Goal: Information Seeking & Learning: Find specific fact

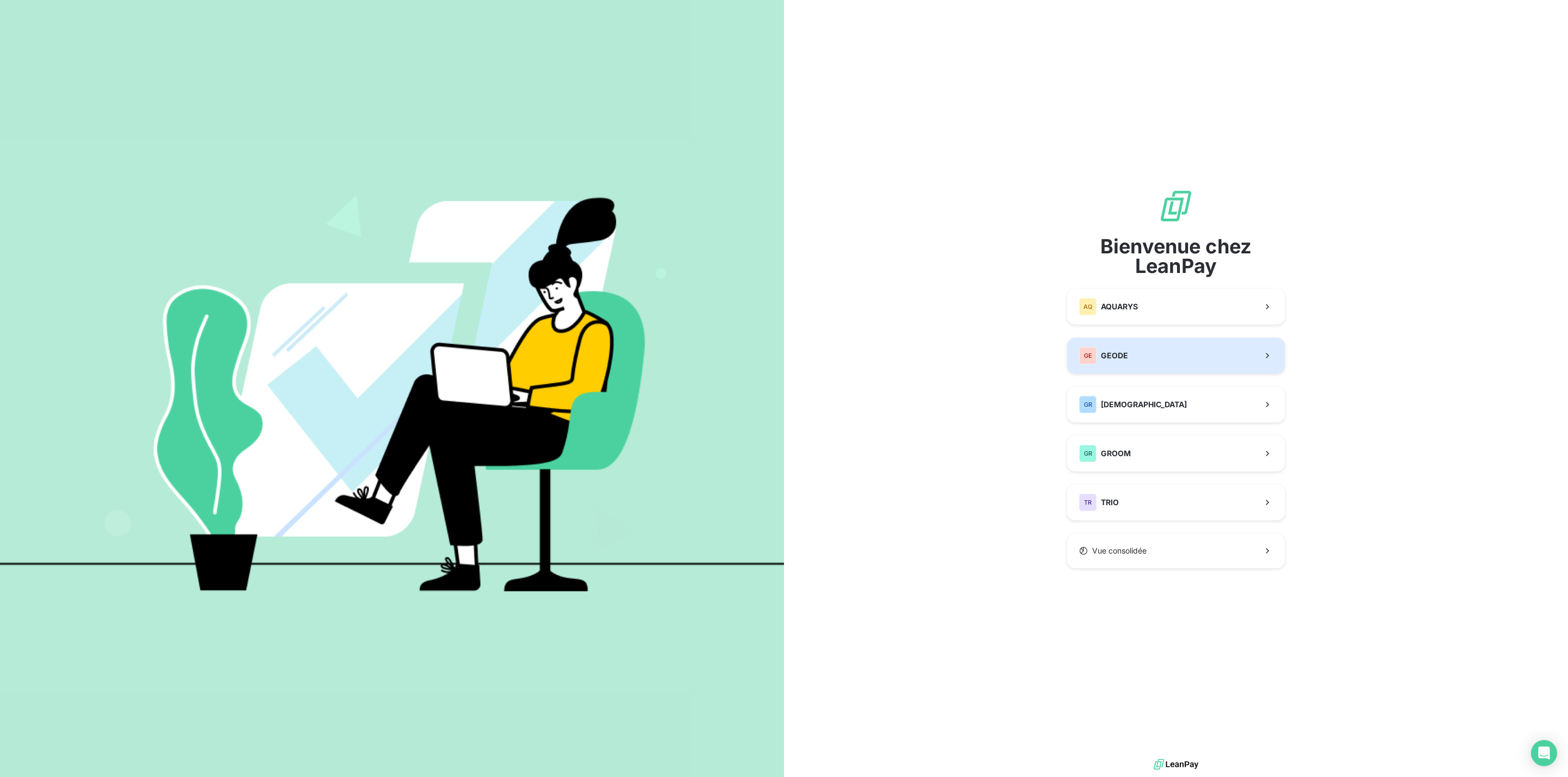
click at [1147, 353] on button "GE GEODE" at bounding box center [1175, 356] width 218 height 36
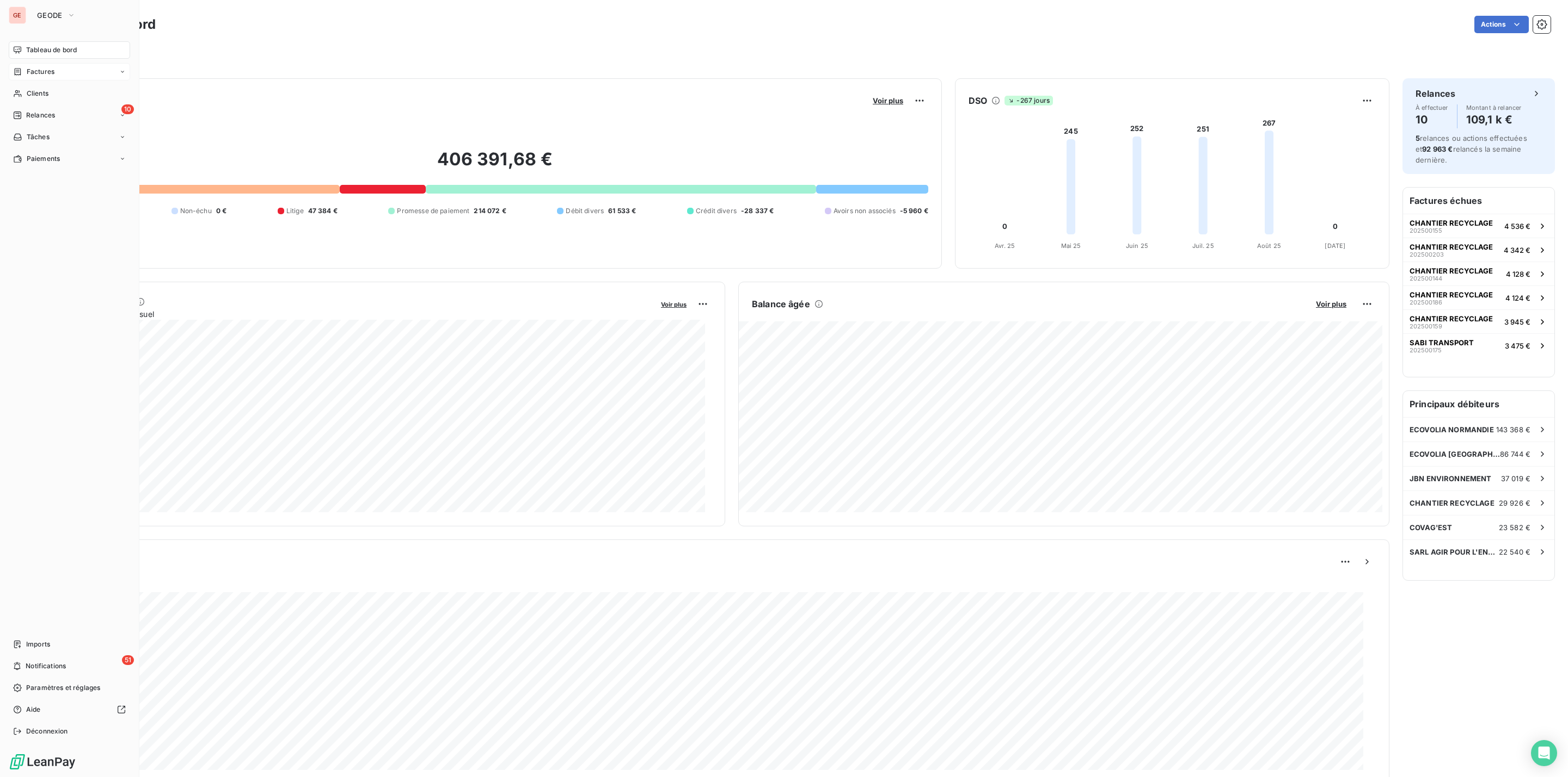
click at [47, 67] on span "Factures" at bounding box center [41, 71] width 28 height 10
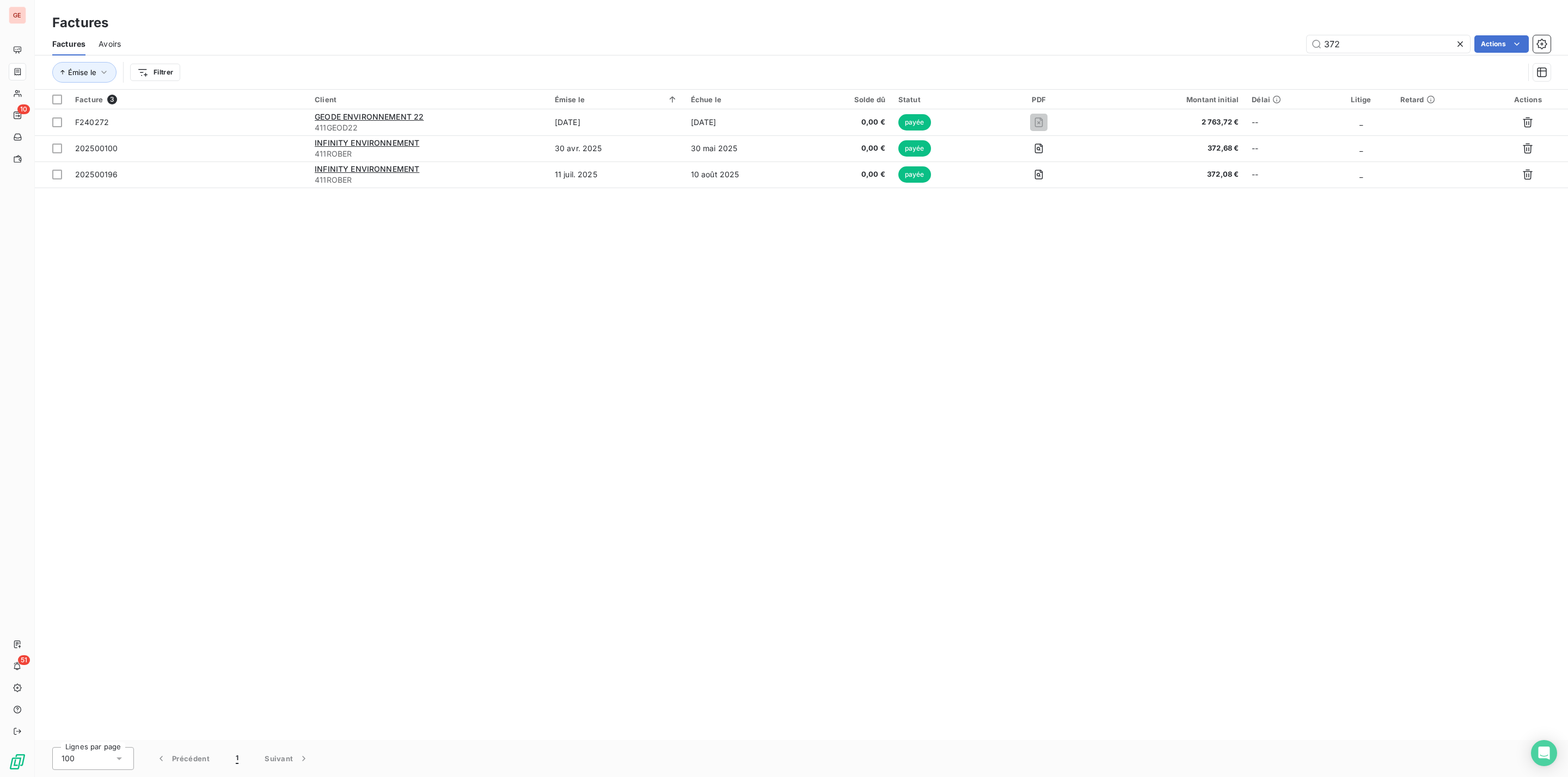
drag, startPoint x: 1356, startPoint y: 38, endPoint x: 1074, endPoint y: 53, distance: 282.4
click at [1096, 51] on div "372 Actions" at bounding box center [842, 44] width 1416 height 18
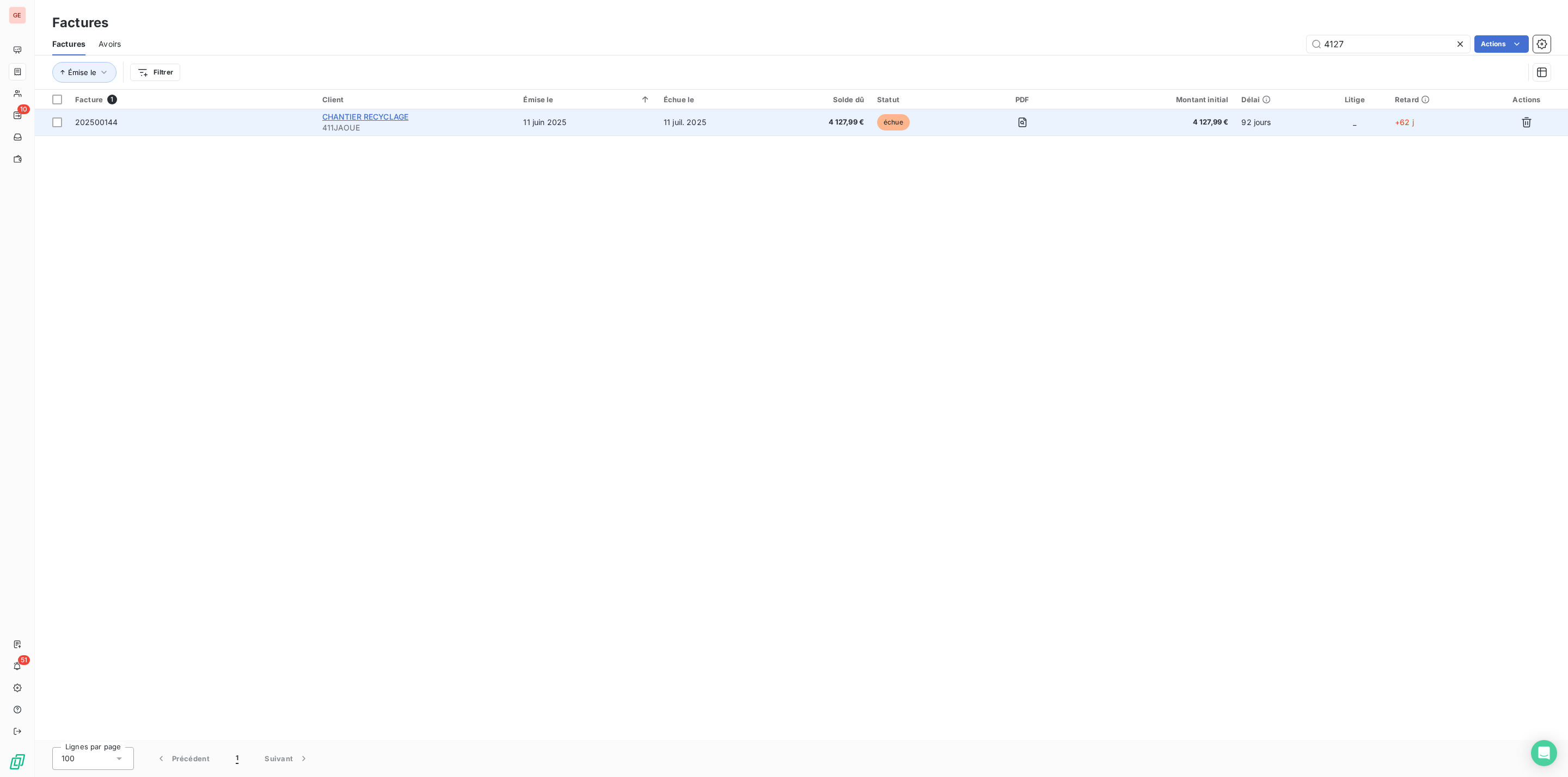
type input "4127"
click at [357, 118] on span "CHANTIER RECYCLAGE" at bounding box center [365, 117] width 86 height 9
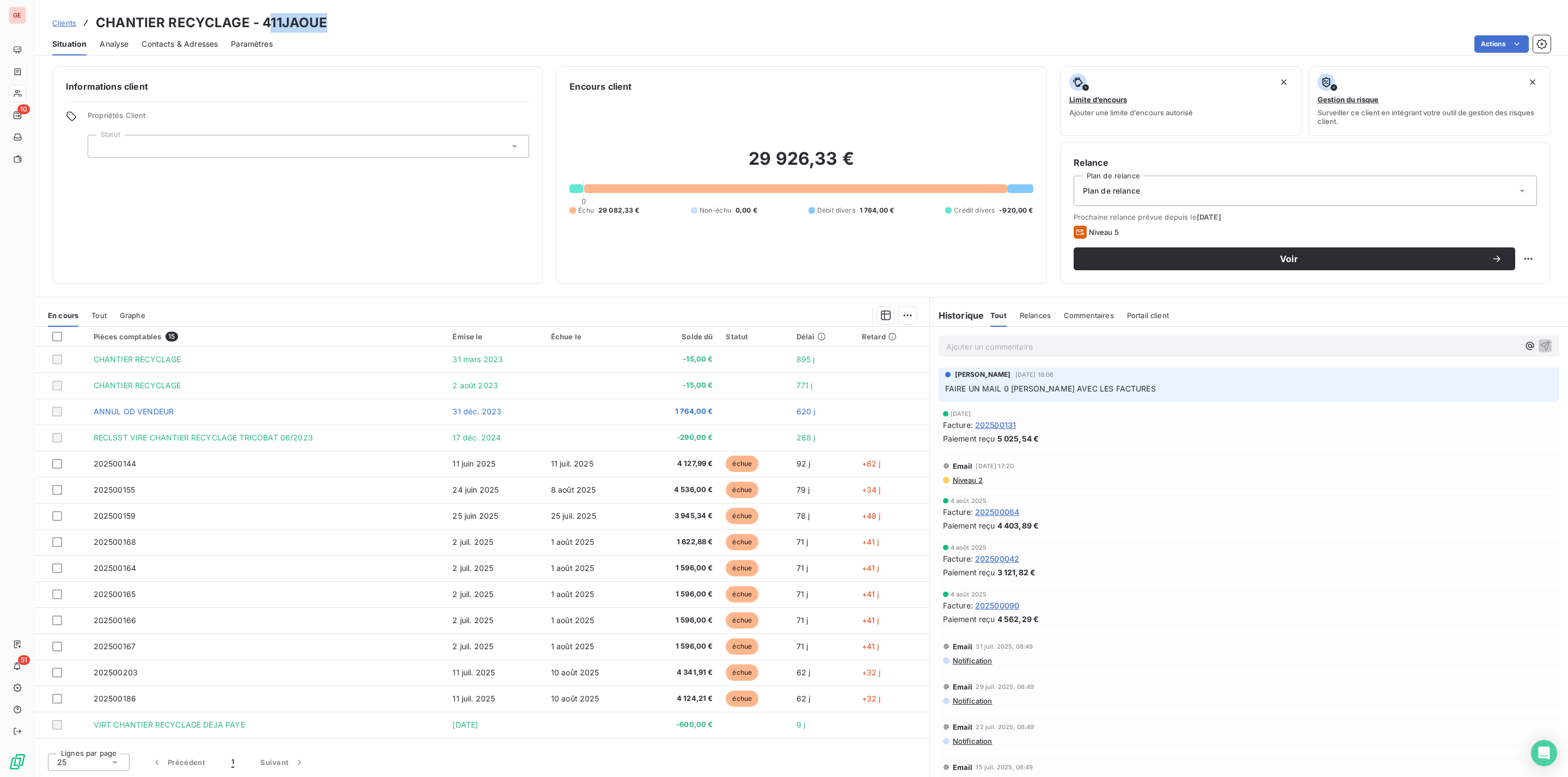
drag, startPoint x: 334, startPoint y: 29, endPoint x: 281, endPoint y: 37, distance: 53.6
click at [273, 30] on div "Clients CHANTIER RECYCLAGE - 411JAOUE" at bounding box center [801, 23] width 1533 height 20
click at [316, 28] on h3 "CHANTIER RECYCLAGE - 411JAOUE" at bounding box center [211, 23] width 231 height 20
drag, startPoint x: 327, startPoint y: 18, endPoint x: 260, endPoint y: 18, distance: 67.0
click at [260, 18] on div "Clients CHANTIER RECYCLAGE - 411JAOUE" at bounding box center [801, 23] width 1533 height 20
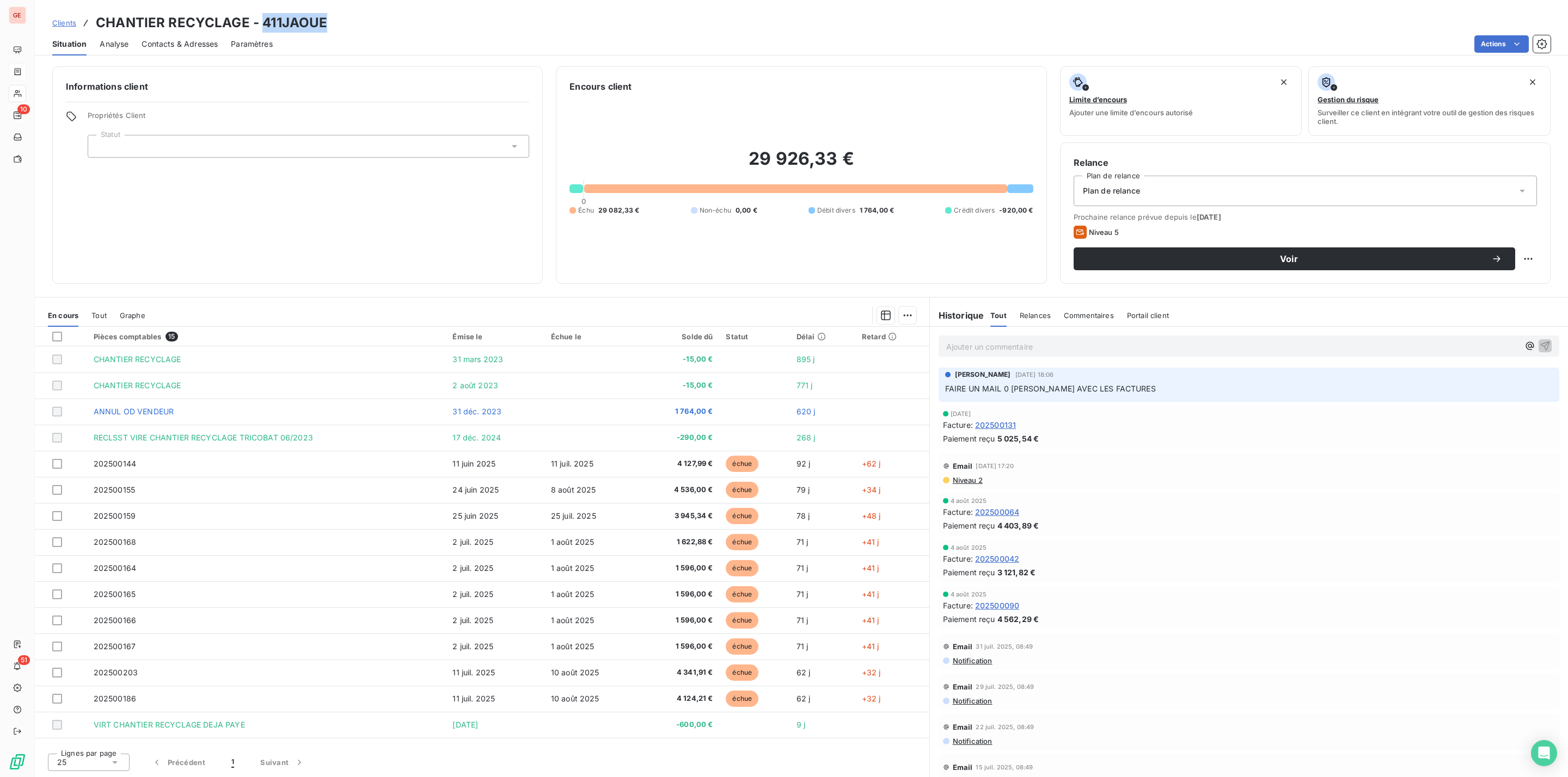
drag, startPoint x: 265, startPoint y: 21, endPoint x: 271, endPoint y: 30, distance: 10.8
copy h3 "411JAOUE"
drag, startPoint x: 249, startPoint y: 25, endPoint x: 90, endPoint y: 20, distance: 159.1
click at [90, 20] on div "Clients CHANTIER RECYCLAGE - 411JAOUE" at bounding box center [189, 23] width 275 height 20
copy h3 "CHANTIER RECYCLAGE"
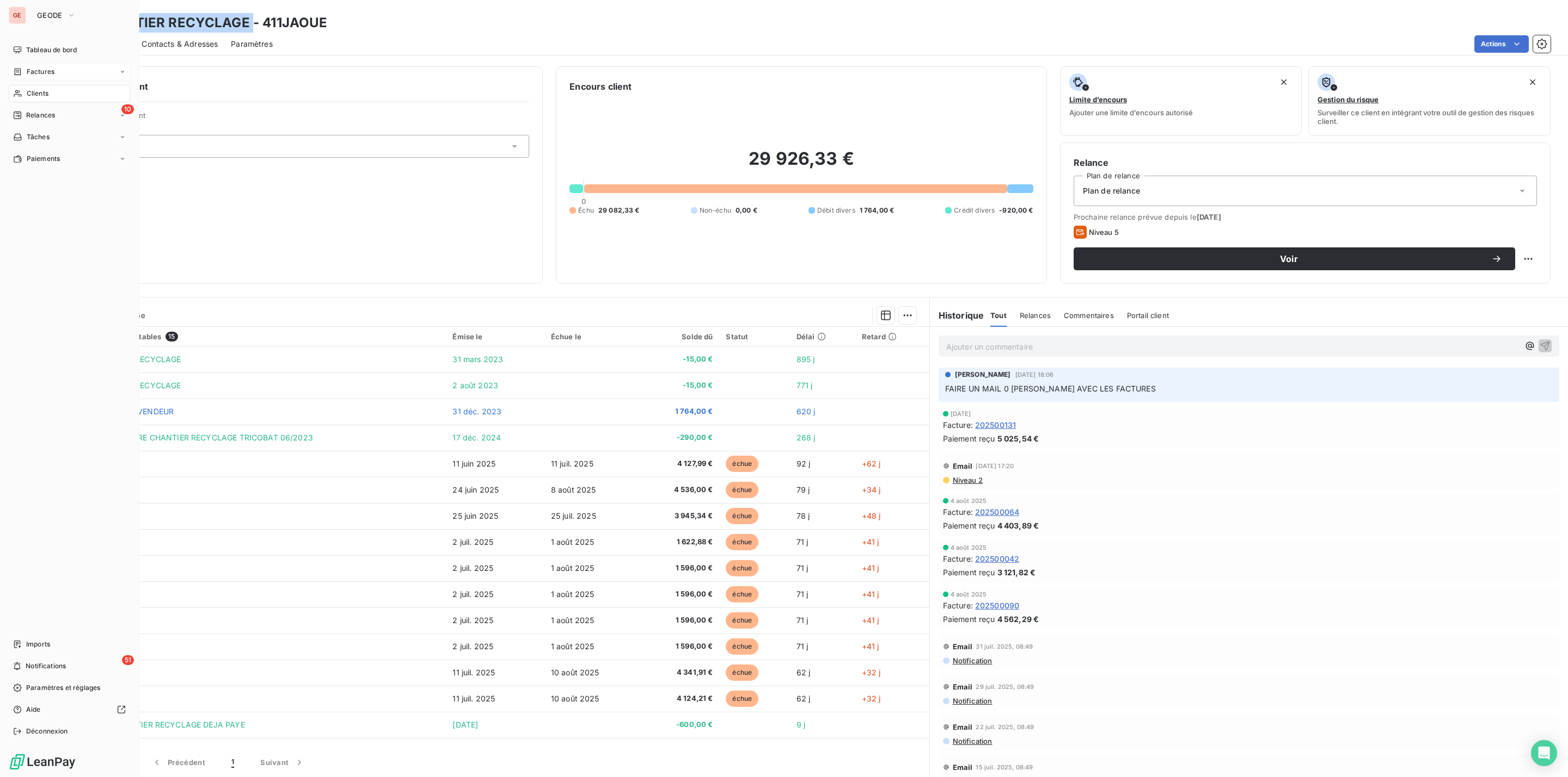
click at [41, 74] on span "Factures" at bounding box center [41, 71] width 28 height 10
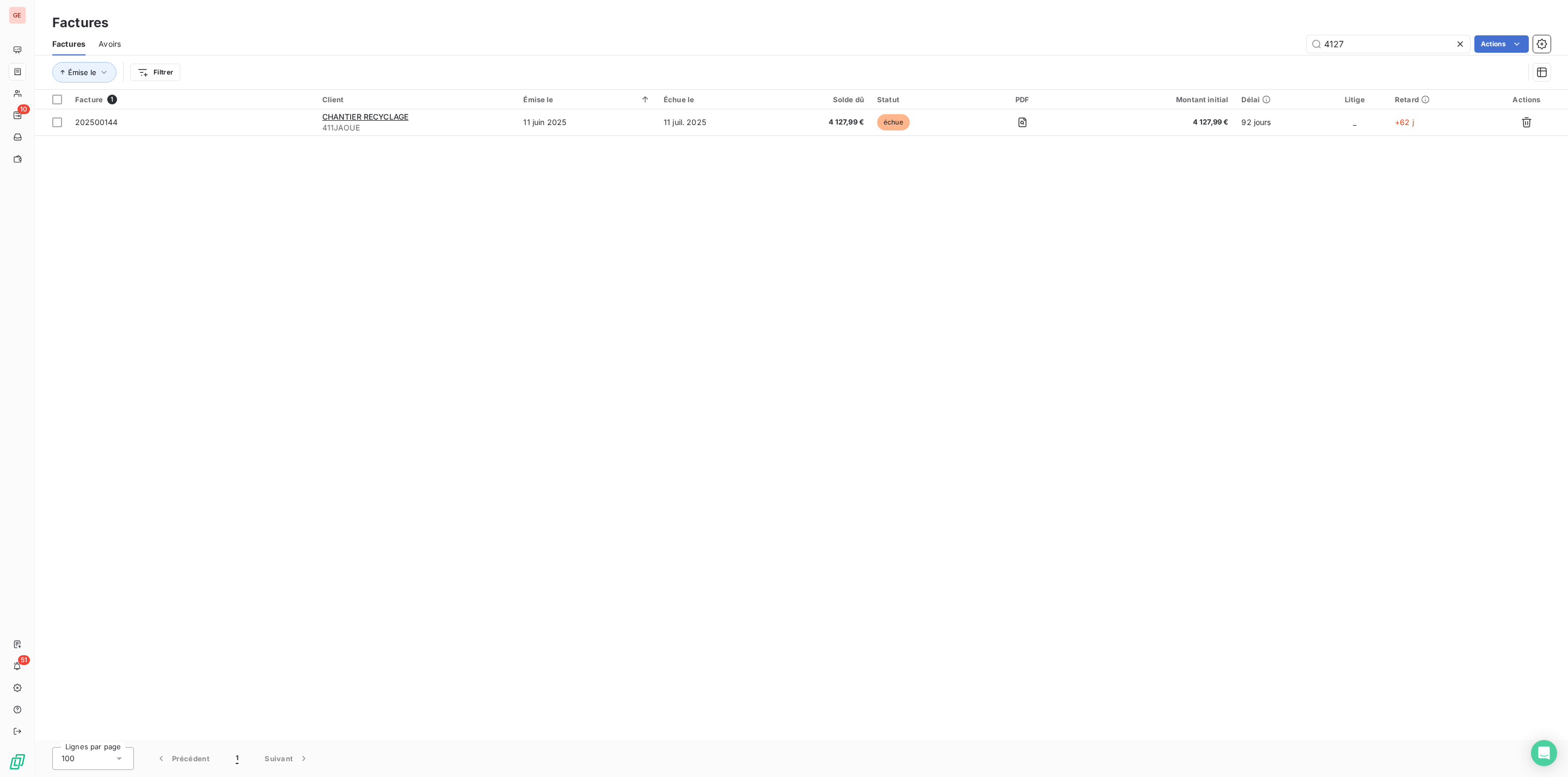
drag, startPoint x: 1421, startPoint y: 51, endPoint x: 1122, endPoint y: 49, distance: 299.0
click at [1176, 49] on div "4127 Actions" at bounding box center [842, 44] width 1416 height 18
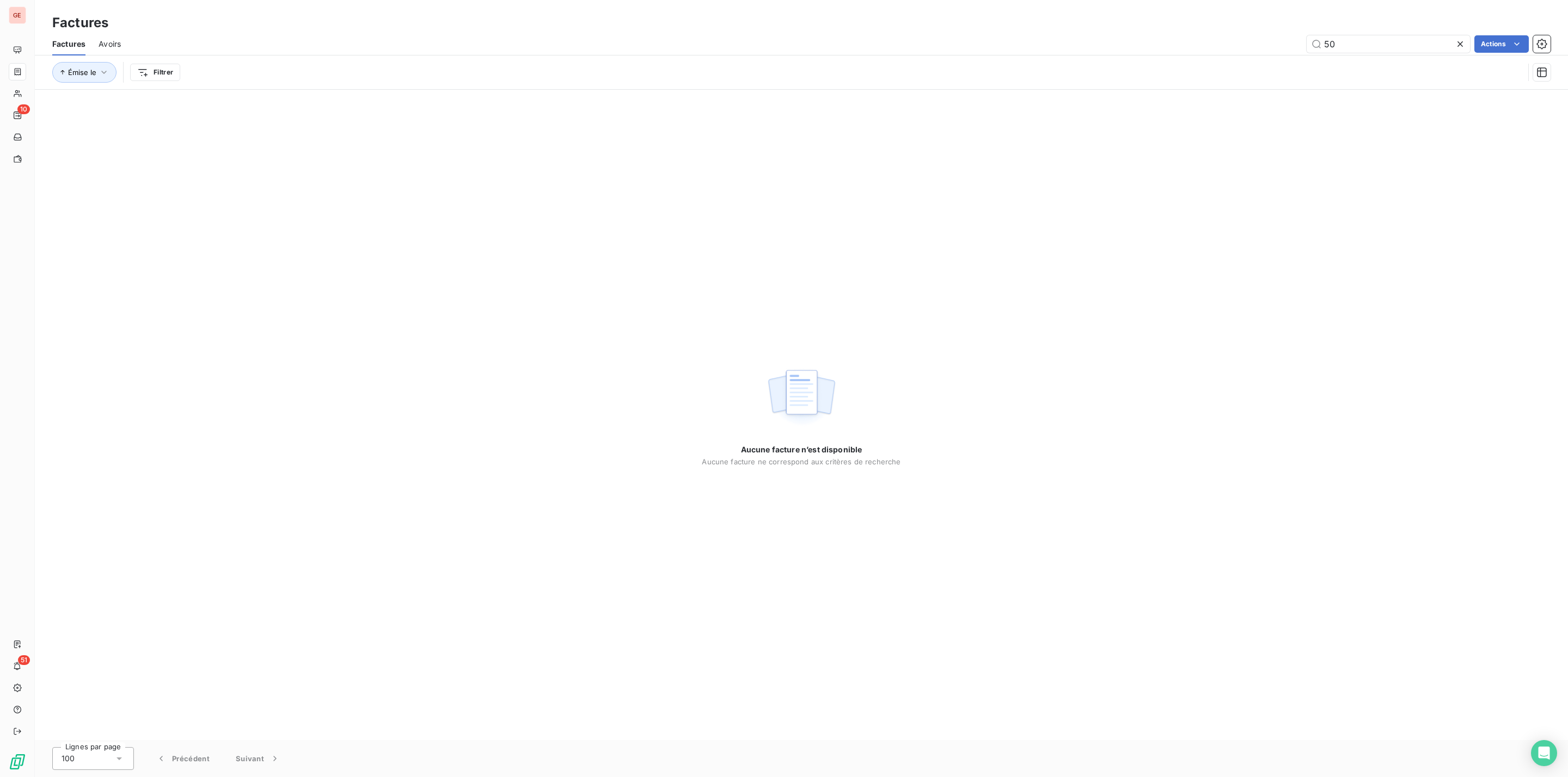
type input "5"
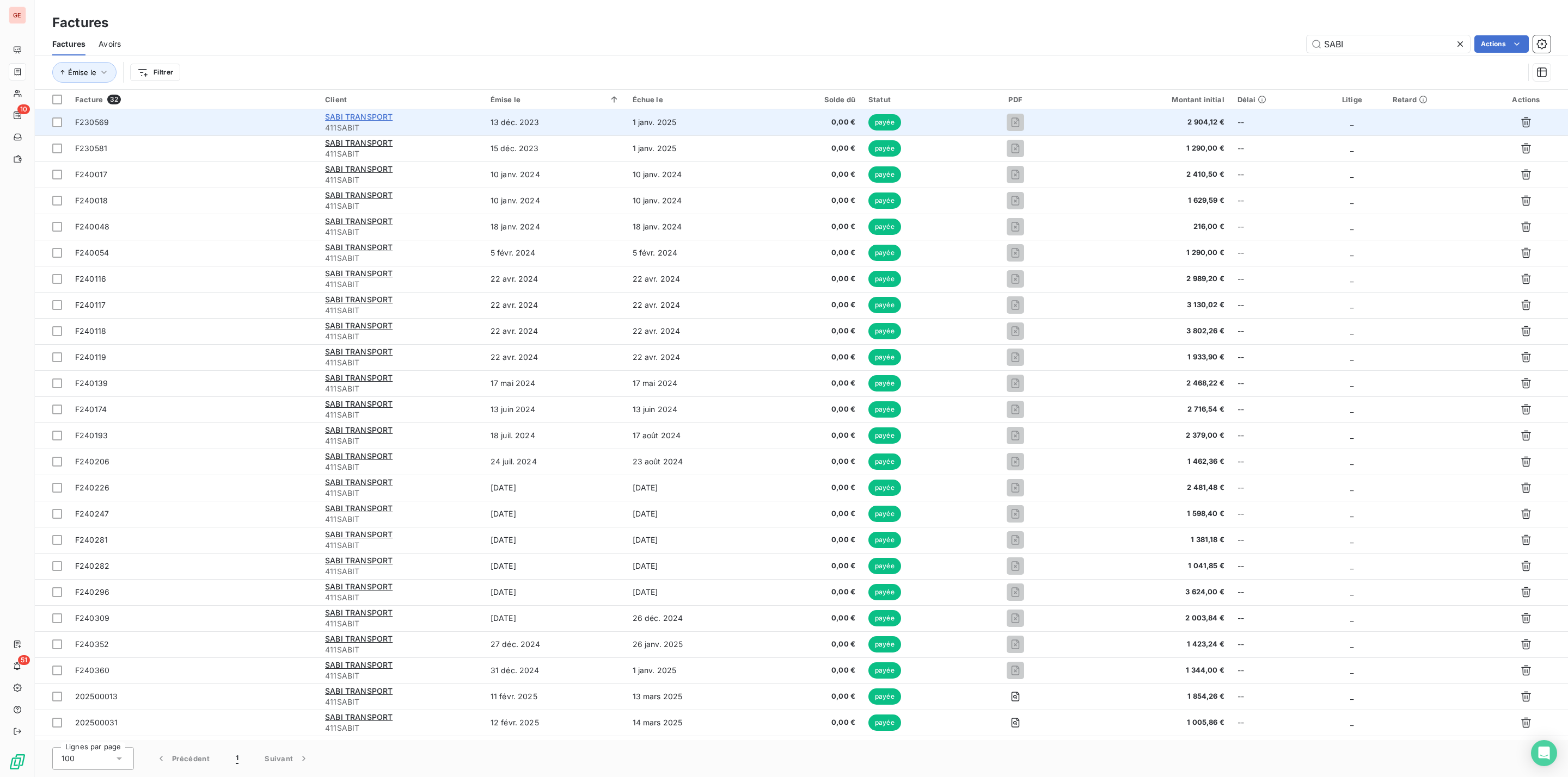
type input "SABI"
click at [361, 119] on span "SABI TRANSPORT" at bounding box center [359, 117] width 67 height 9
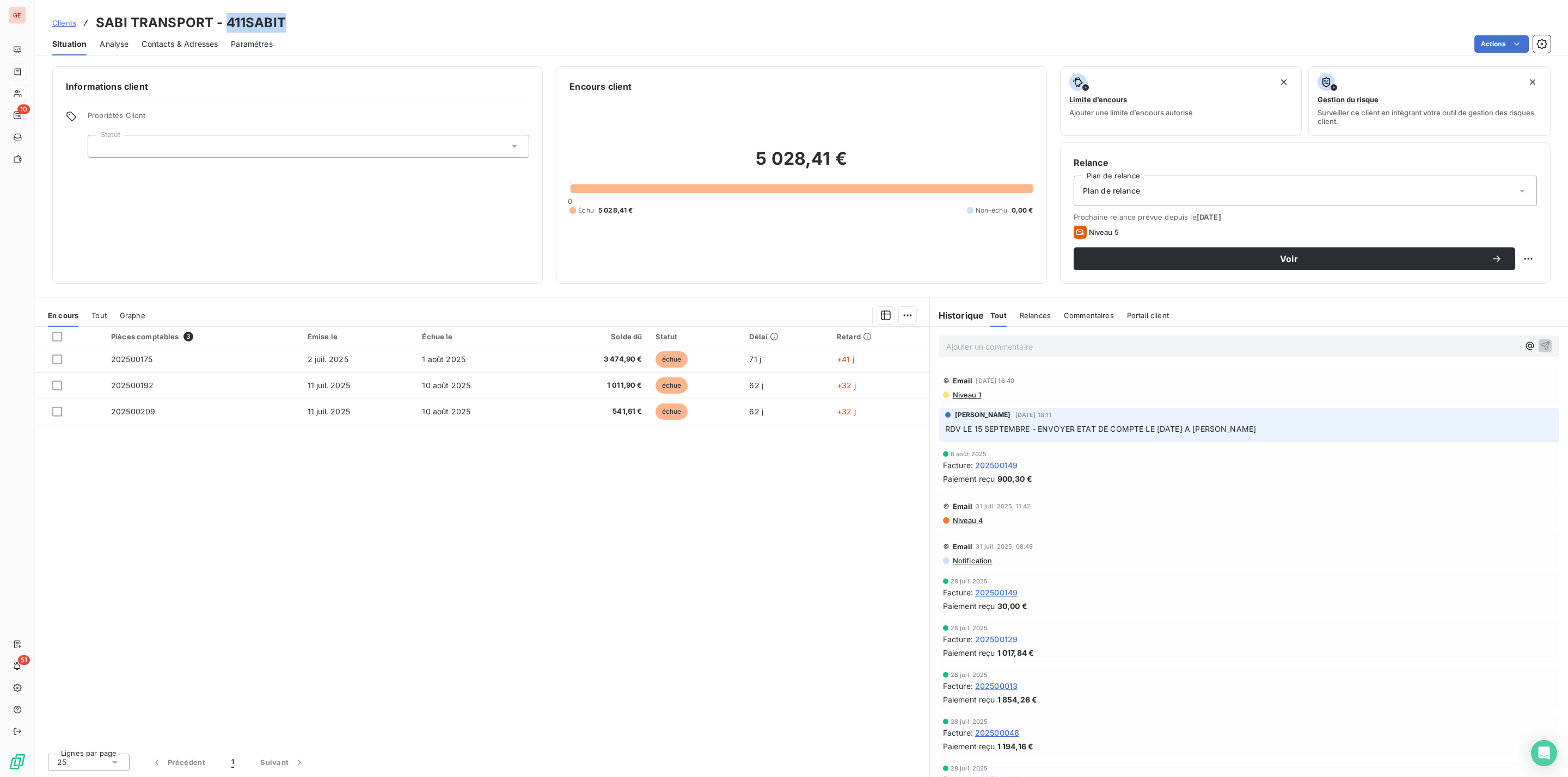
drag, startPoint x: 305, startPoint y: 24, endPoint x: 225, endPoint y: 30, distance: 80.2
click at [225, 30] on div "Clients SABI TRANSPORT - 411SABIT" at bounding box center [801, 23] width 1533 height 20
copy h3 "411SABIT"
click at [62, 14] on span "GEODE" at bounding box center [49, 15] width 25 height 8
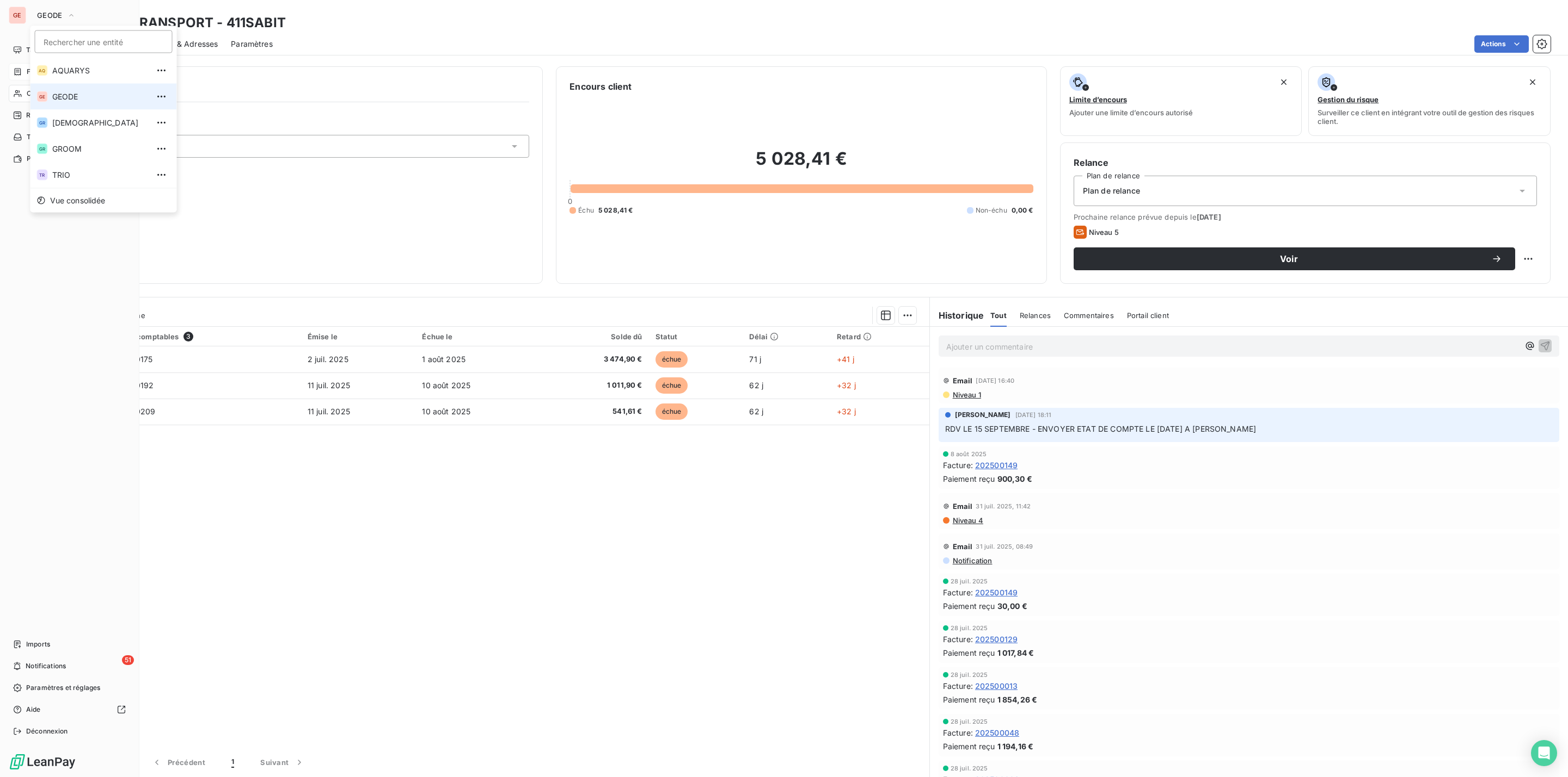
click at [82, 97] on span "GEODE" at bounding box center [100, 96] width 96 height 11
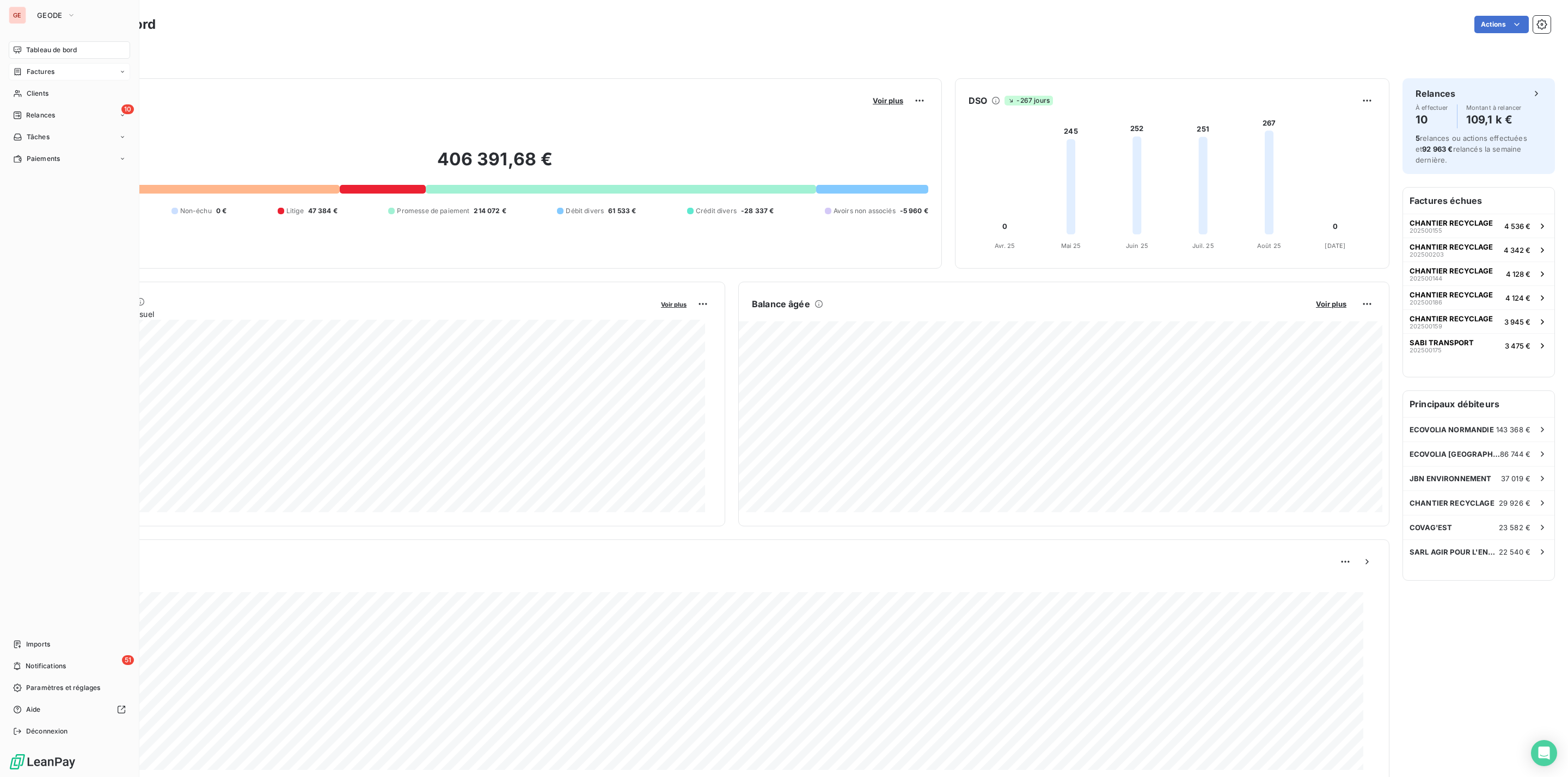
click at [33, 69] on span "Factures" at bounding box center [41, 71] width 28 height 10
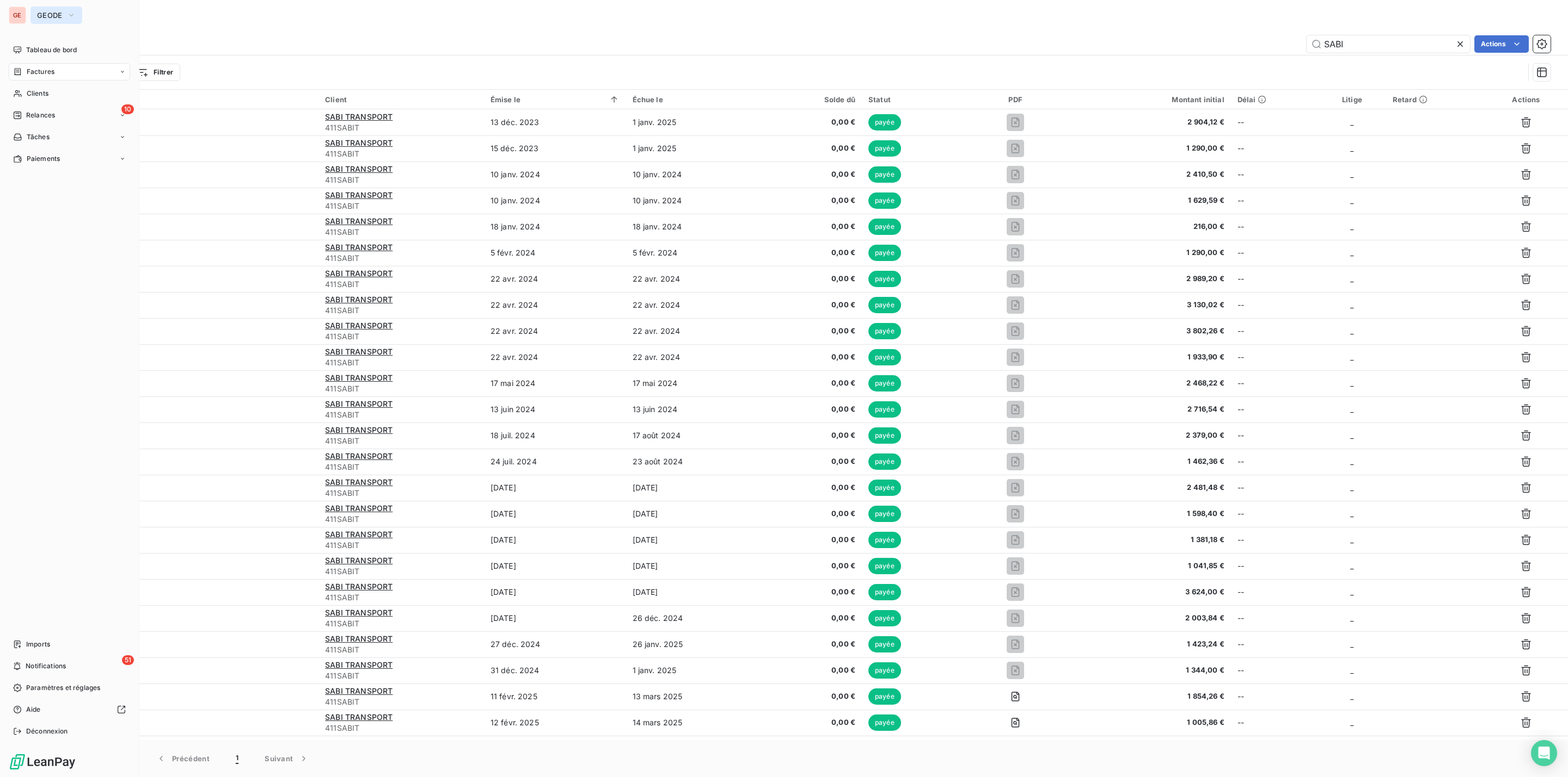
click at [34, 20] on button "GEODE" at bounding box center [57, 15] width 52 height 18
click at [69, 150] on span "GROOM" at bounding box center [100, 149] width 96 height 11
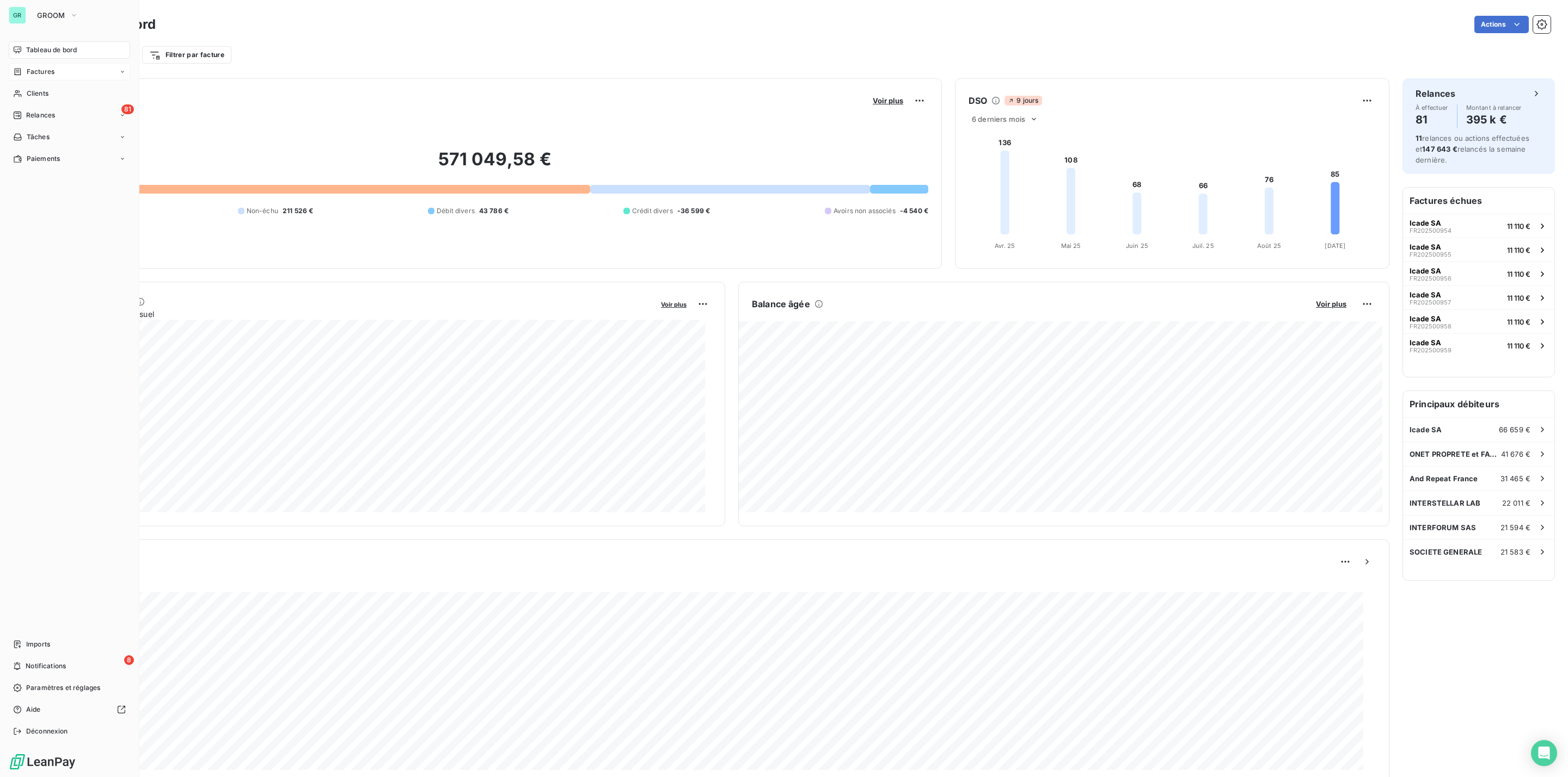
click at [54, 67] on span "Factures" at bounding box center [41, 71] width 28 height 10
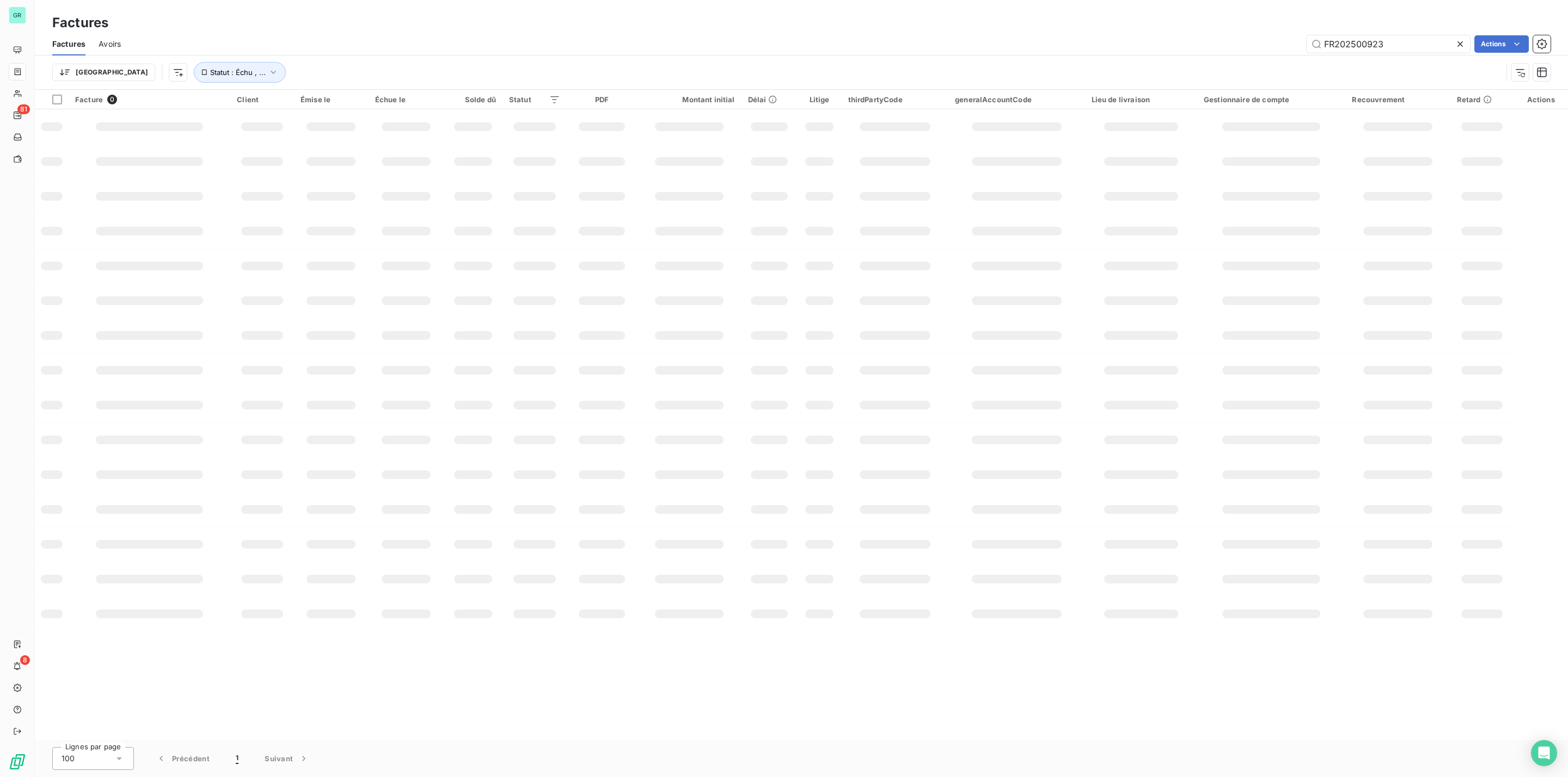
drag, startPoint x: 1410, startPoint y: 43, endPoint x: 889, endPoint y: 52, distance: 521.1
click at [1115, 52] on div "FR202500923 Actions" at bounding box center [842, 44] width 1416 height 18
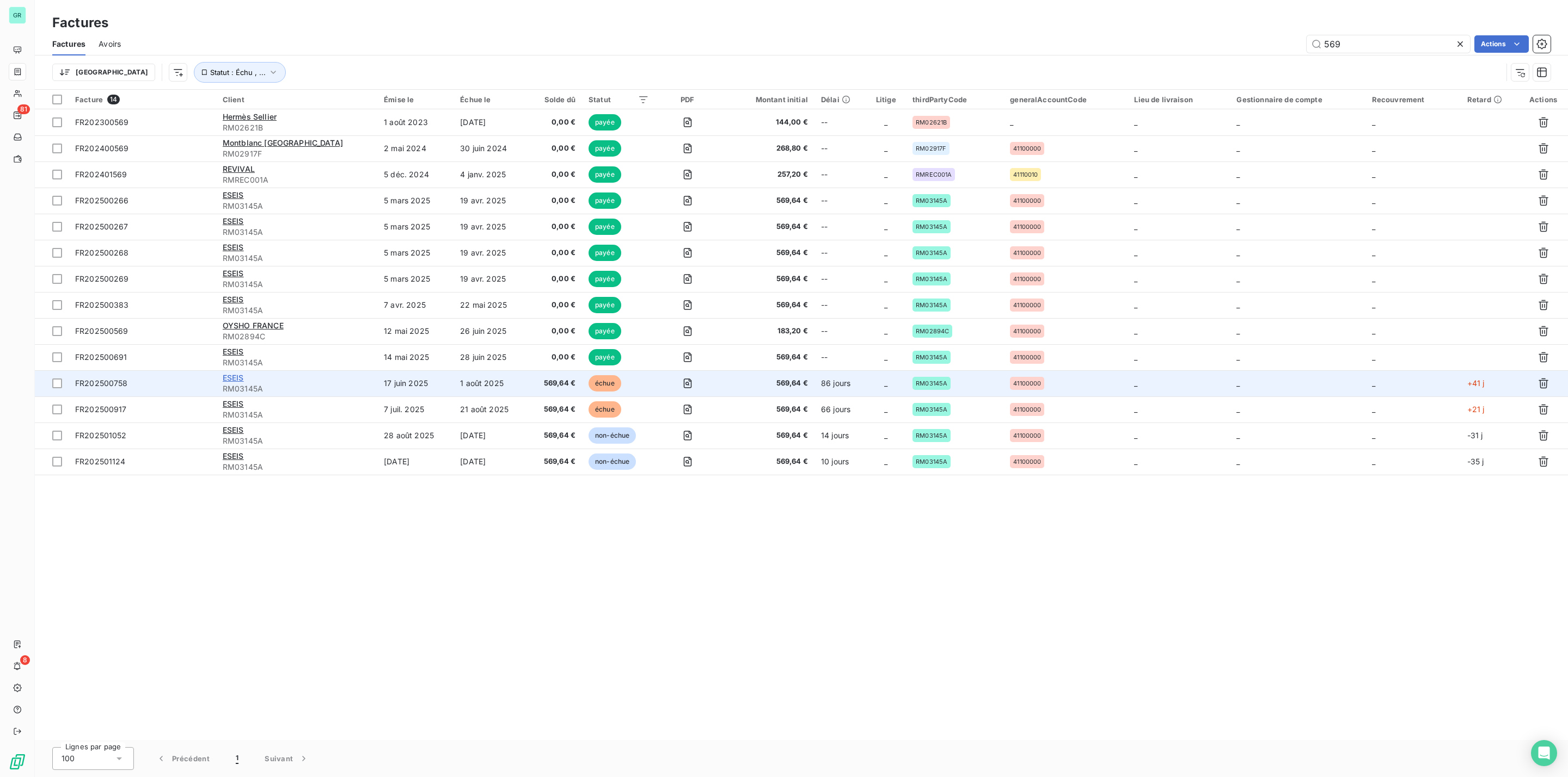
type input "569"
click at [237, 377] on span "ESEIS" at bounding box center [233, 378] width 21 height 9
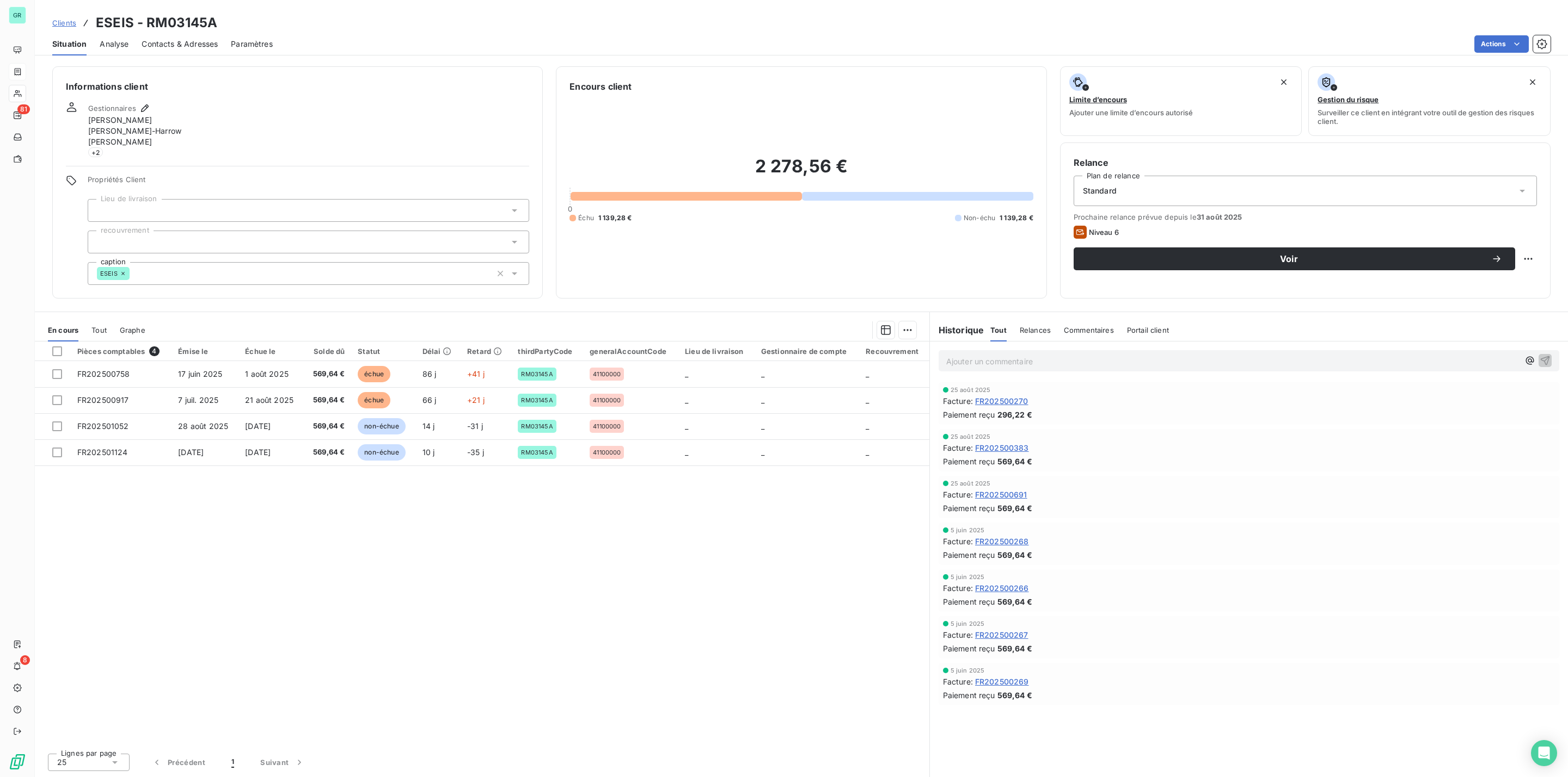
click at [204, 18] on h3 "ESEIS - RM03145A" at bounding box center [156, 23] width 122 height 20
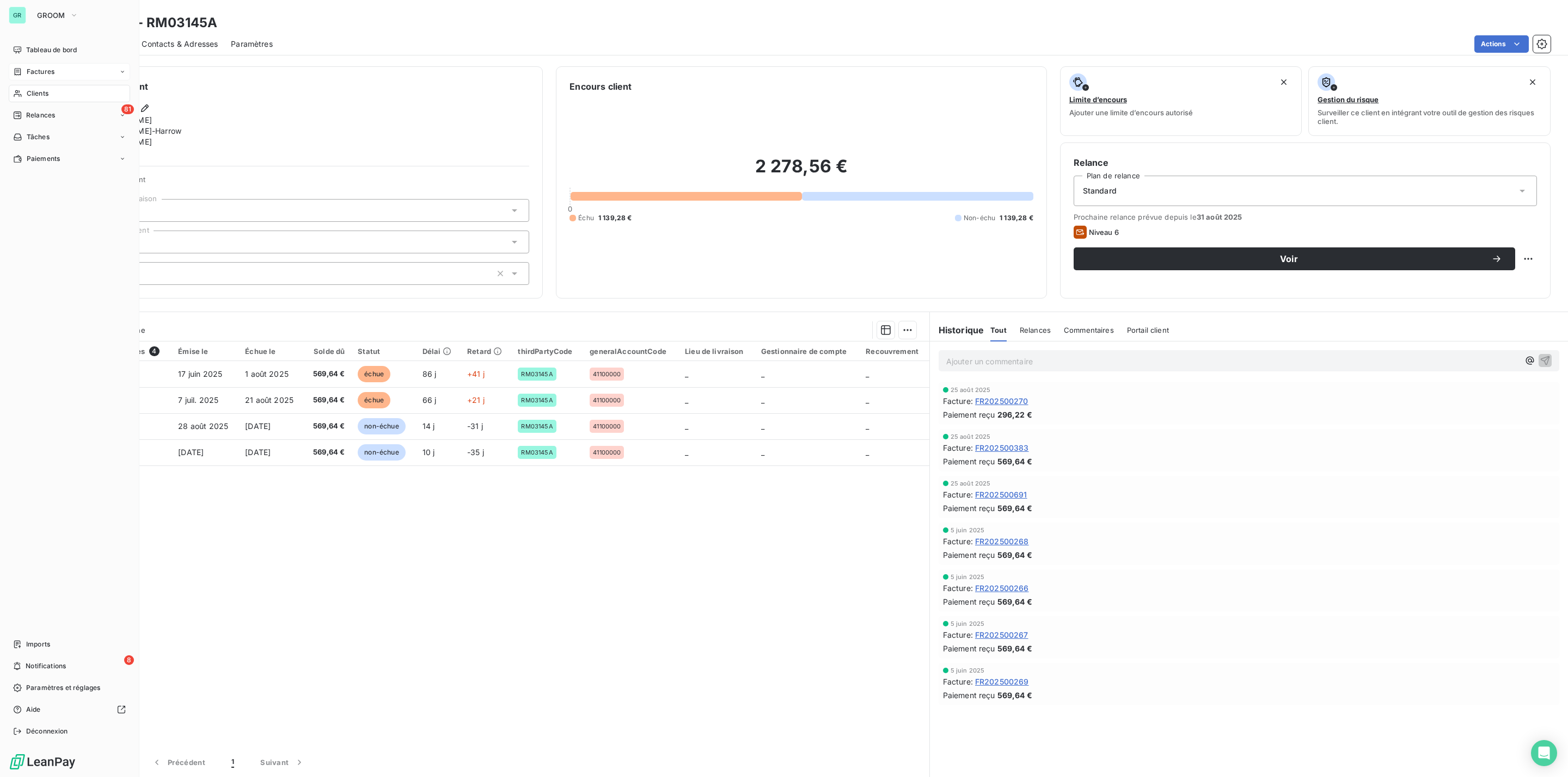
drag, startPoint x: 51, startPoint y: 72, endPoint x: 83, endPoint y: 78, distance: 32.6
click at [53, 72] on span "Factures" at bounding box center [41, 71] width 28 height 10
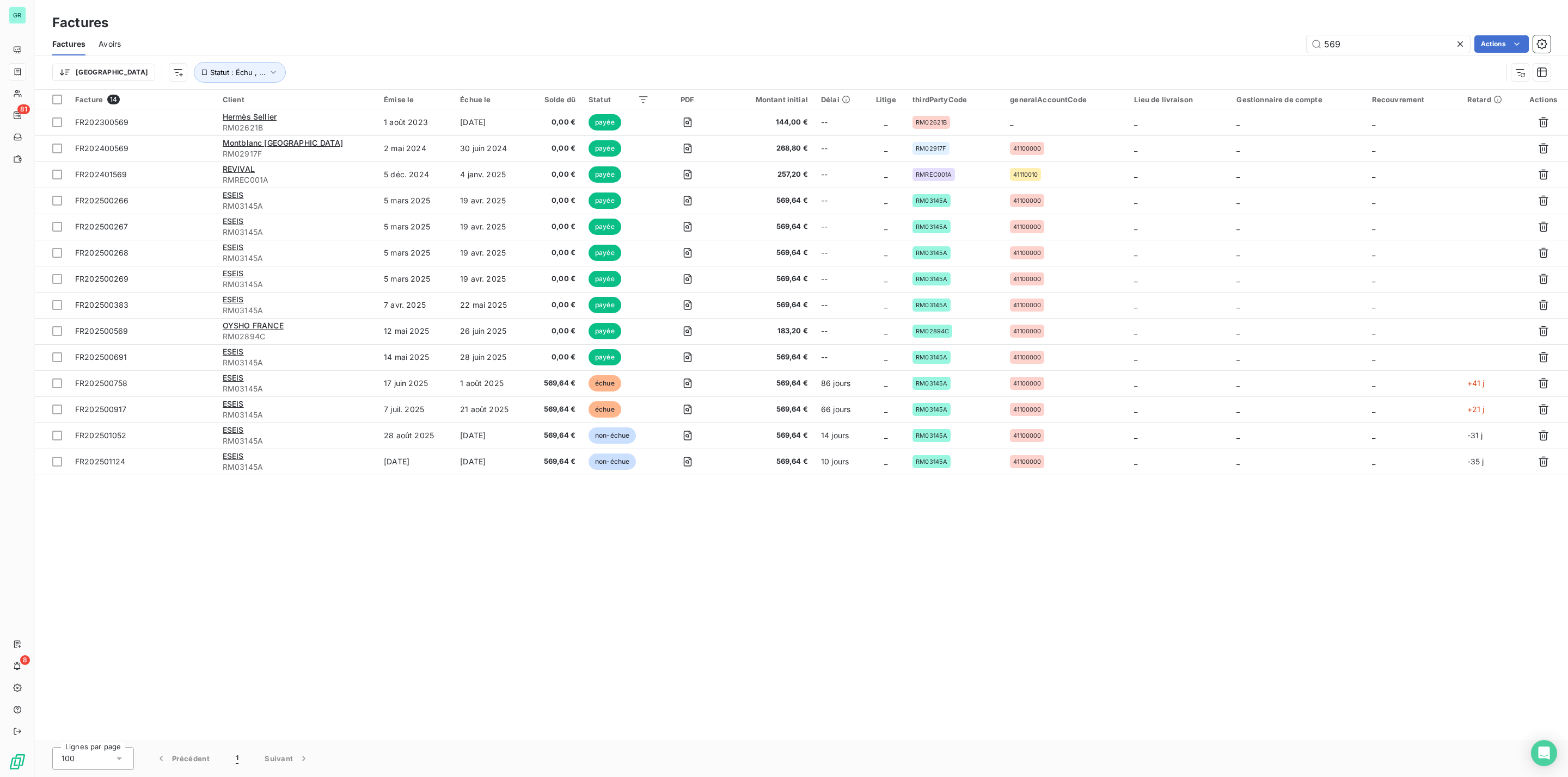
drag, startPoint x: 1395, startPoint y: 44, endPoint x: 1189, endPoint y: 44, distance: 206.0
click at [1178, 41] on div "569 Actions" at bounding box center [842, 44] width 1416 height 18
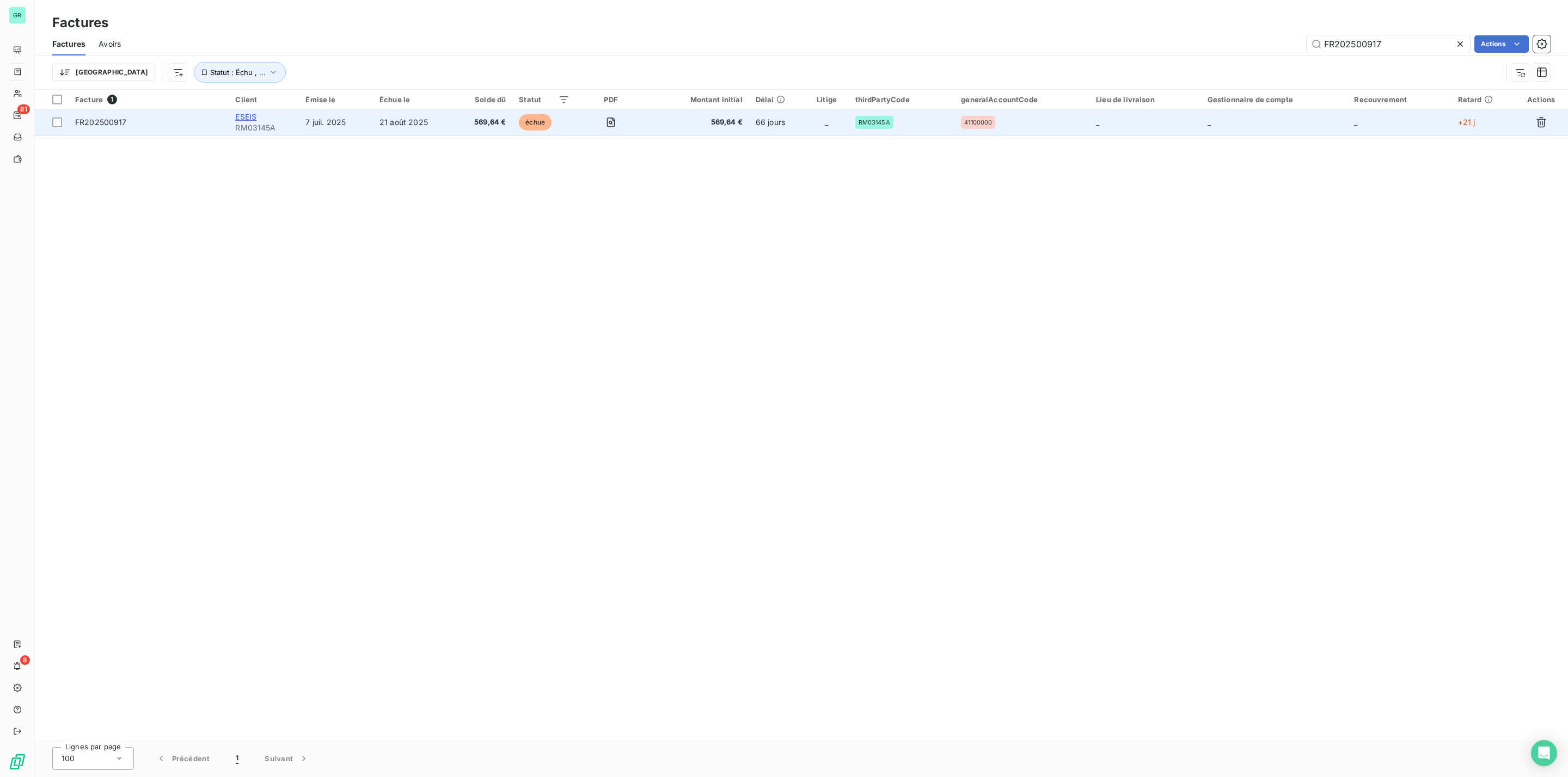
type input "FR202500917"
click at [248, 115] on span "ESEIS" at bounding box center [246, 117] width 21 height 9
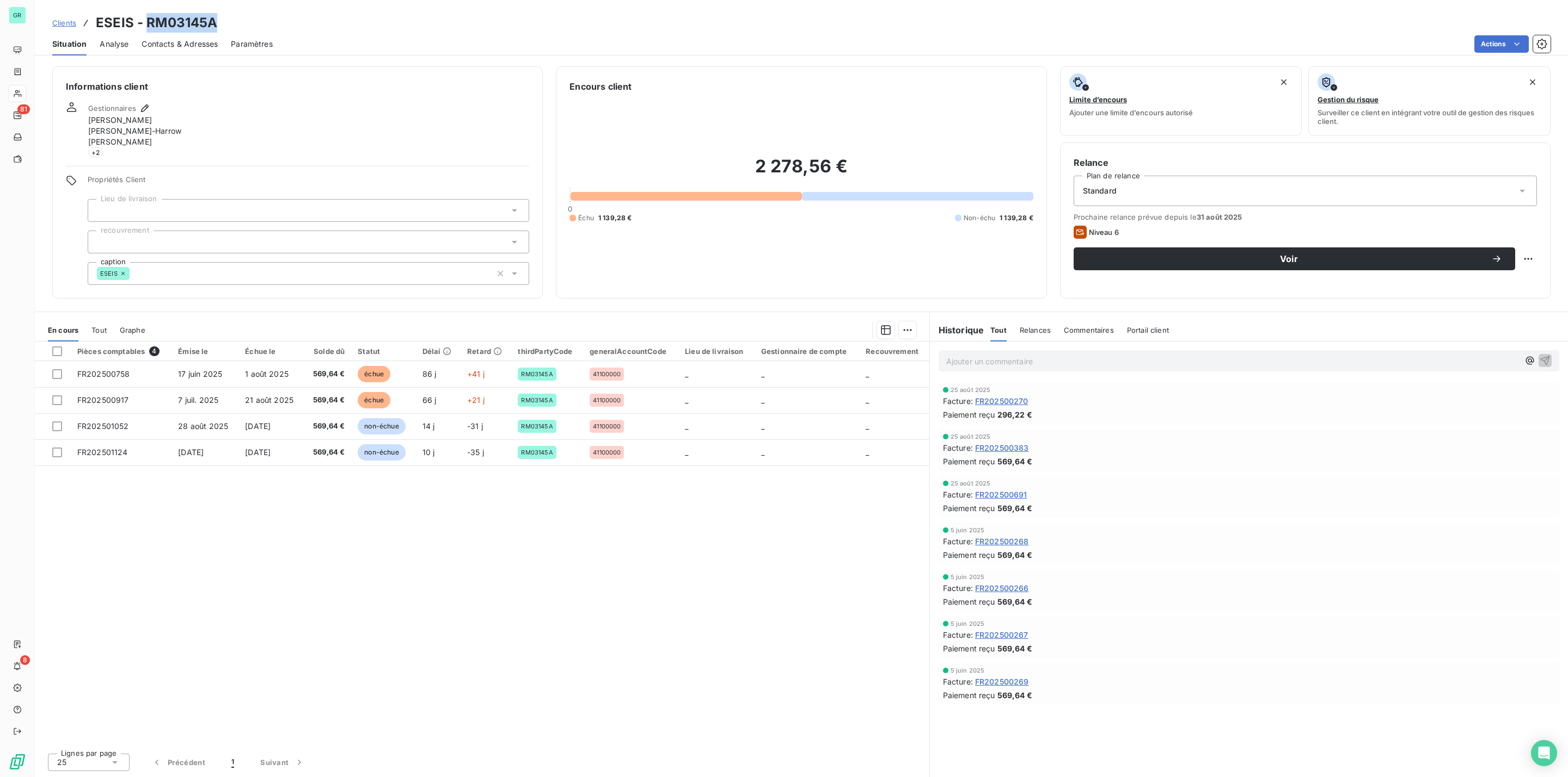
drag, startPoint x: 227, startPoint y: 20, endPoint x: 145, endPoint y: 23, distance: 82.1
click at [145, 23] on div "Clients ESEIS - RM03145A" at bounding box center [801, 23] width 1533 height 20
copy h3 "RM03145A"
click at [328, 87] on h6 "Informations client" at bounding box center [297, 86] width 463 height 13
drag, startPoint x: 129, startPoint y: 26, endPoint x: 95, endPoint y: 25, distance: 34.0
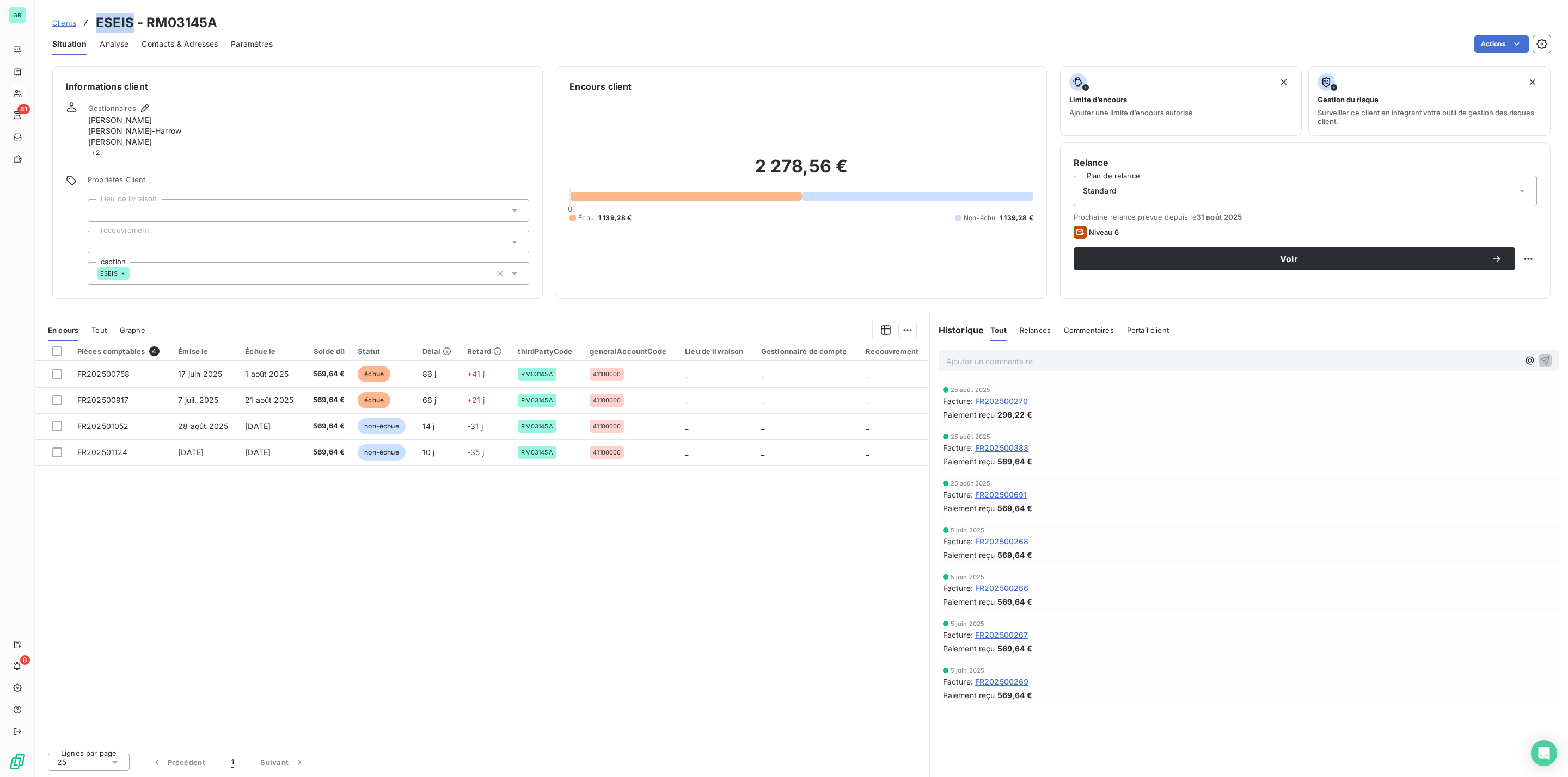
click at [96, 25] on h3 "ESEIS - RM03145A" at bounding box center [156, 23] width 122 height 20
copy h3 "ESEIS"
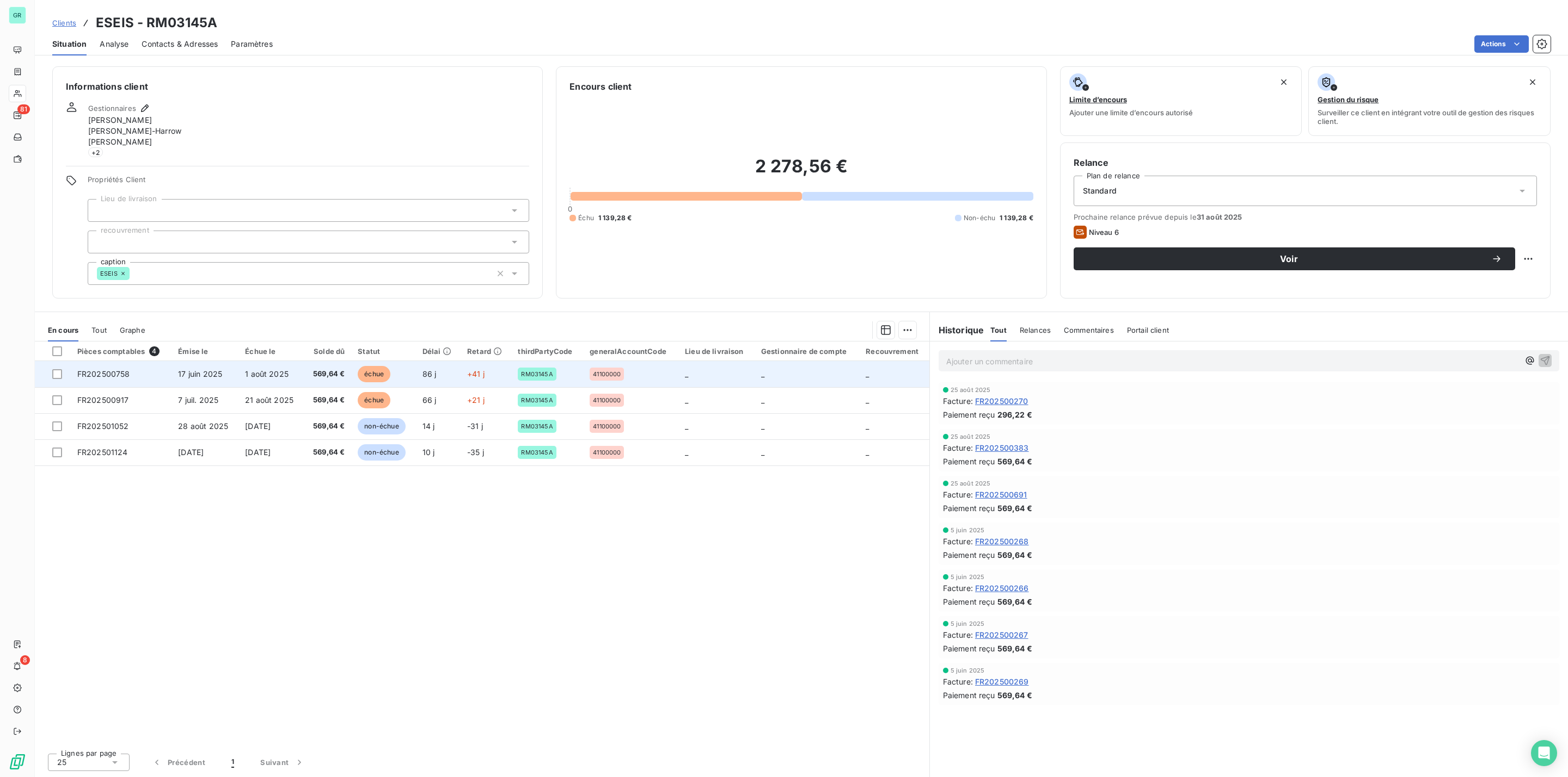
click at [126, 374] on span "FR202500758" at bounding box center [103, 374] width 53 height 9
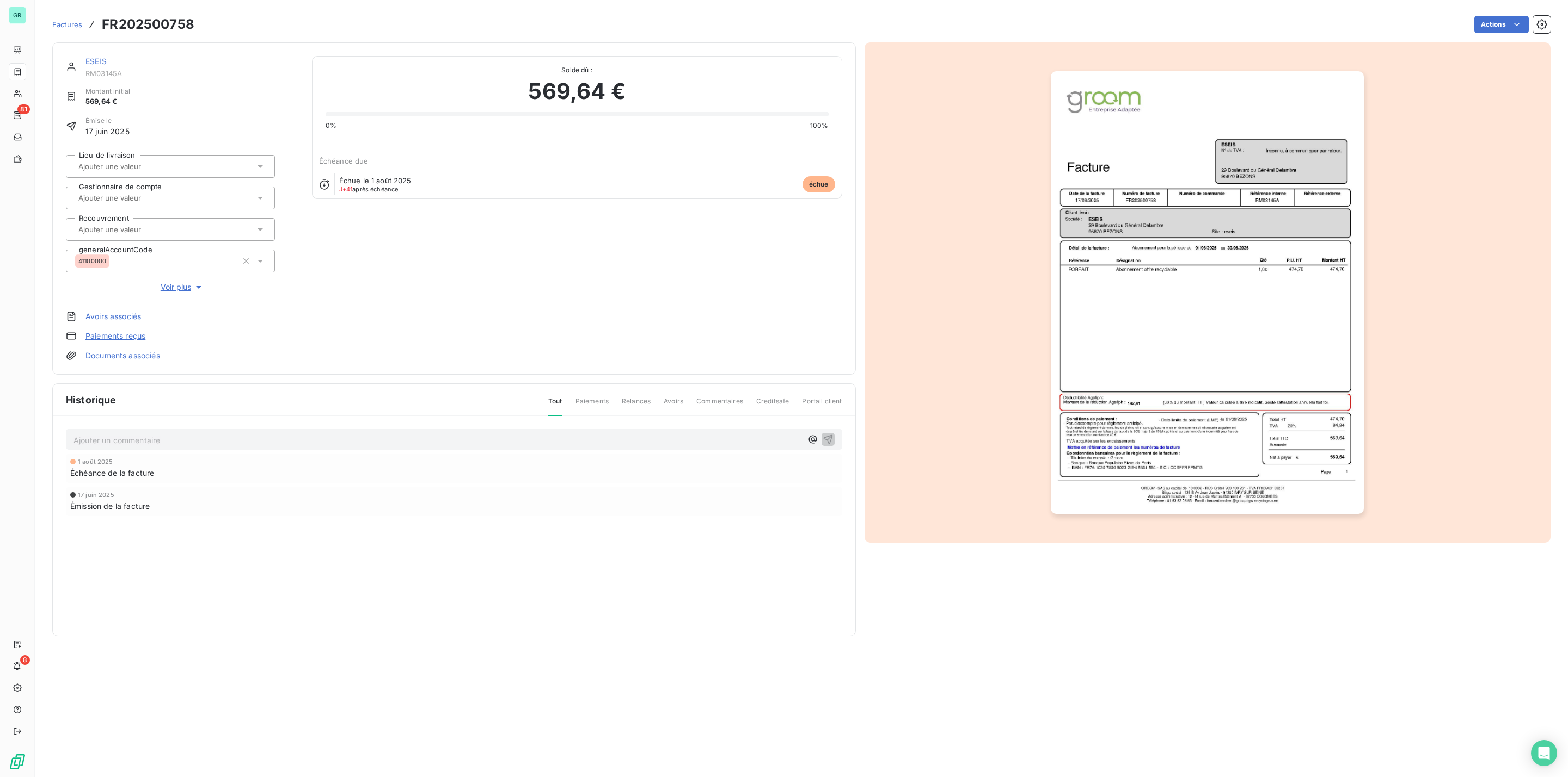
click at [97, 60] on link "ESEIS" at bounding box center [96, 61] width 21 height 9
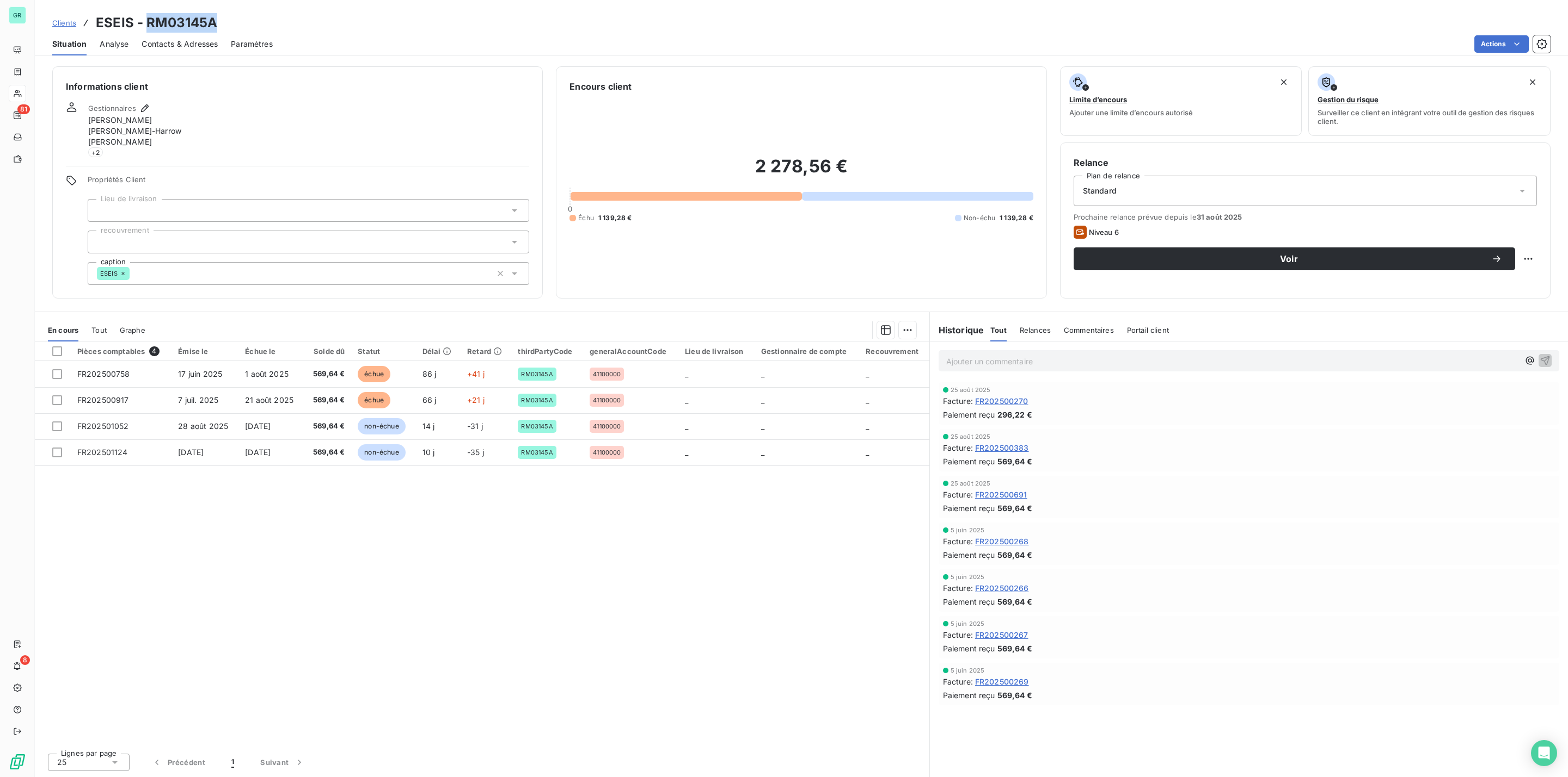
drag, startPoint x: 229, startPoint y: 20, endPoint x: 145, endPoint y: 20, distance: 84.0
click at [145, 20] on div "Clients ESEIS - RM03145A" at bounding box center [801, 23] width 1533 height 20
copy h3 "RM03145A"
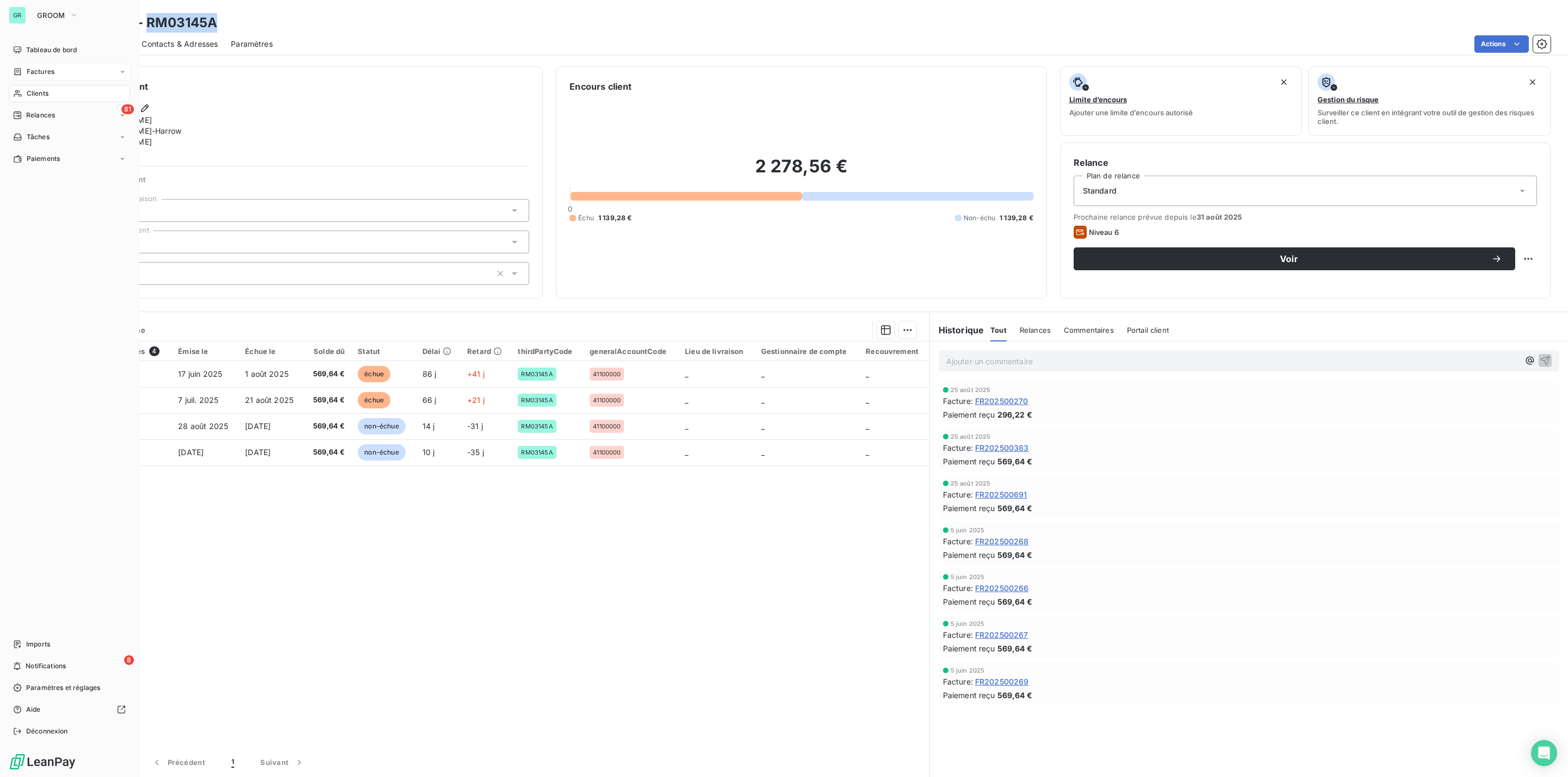
click at [50, 74] on span "Factures" at bounding box center [41, 71] width 28 height 10
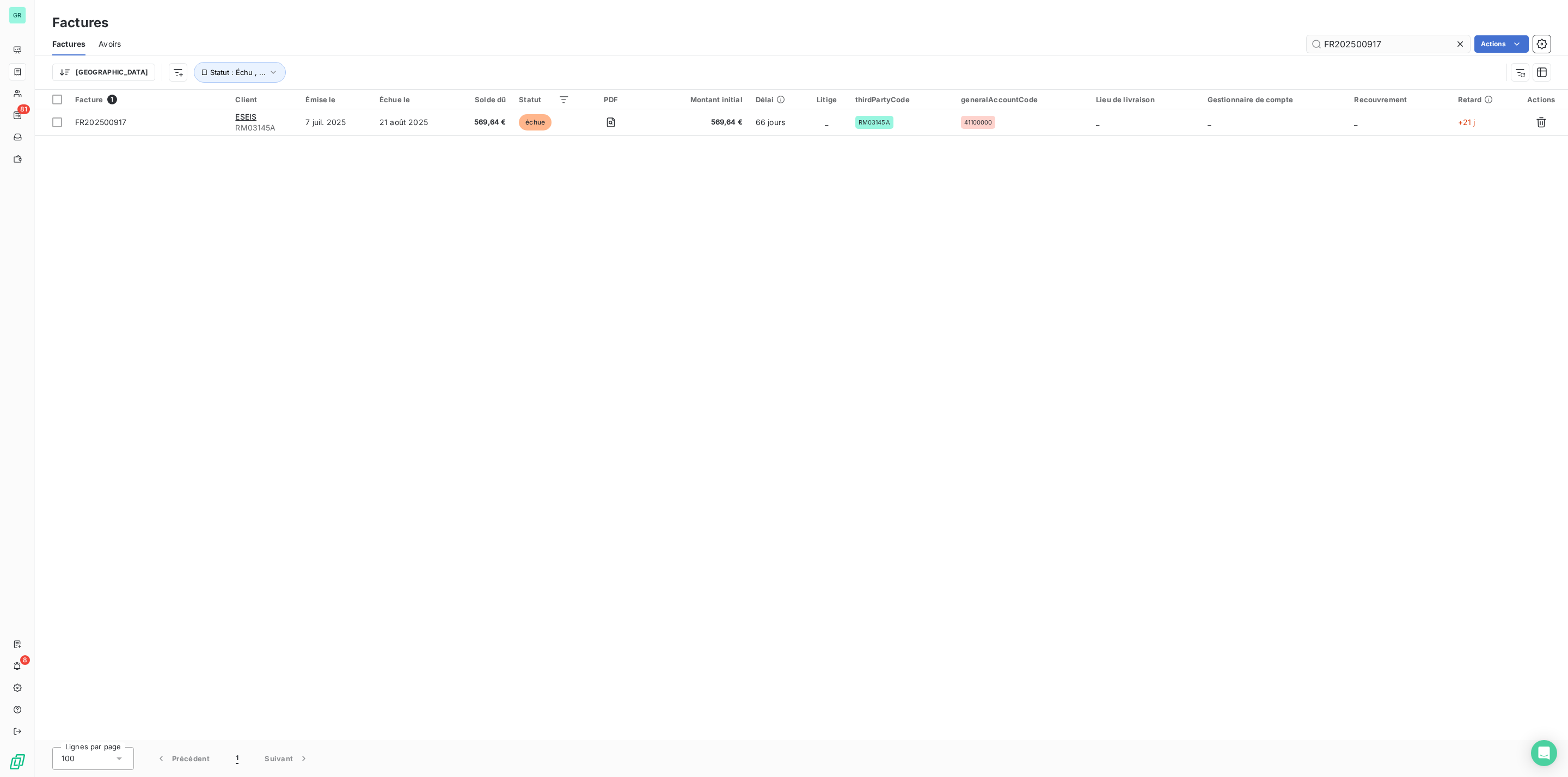
drag, startPoint x: 1392, startPoint y: 38, endPoint x: 1309, endPoint y: 37, distance: 83.0
click at [1309, 37] on input "FR202500917" at bounding box center [1387, 44] width 163 height 18
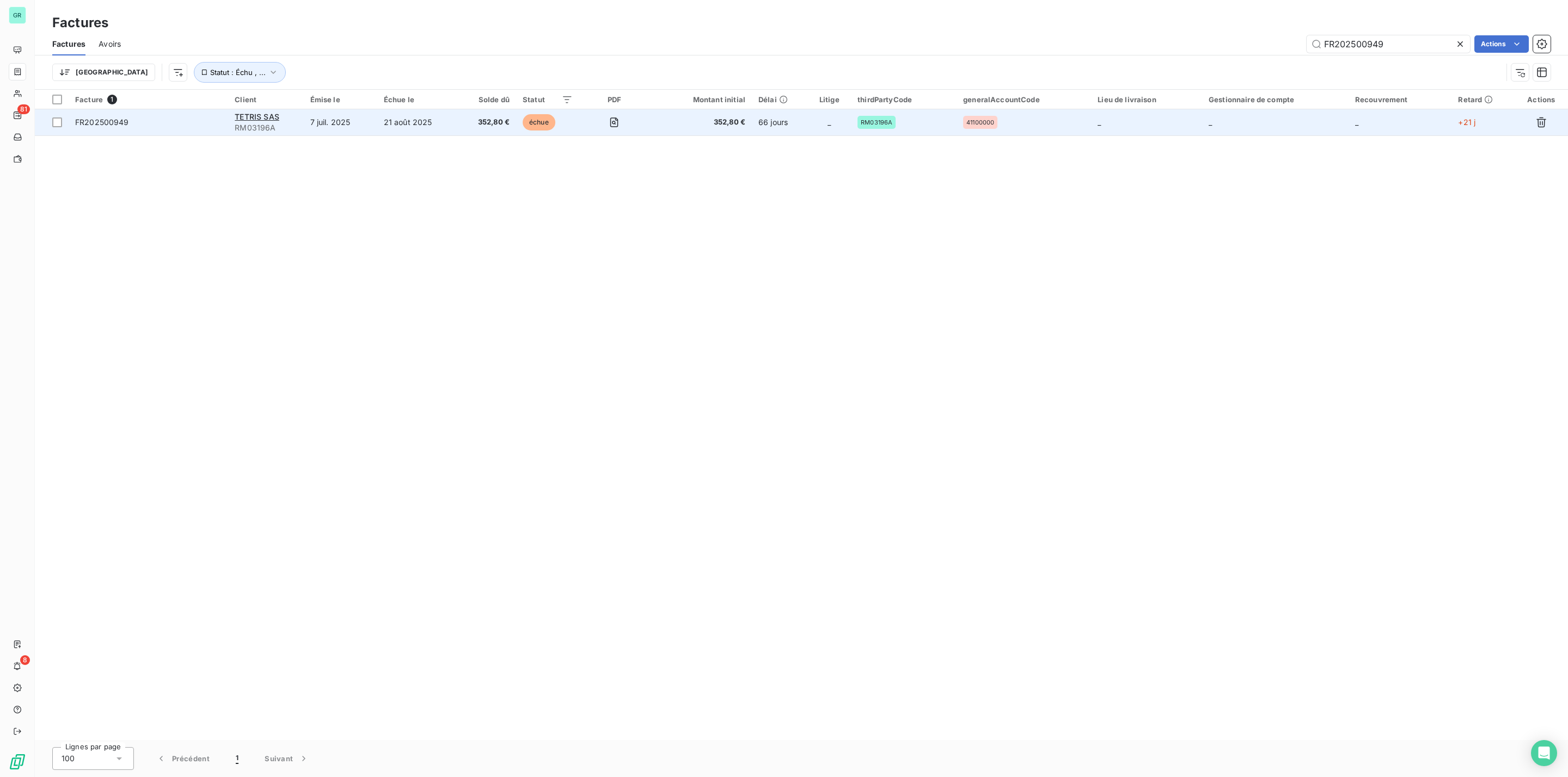
type input "FR202500949"
click at [265, 112] on div "TETRIS SAS" at bounding box center [266, 117] width 62 height 11
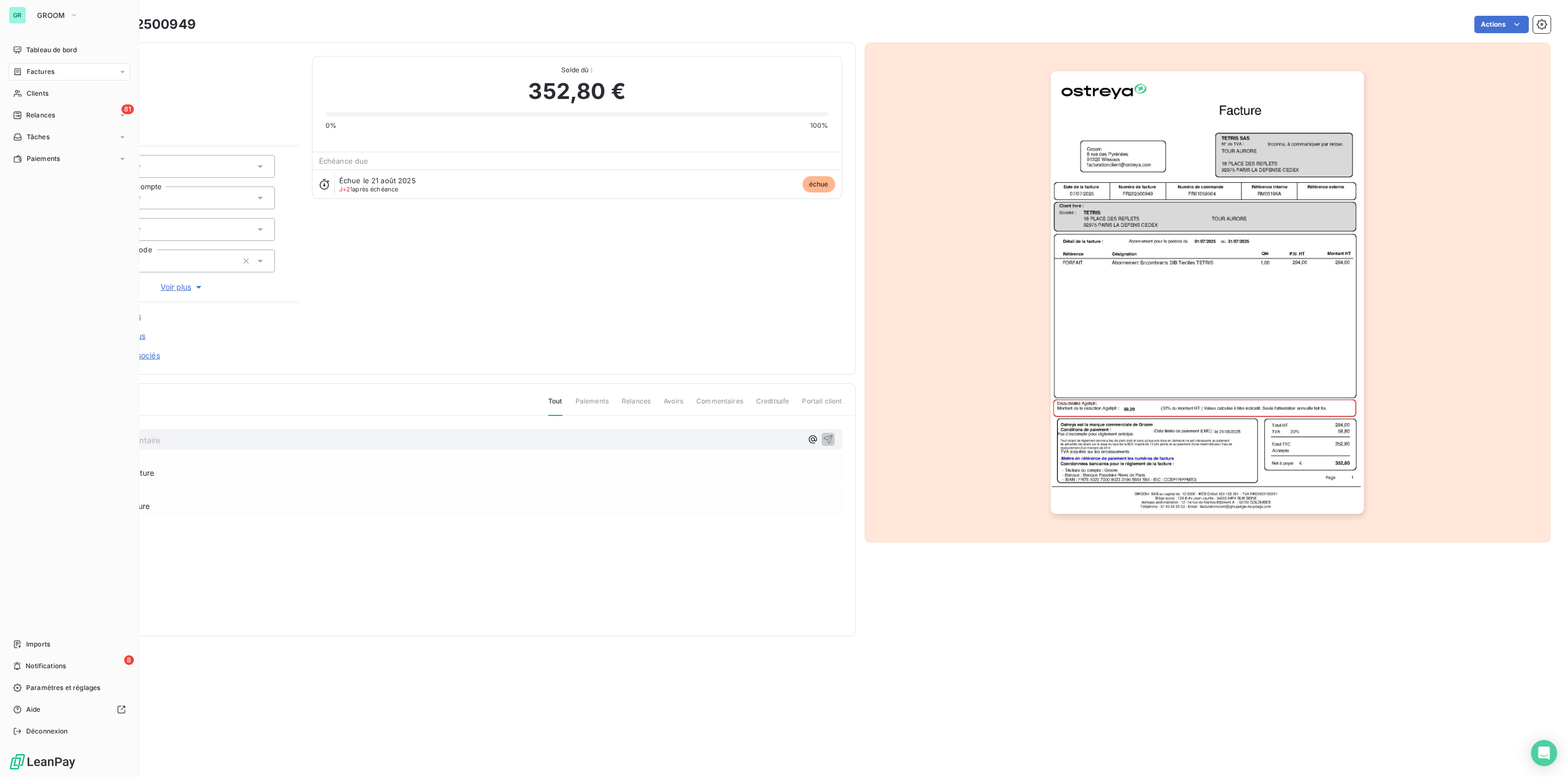
click at [39, 70] on span "Factures" at bounding box center [41, 71] width 28 height 10
click at [41, 74] on span "Factures" at bounding box center [41, 71] width 28 height 10
click at [42, 91] on span "Factures" at bounding box center [40, 93] width 28 height 10
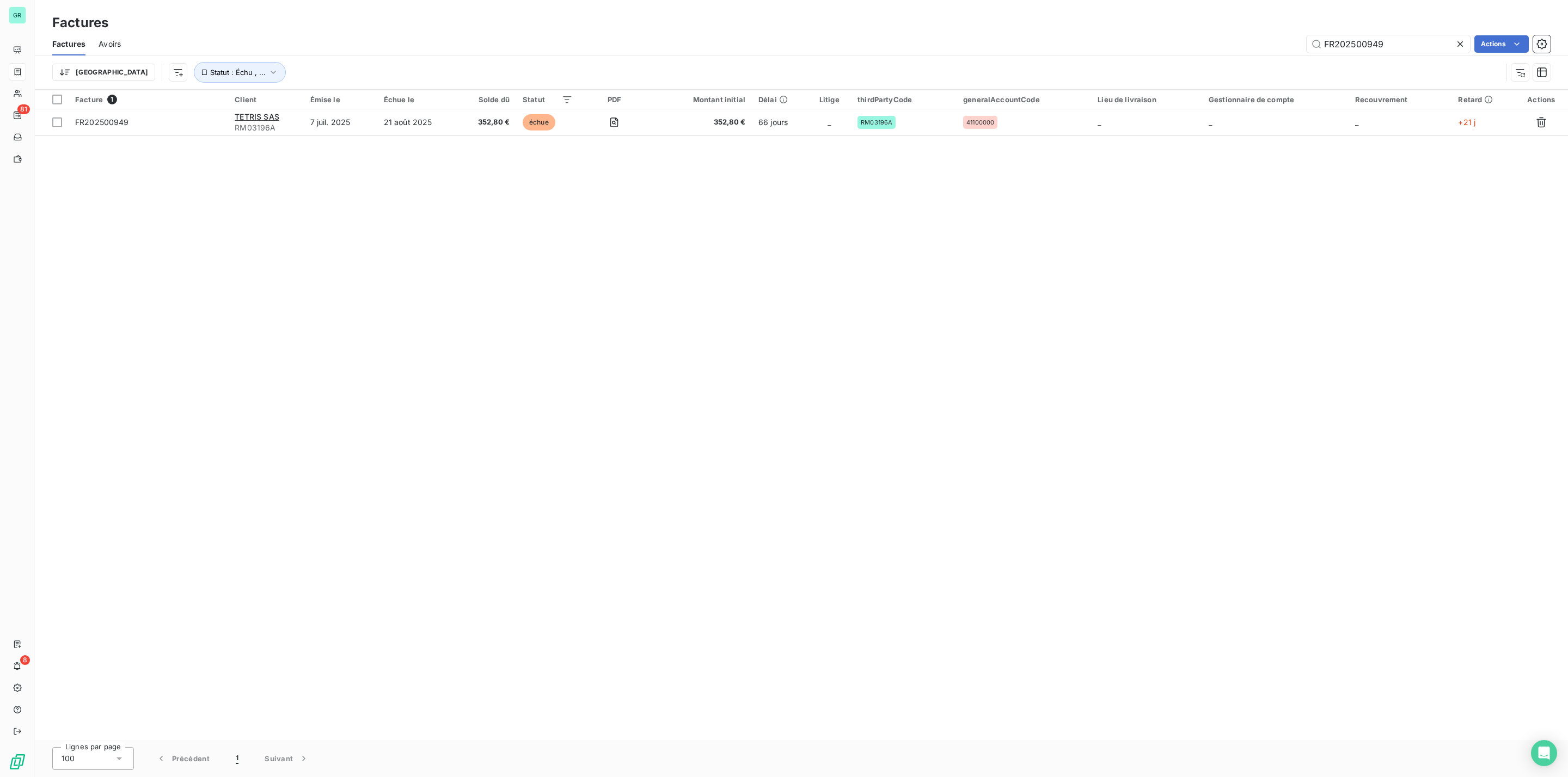
drag, startPoint x: 1415, startPoint y: 43, endPoint x: 1199, endPoint y: 50, distance: 216.1
click at [1197, 50] on div "FR202500949 Actions" at bounding box center [842, 44] width 1416 height 18
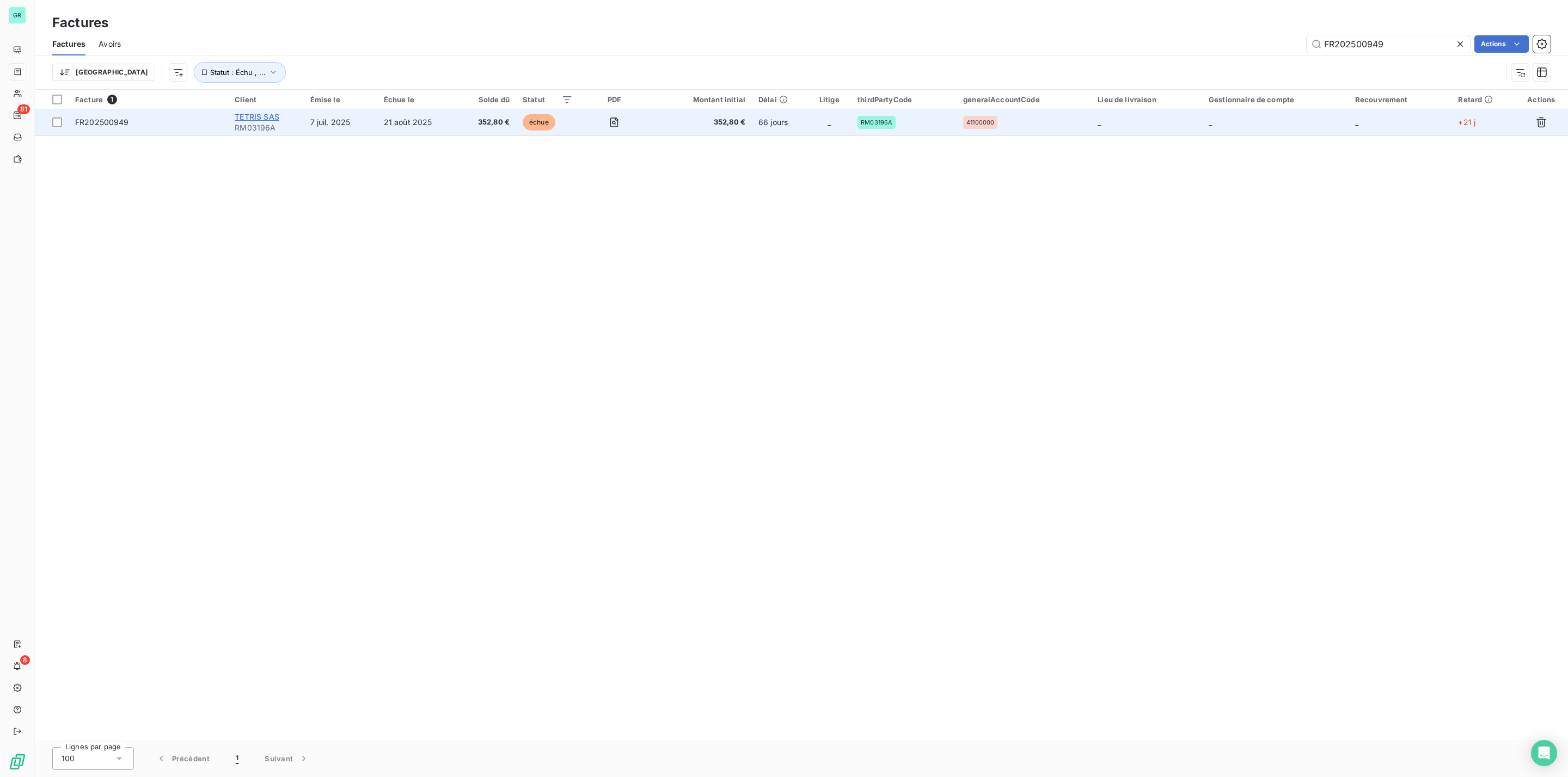
click at [259, 119] on span "TETRIS SAS" at bounding box center [257, 117] width 44 height 9
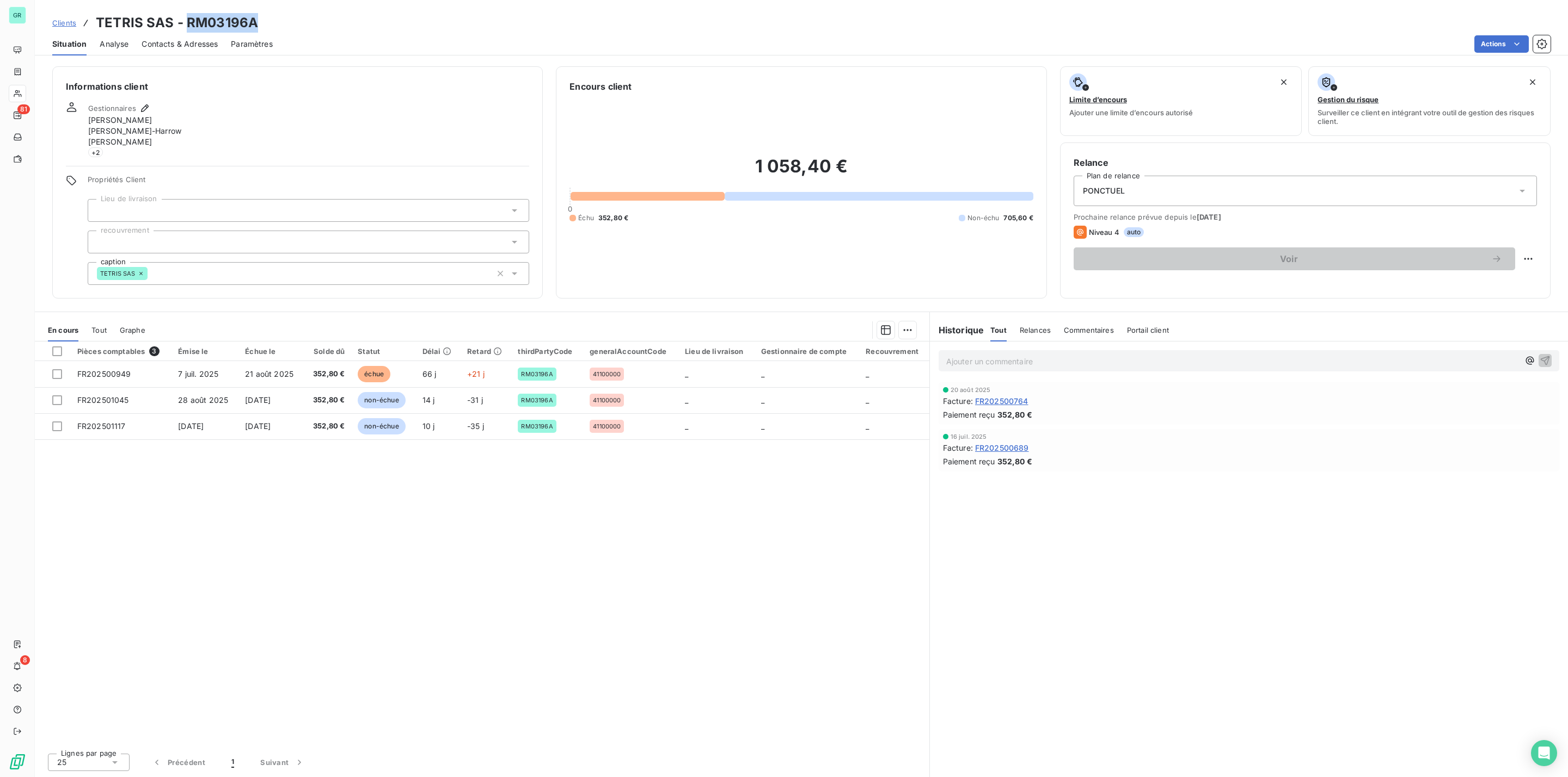
drag, startPoint x: 245, startPoint y: 23, endPoint x: 187, endPoint y: 29, distance: 58.3
click at [187, 29] on h3 "TETRIS SAS - RM03196A" at bounding box center [177, 23] width 162 height 20
drag, startPoint x: 191, startPoint y: 29, endPoint x: 197, endPoint y: 33, distance: 7.2
drag, startPoint x: 197, startPoint y: 33, endPoint x: 229, endPoint y: 21, distance: 34.2
copy h3 "RM03196A"
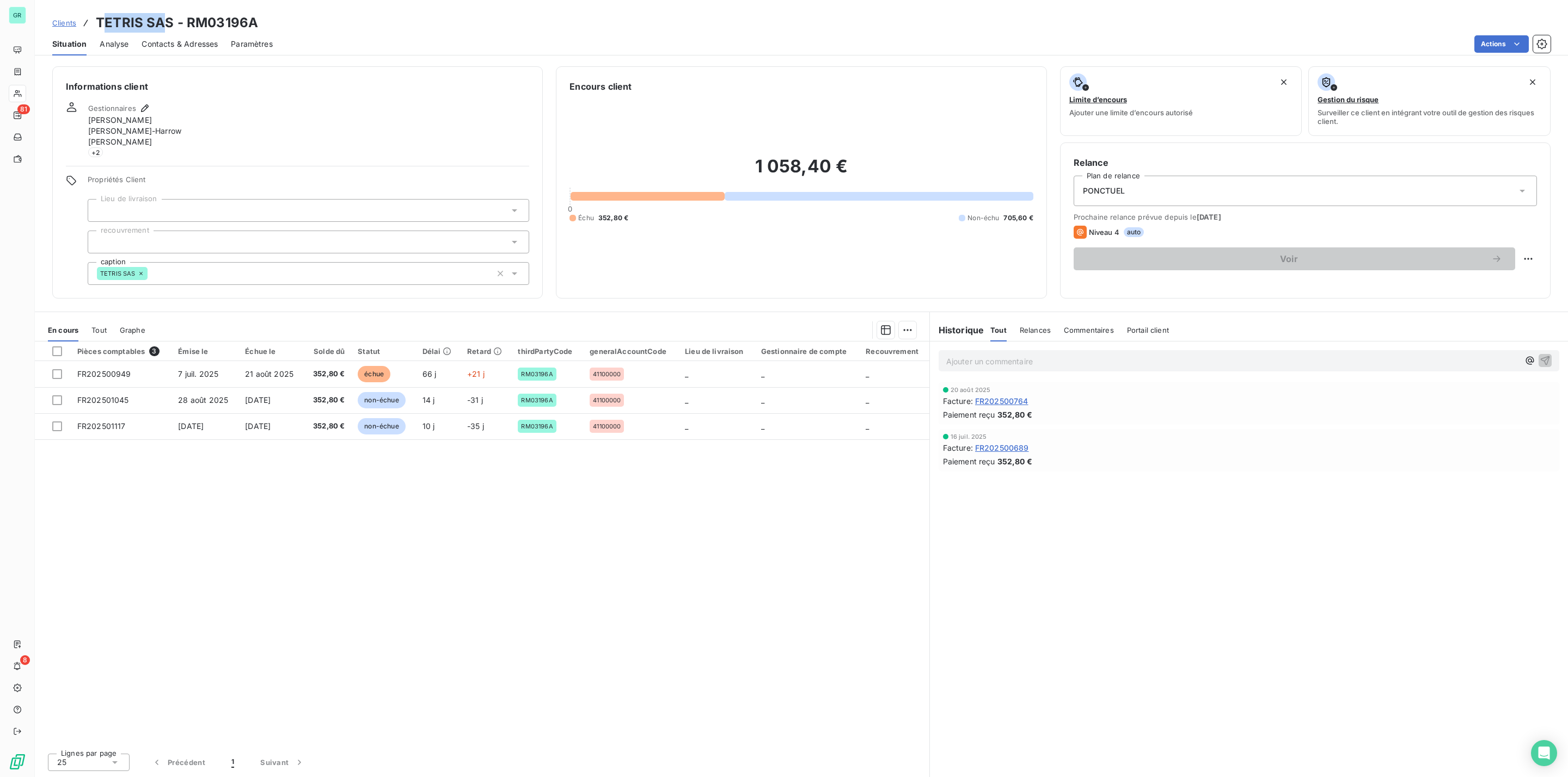
drag, startPoint x: 167, startPoint y: 24, endPoint x: 99, endPoint y: 20, distance: 68.1
click at [100, 20] on h3 "TETRIS SAS - RM03196A" at bounding box center [177, 23] width 162 height 20
click at [126, 27] on h3 "TETRIS SAS - RM03196A" at bounding box center [177, 23] width 162 height 20
drag, startPoint x: 170, startPoint y: 24, endPoint x: 88, endPoint y: 16, distance: 82.4
click at [88, 16] on div "Clients TETRIS SAS - RM03196A" at bounding box center [155, 23] width 206 height 20
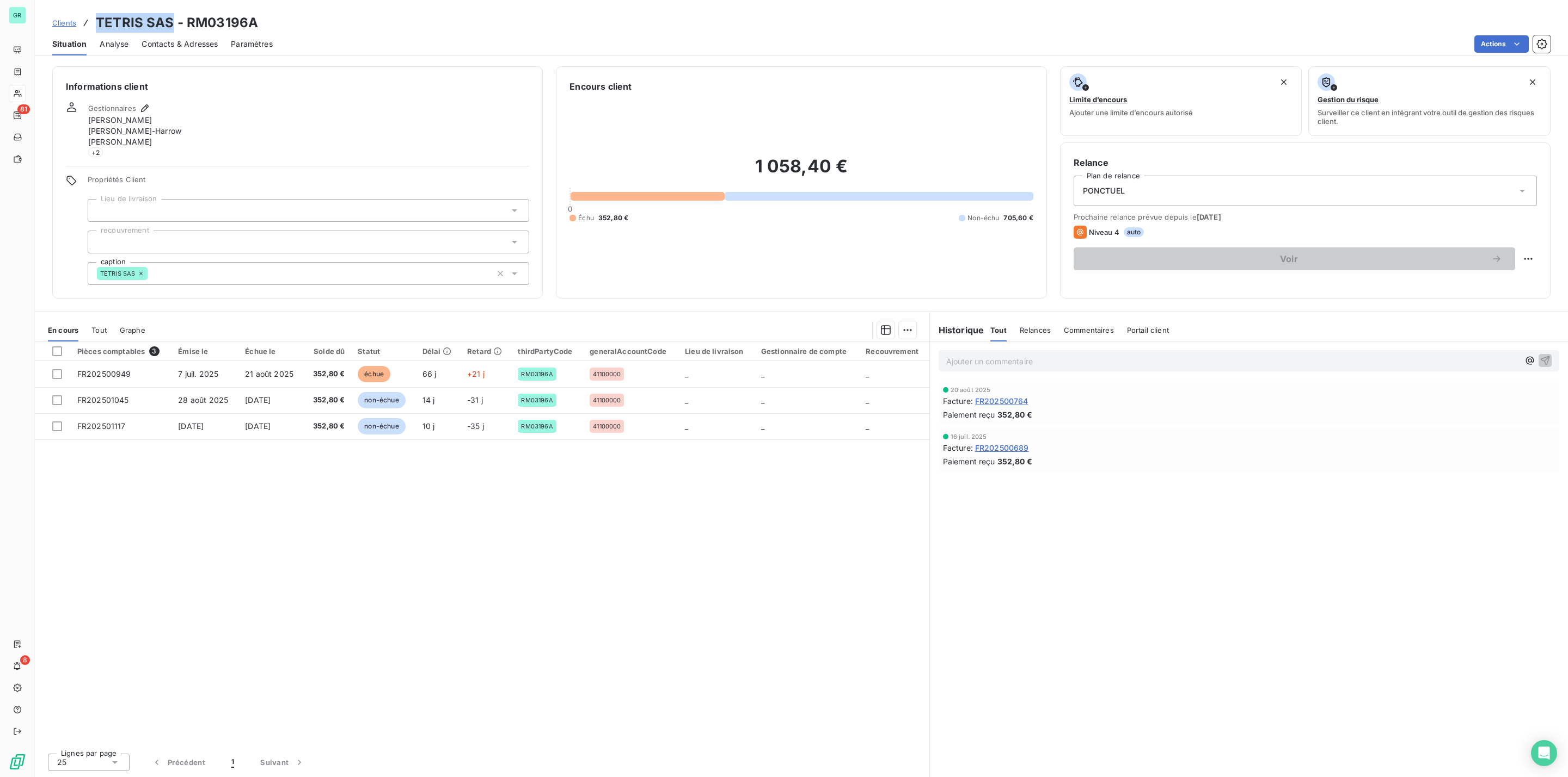
copy h3 "TETRIS SAS"
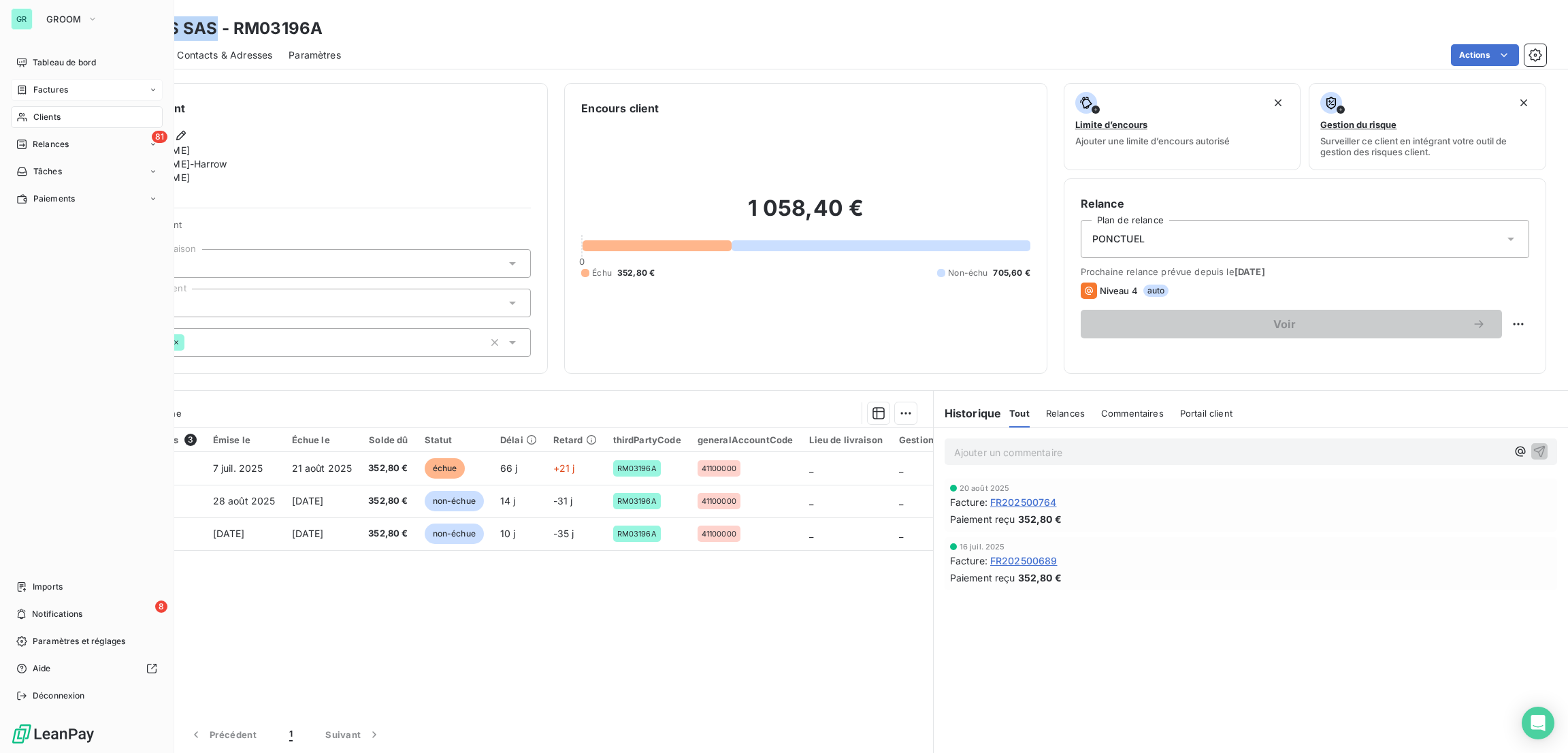
click at [62, 79] on div "Factures" at bounding box center [86, 90] width 152 height 22
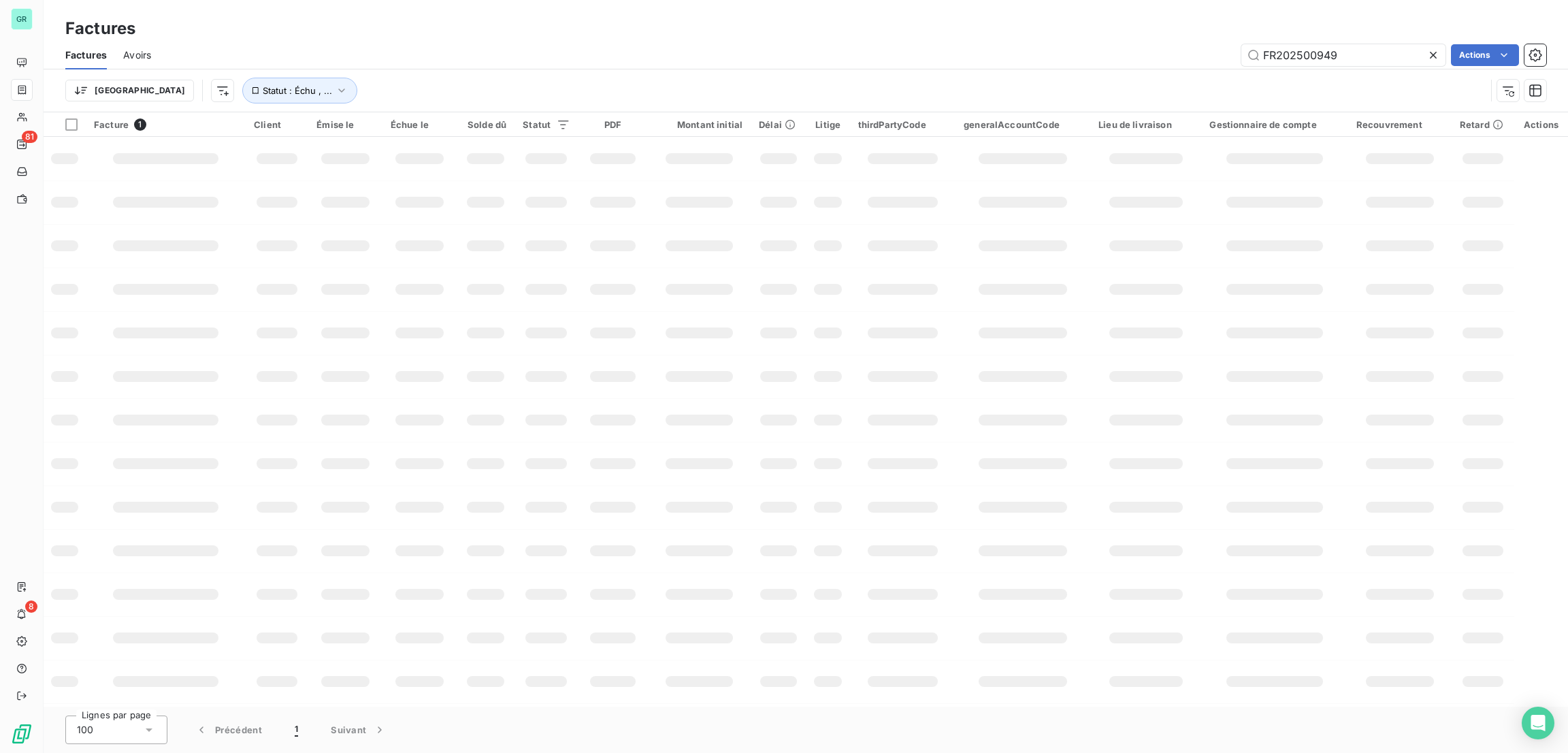
drag, startPoint x: 1371, startPoint y: 55, endPoint x: 1217, endPoint y: 56, distance: 154.0
click at [1217, 56] on div "FR202500949 Actions" at bounding box center [856, 55] width 1379 height 22
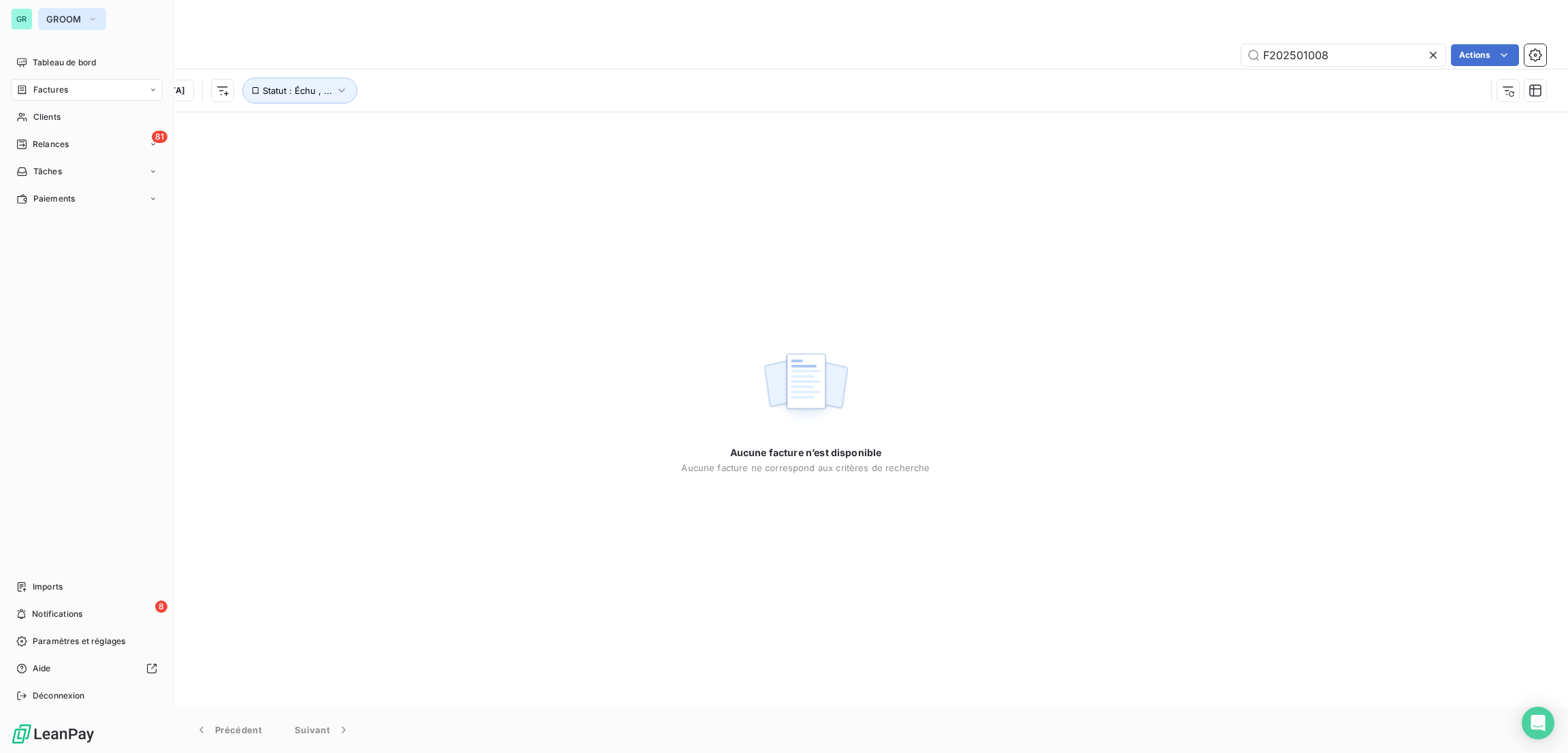
type input "F202501008"
click at [76, 13] on span "GROOM" at bounding box center [63, 18] width 35 height 11
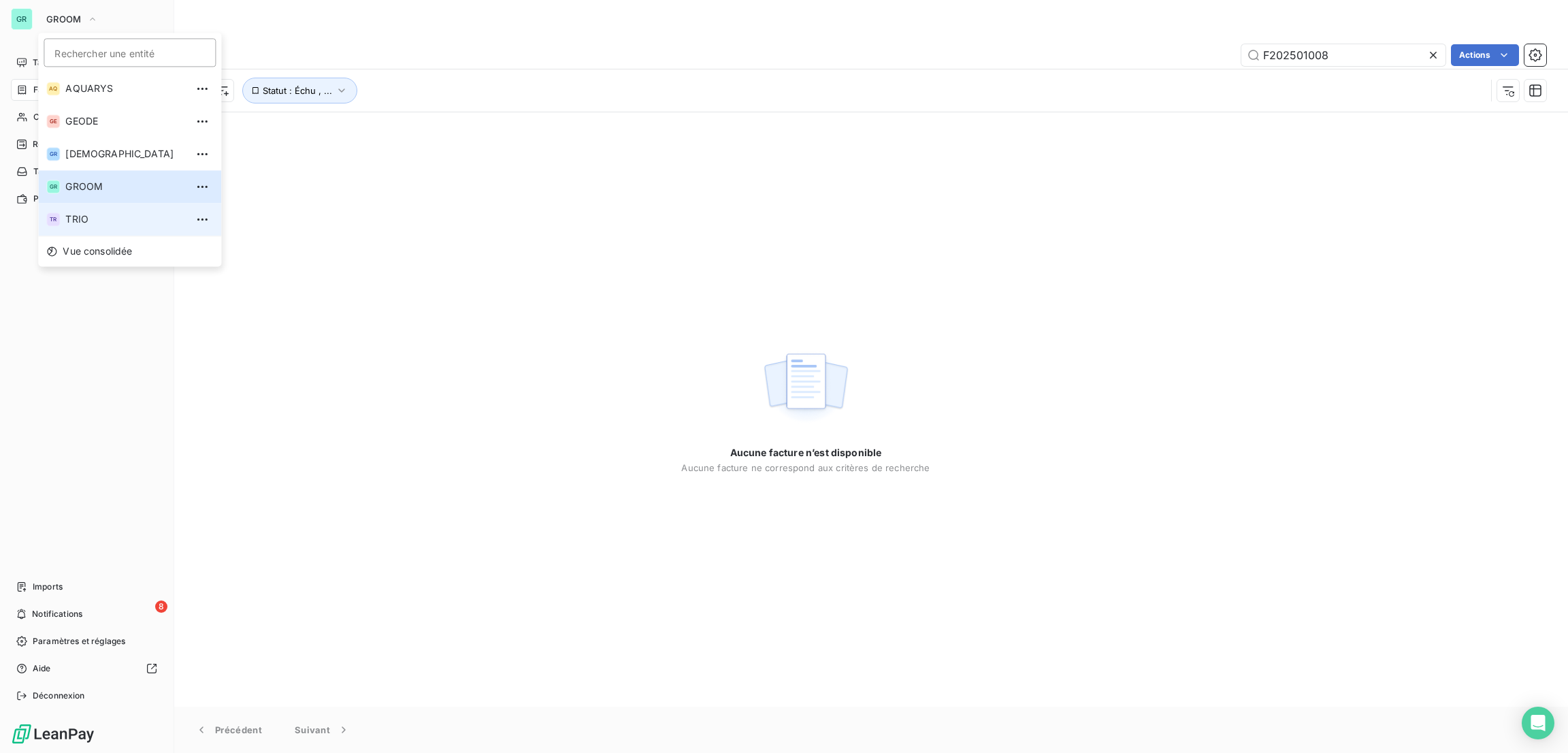
click at [89, 217] on span "TRIO" at bounding box center [125, 219] width 121 height 13
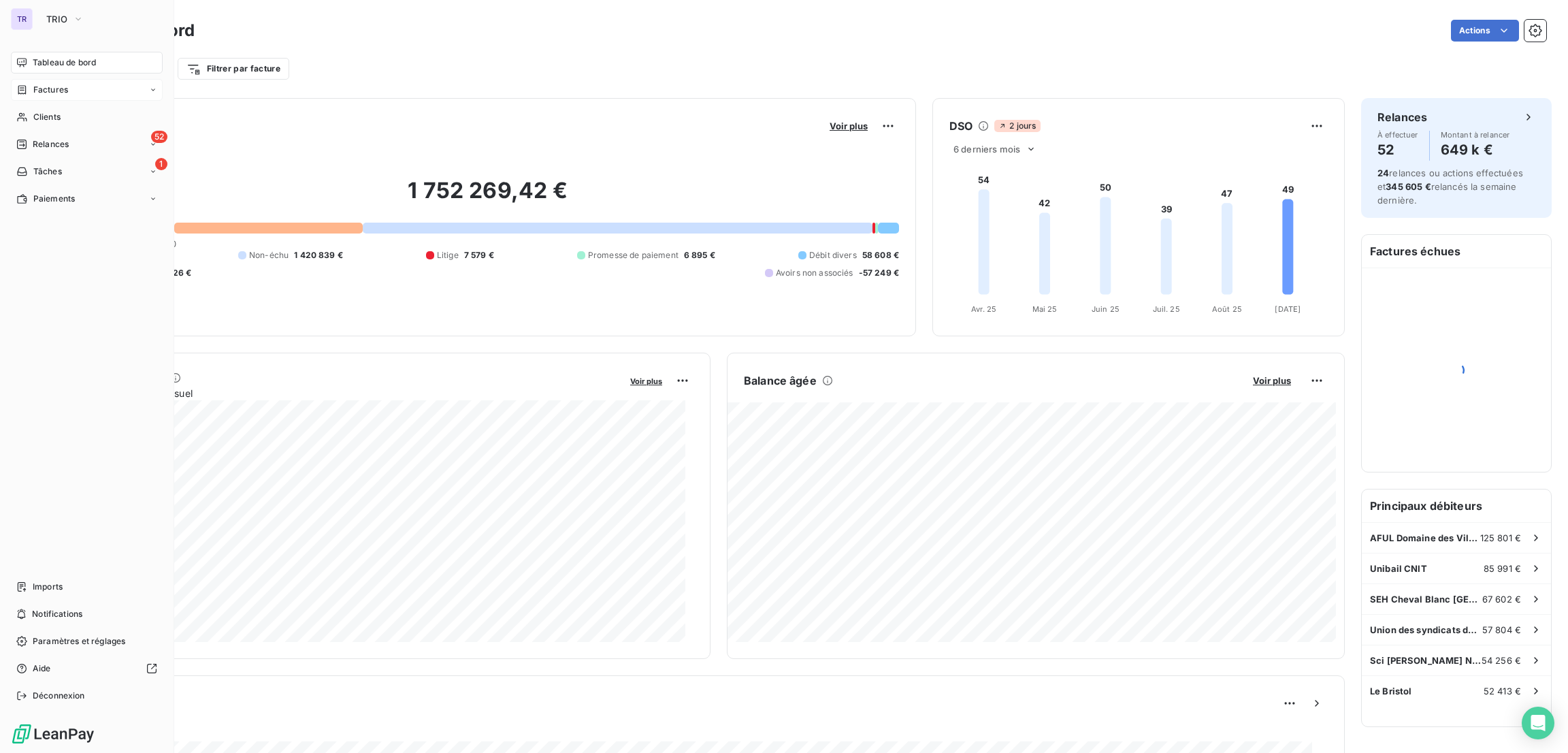
click at [64, 93] on span "Factures" at bounding box center [51, 89] width 34 height 12
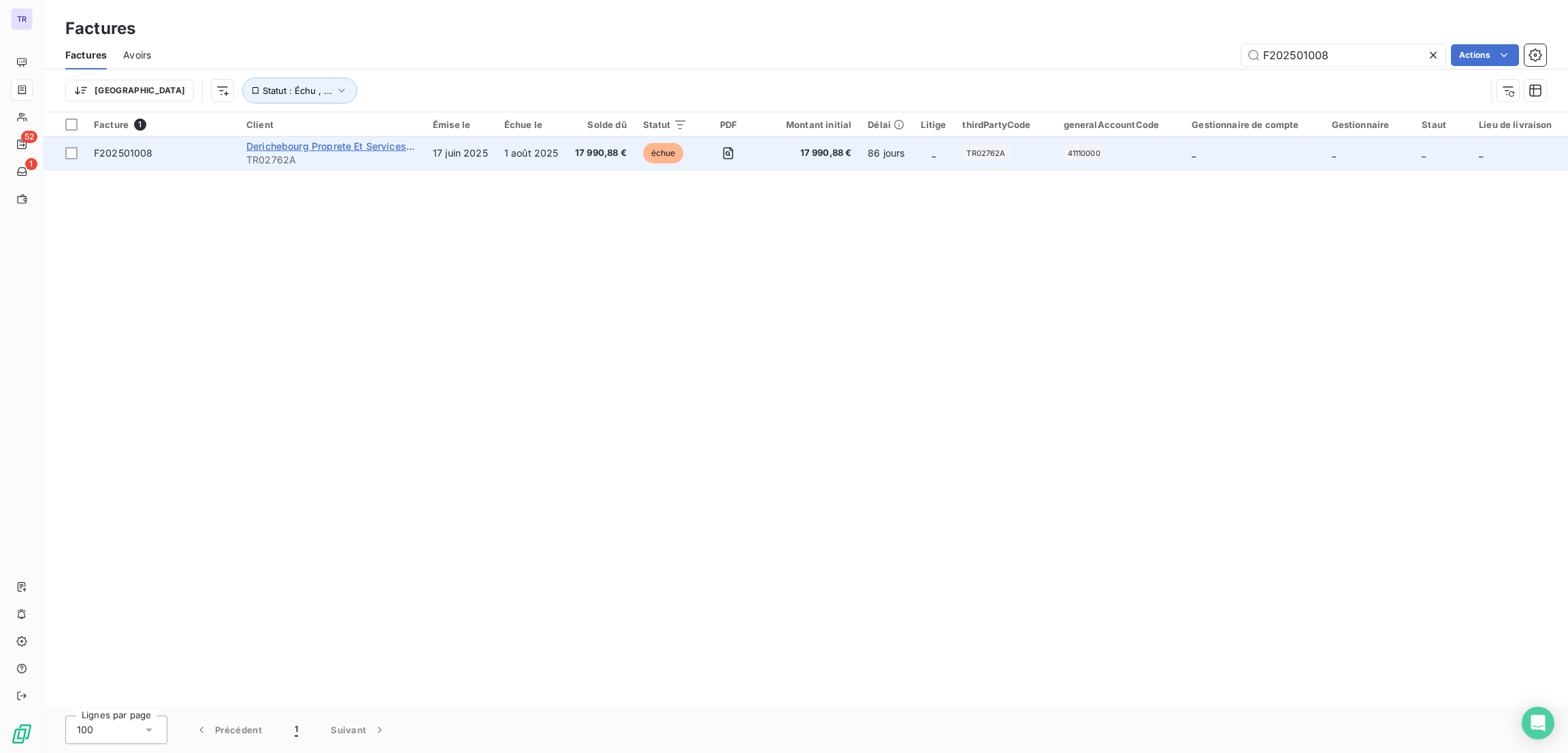
type input "F202501008"
click at [358, 144] on span "Derichebourg Proprete Et Services Associes" at bounding box center [348, 146] width 206 height 11
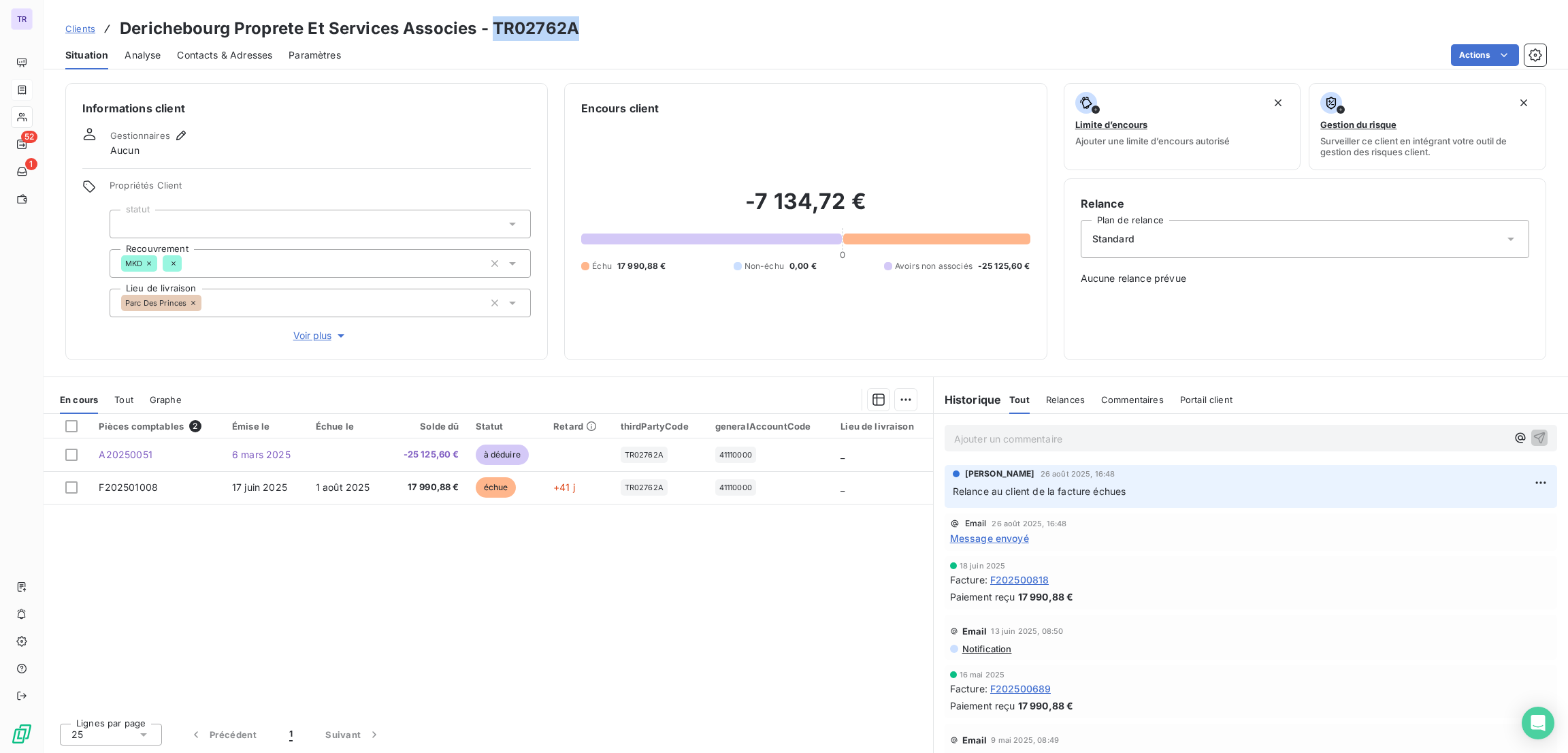
drag, startPoint x: 573, startPoint y: 29, endPoint x: 493, endPoint y: 26, distance: 80.1
click at [493, 26] on h3 "Derichebourg Proprete Et Services Associes - TR02762A" at bounding box center [349, 29] width 459 height 25
drag, startPoint x: 493, startPoint y: 26, endPoint x: 497, endPoint y: 34, distance: 8.9
copy h3 "TR02762A"
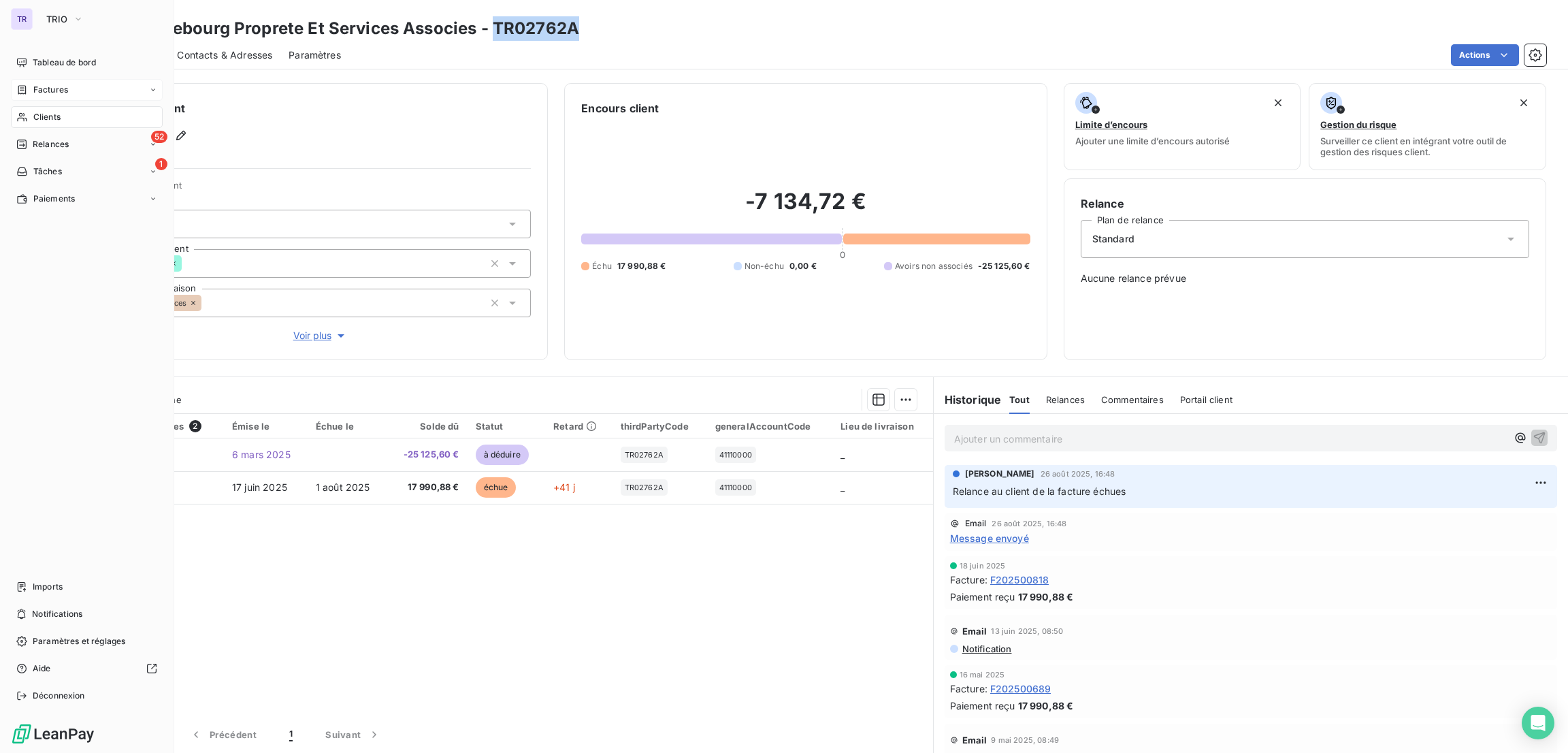
drag, startPoint x: 51, startPoint y: 83, endPoint x: 133, endPoint y: 90, distance: 82.3
click at [55, 85] on span "Factures" at bounding box center [51, 89] width 34 height 12
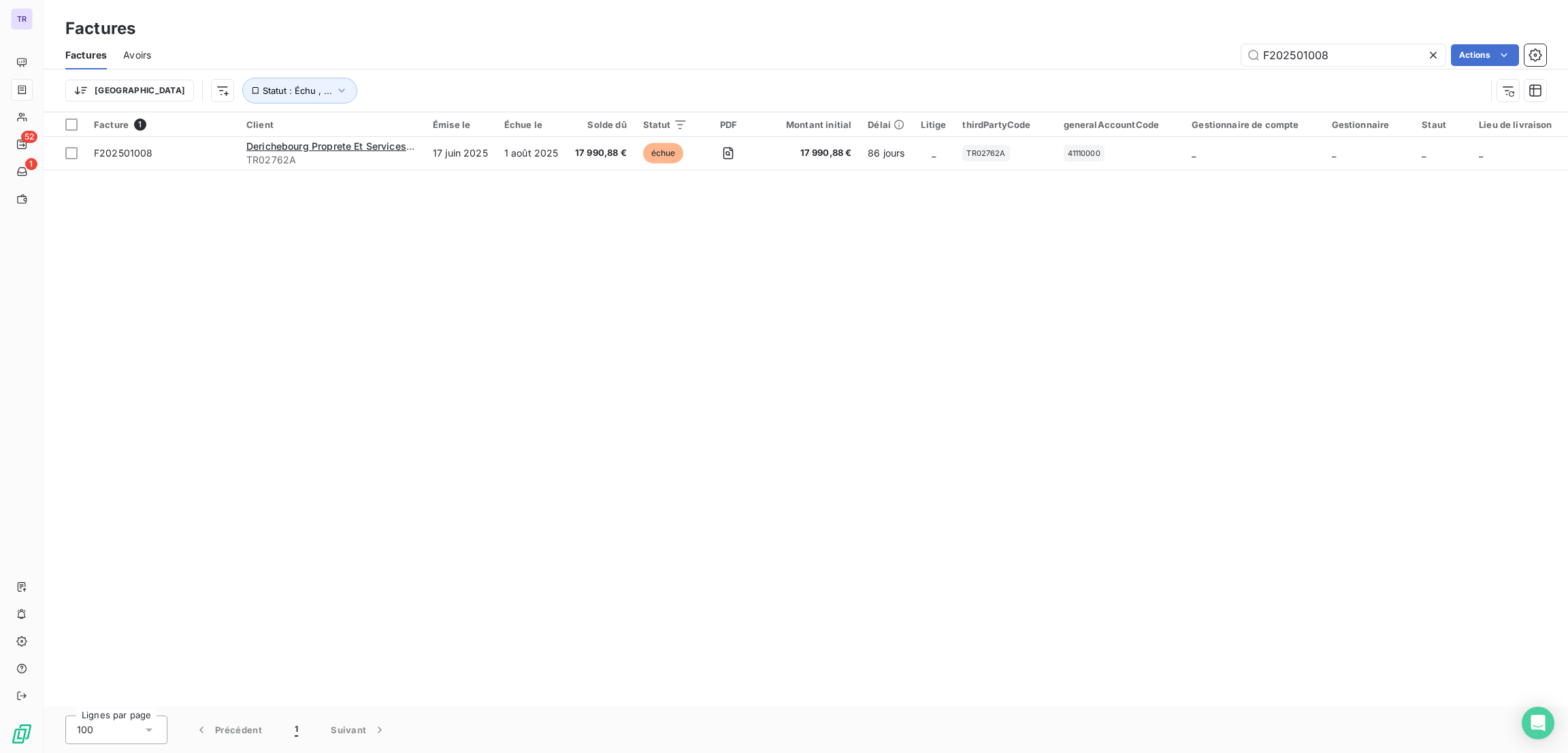
drag, startPoint x: 1367, startPoint y: 54, endPoint x: 1160, endPoint y: 55, distance: 207.0
click at [1159, 55] on div "F202501008 Actions" at bounding box center [856, 55] width 1379 height 22
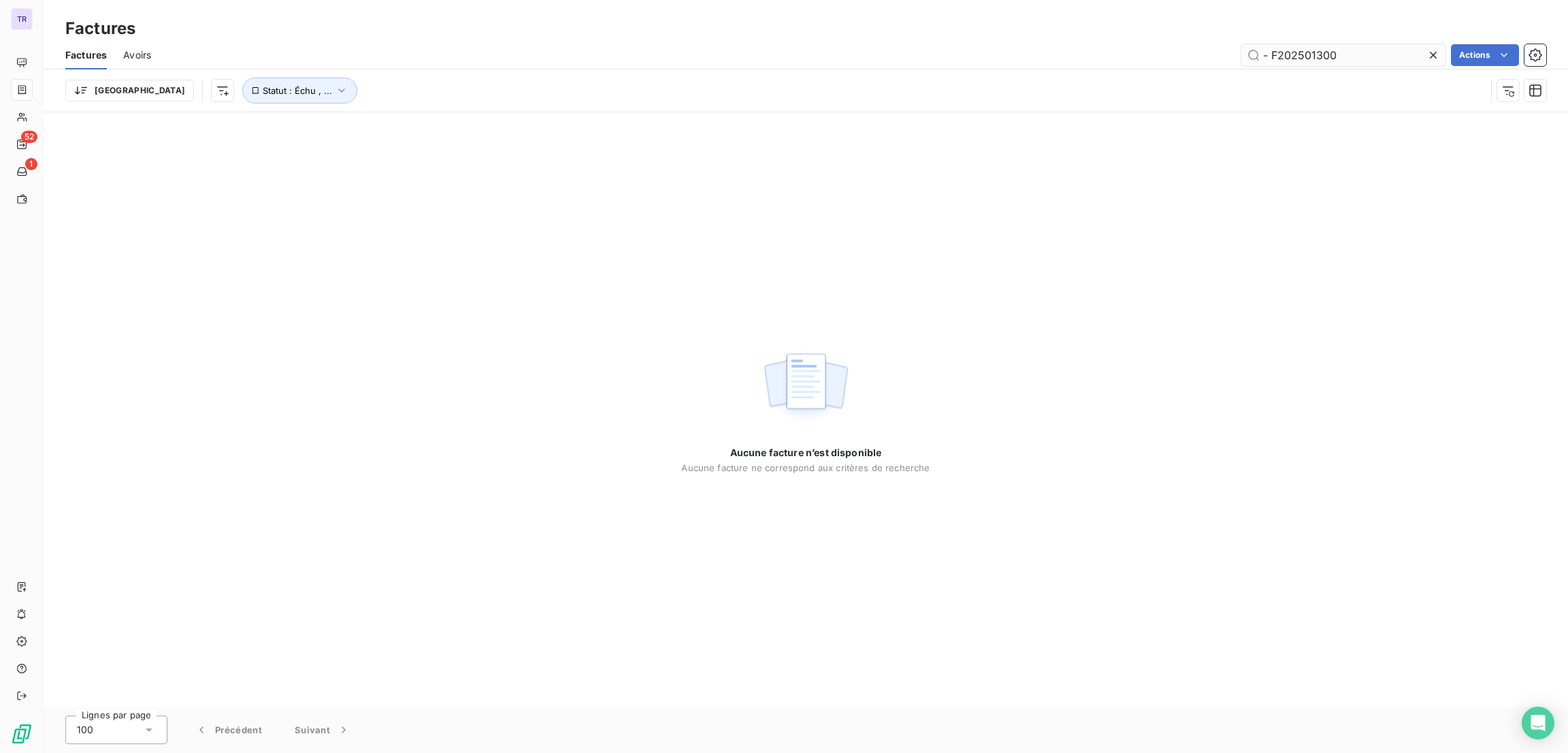
click at [1270, 65] on input "- F202501300" at bounding box center [1342, 55] width 204 height 22
type input "F202501300"
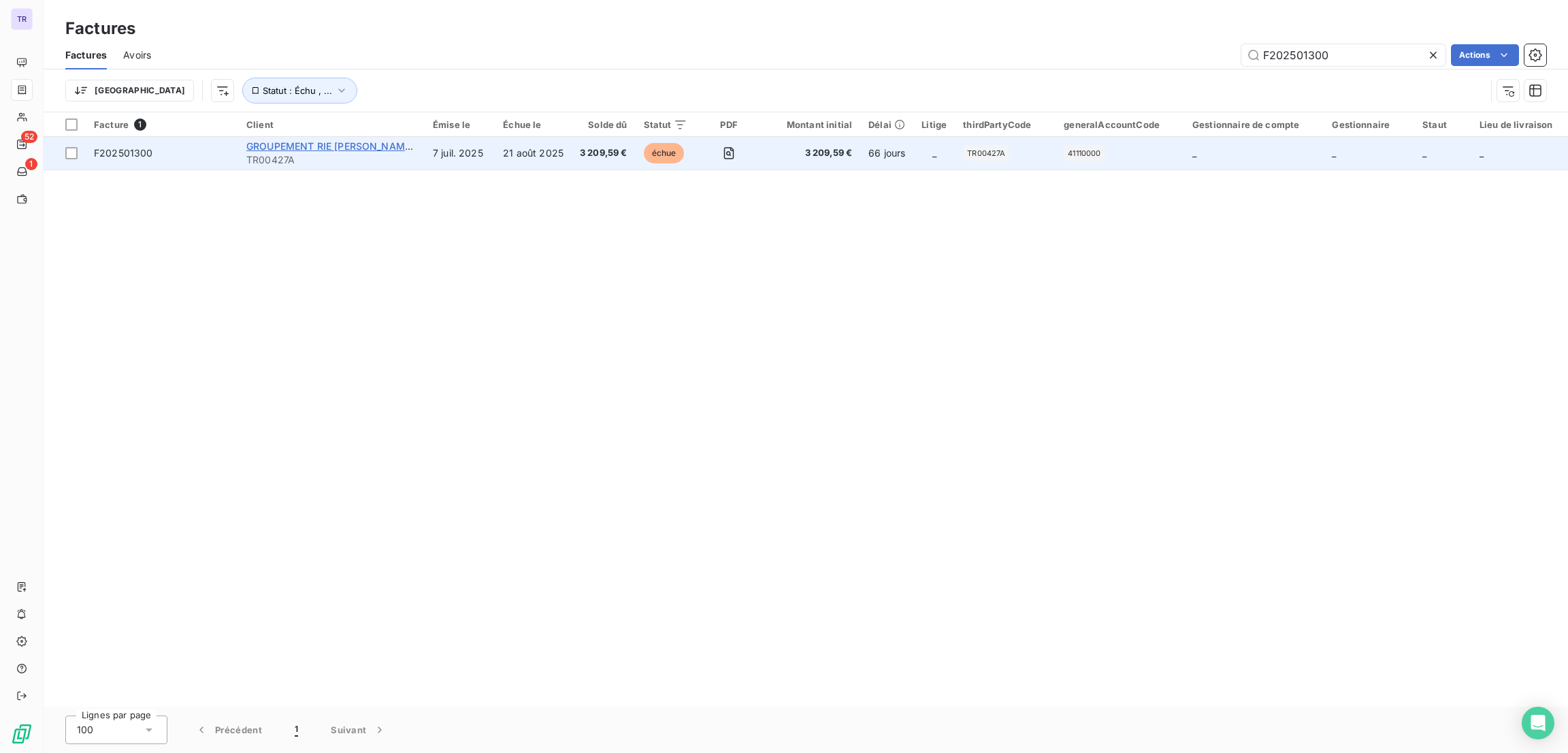
click at [350, 143] on span "GROUPEMENT RIE [PERSON_NAME] C/O COGEVA PM" at bounding box center [370, 146] width 249 height 11
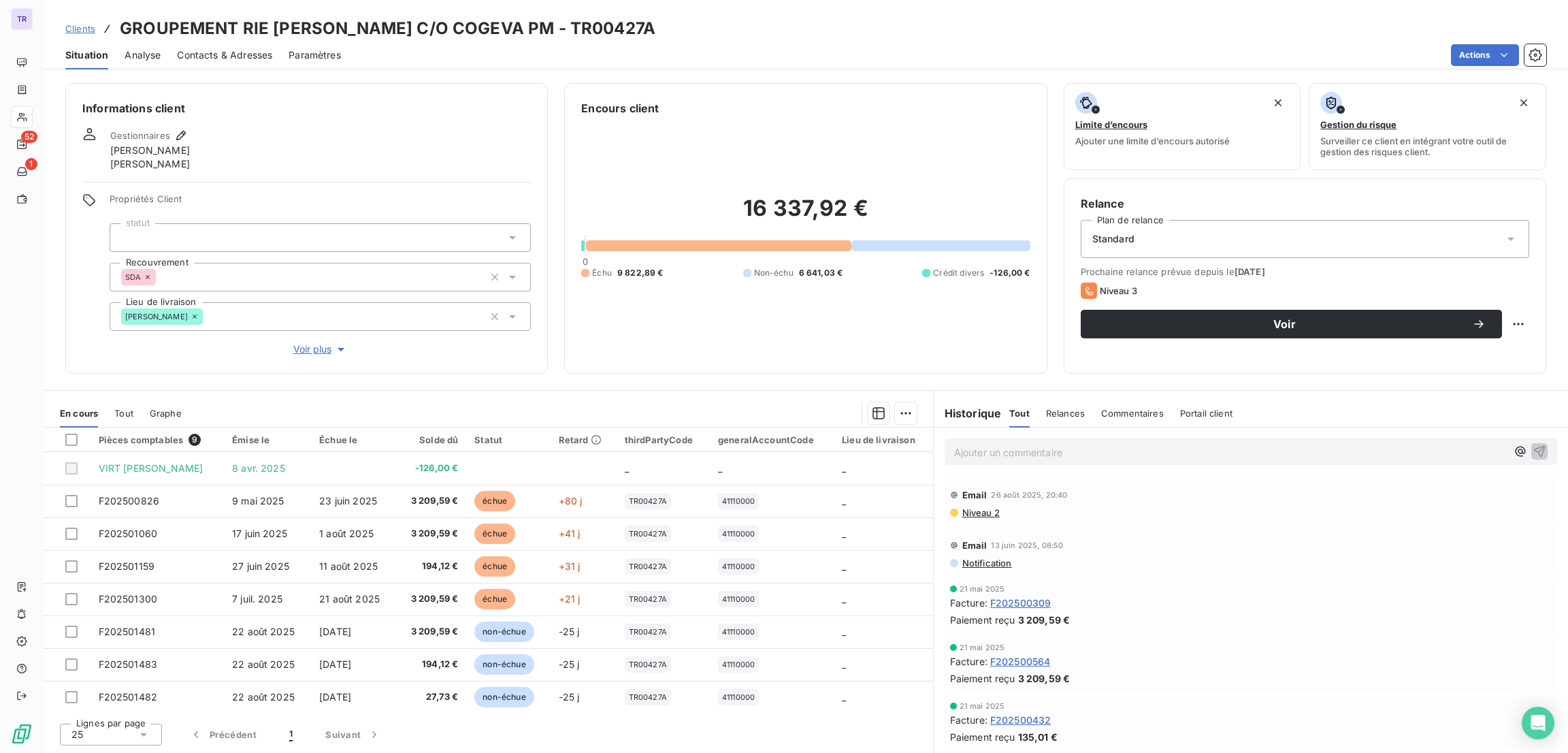
drag, startPoint x: 768, startPoint y: 27, endPoint x: 685, endPoint y: 27, distance: 83.0
click at [655, 27] on h3 "GROUPEMENT RIE [PERSON_NAME] C/O COGEVA PM - TR00427A" at bounding box center [387, 29] width 536 height 25
copy h3 "TR00427A"
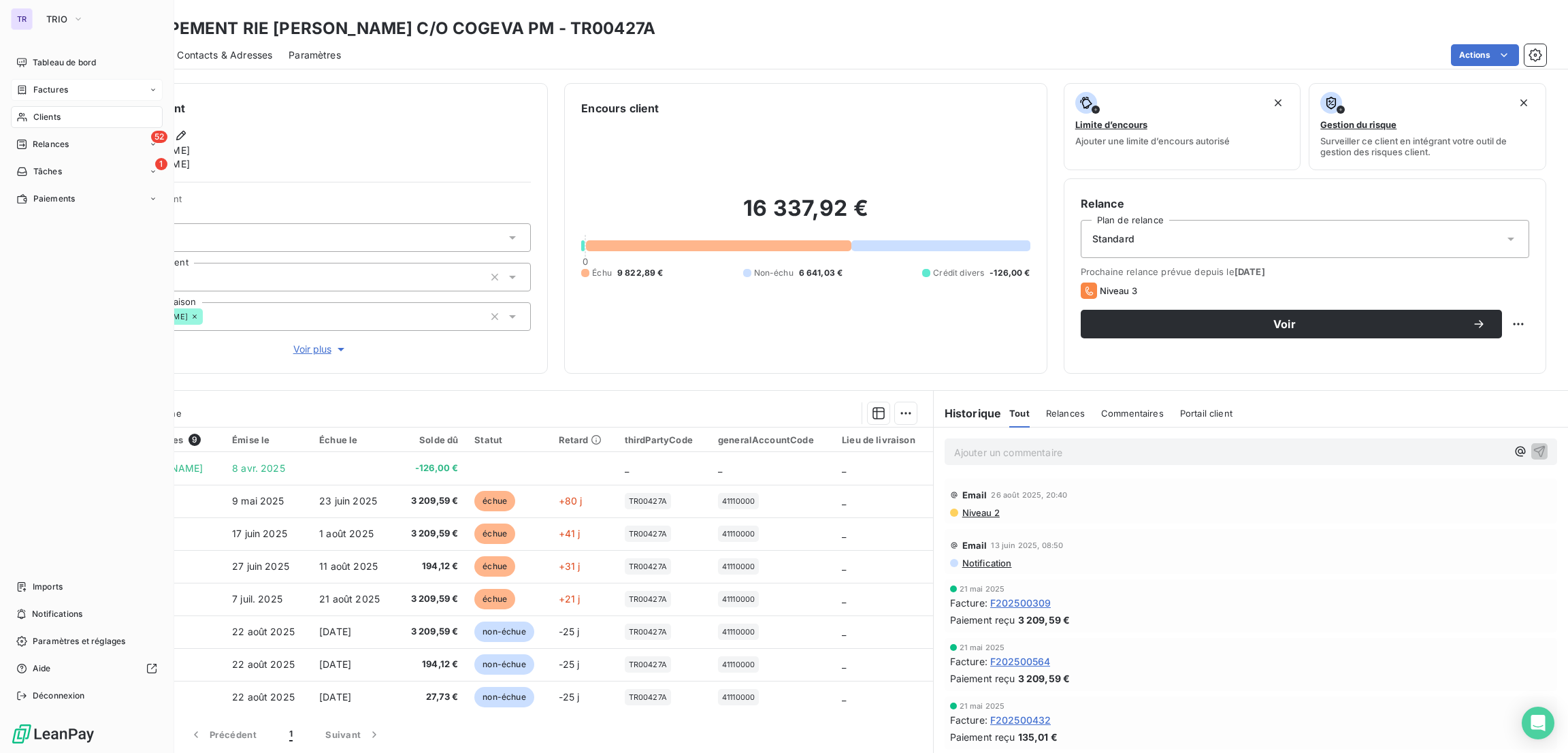
click at [59, 91] on span "Factures" at bounding box center [51, 89] width 34 height 12
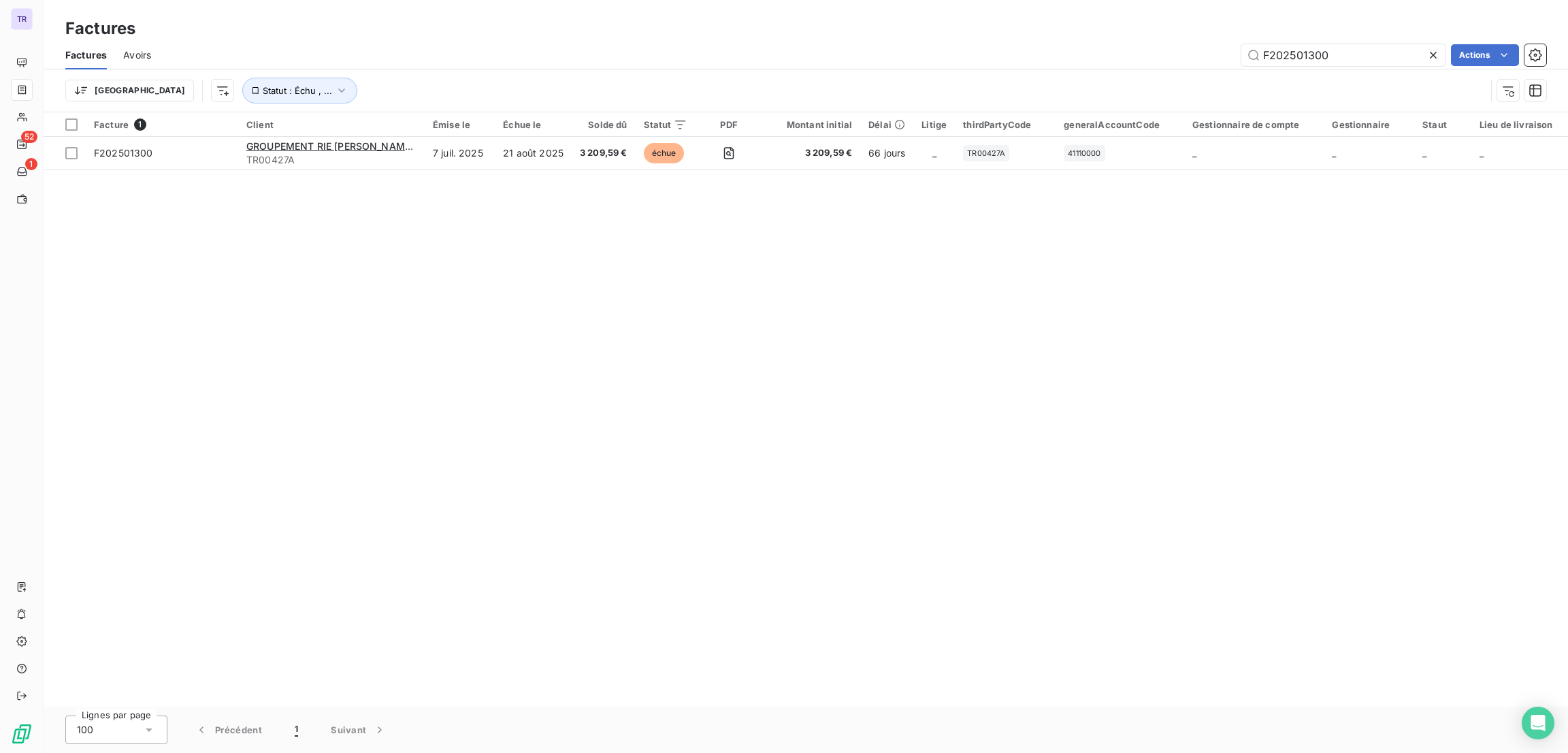
drag, startPoint x: 1363, startPoint y: 46, endPoint x: 1189, endPoint y: 54, distance: 174.2
click at [1189, 54] on div "F202501300 Actions" at bounding box center [856, 55] width 1379 height 22
drag, startPoint x: 1351, startPoint y: 59, endPoint x: 1159, endPoint y: 55, distance: 192.0
click at [1159, 55] on div "F202501060 Actions" at bounding box center [856, 55] width 1379 height 22
paste input "159"
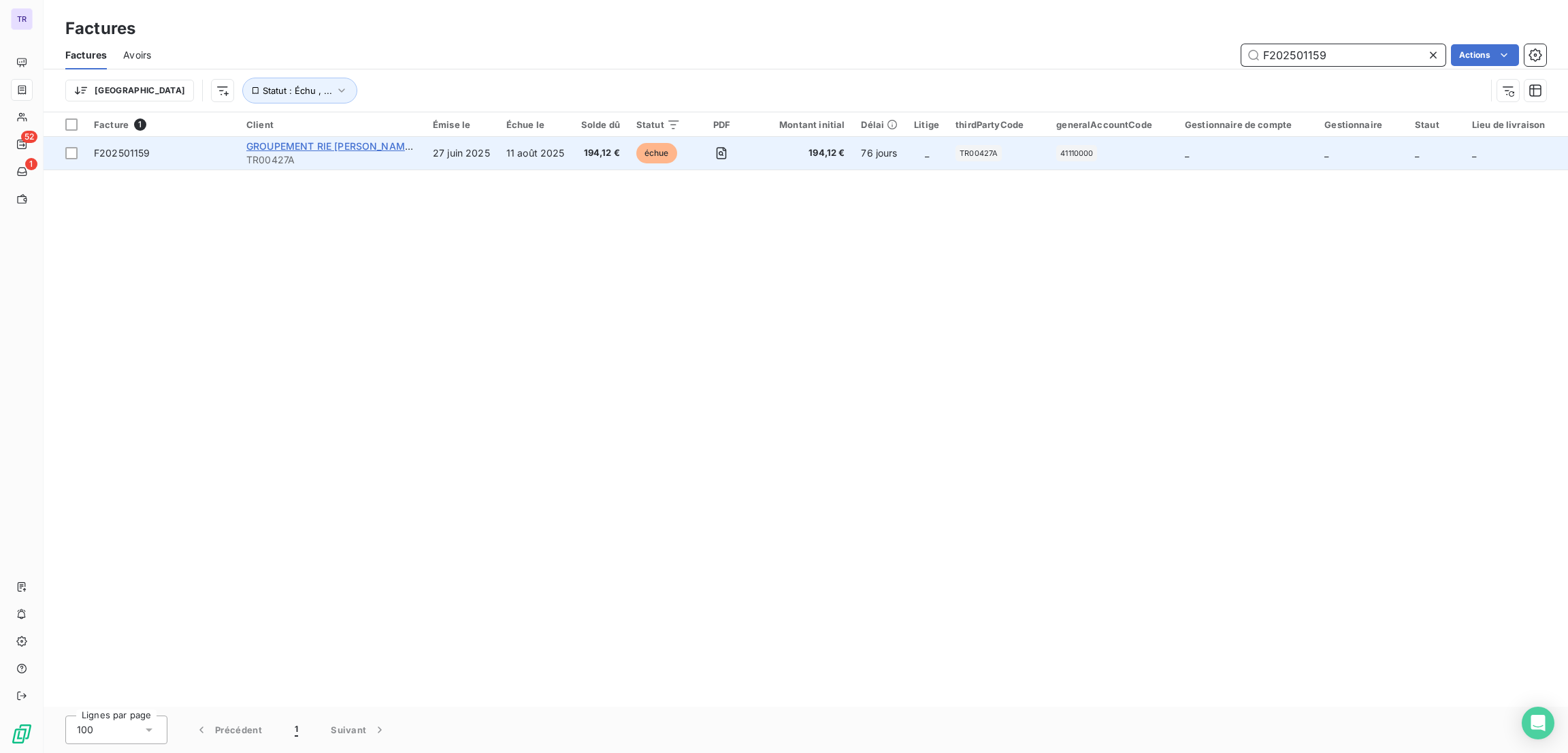
type input "F202501159"
click at [329, 144] on span "GROUPEMENT RIE [PERSON_NAME] C/O COGEVA PM" at bounding box center [370, 146] width 249 height 11
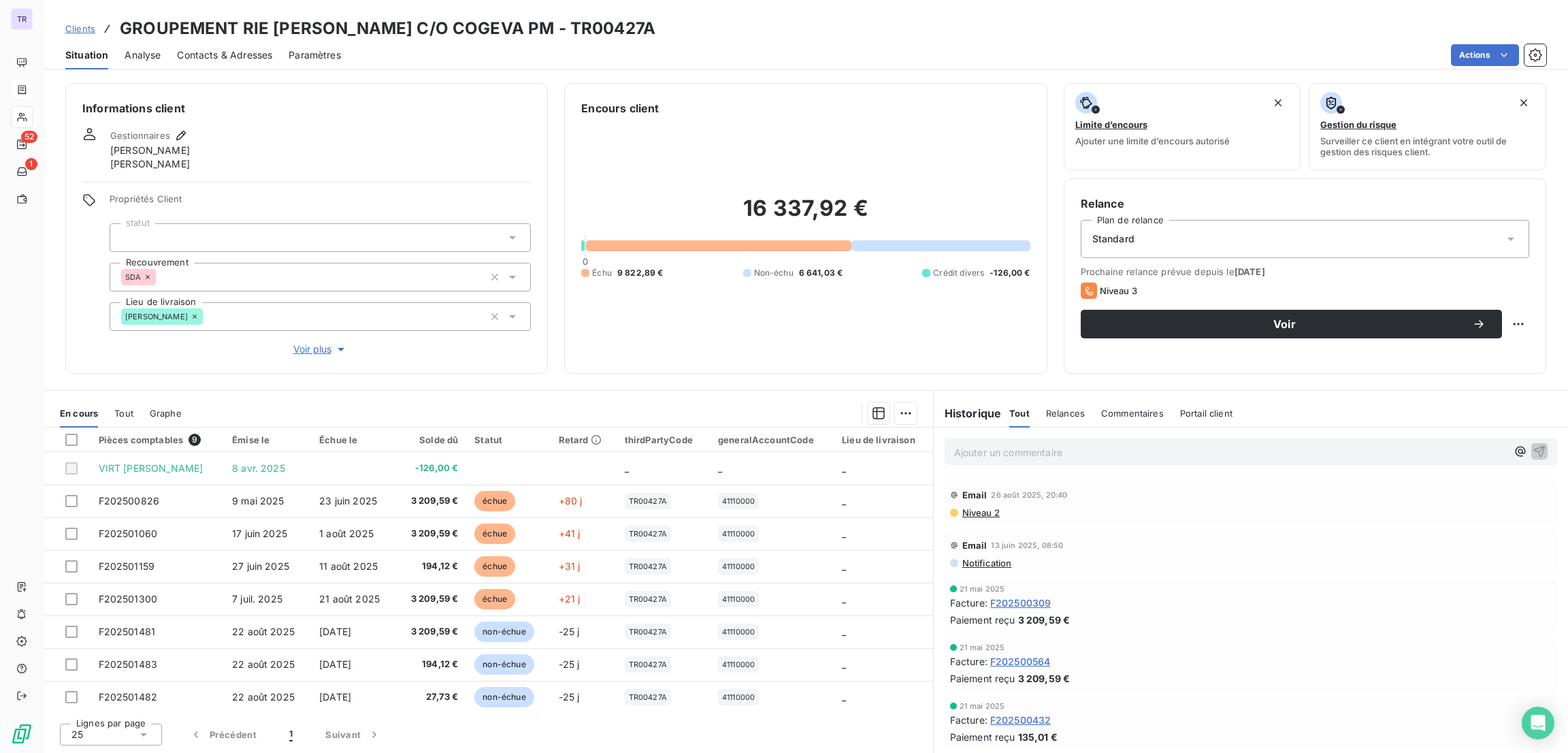
drag, startPoint x: 777, startPoint y: 28, endPoint x: 688, endPoint y: 25, distance: 89.1
click at [688, 25] on div "Clients GROUPEMENT RIE [PERSON_NAME] C/O COGEVA PM - TR00427A" at bounding box center [806, 29] width 1524 height 25
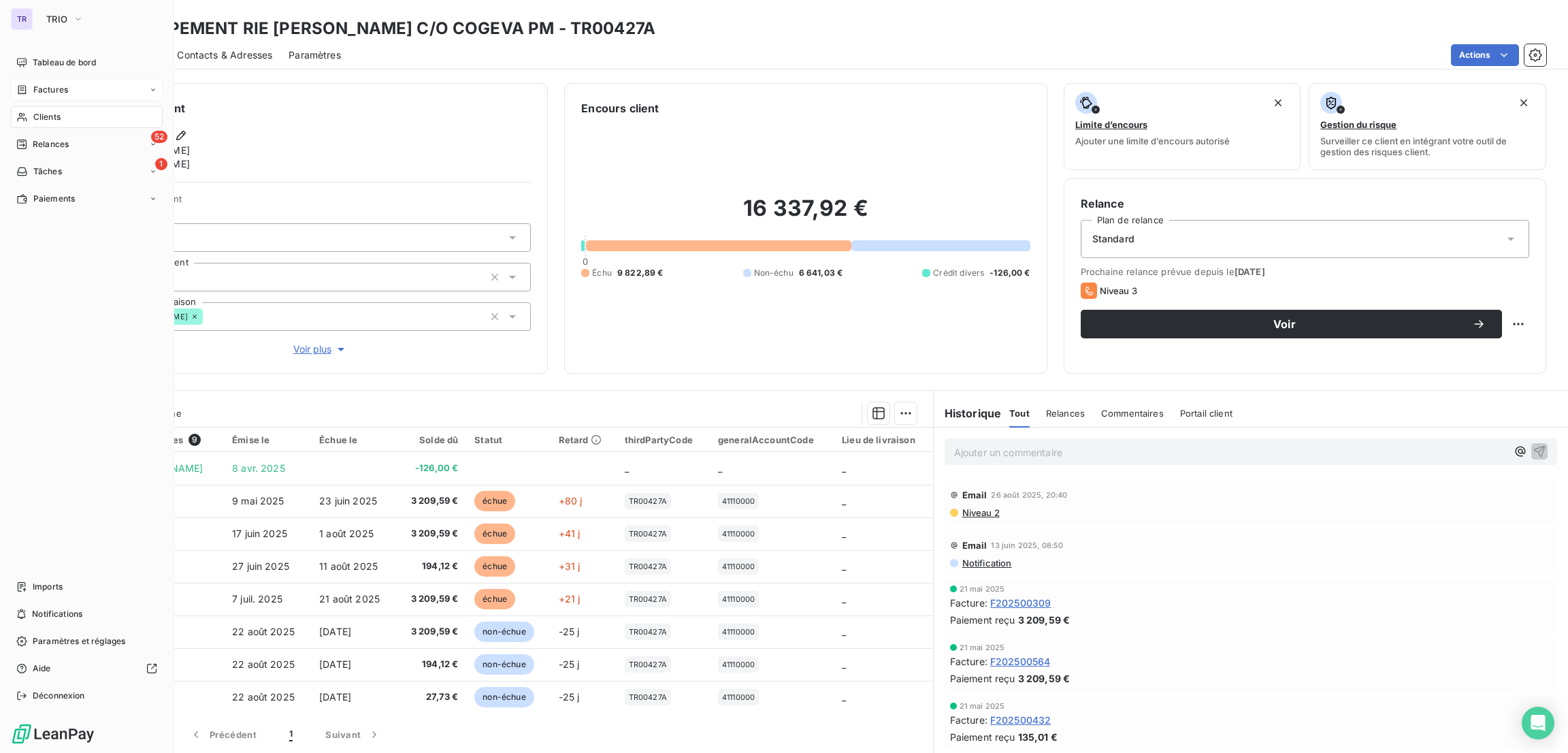
click at [52, 83] on span "Factures" at bounding box center [51, 89] width 34 height 12
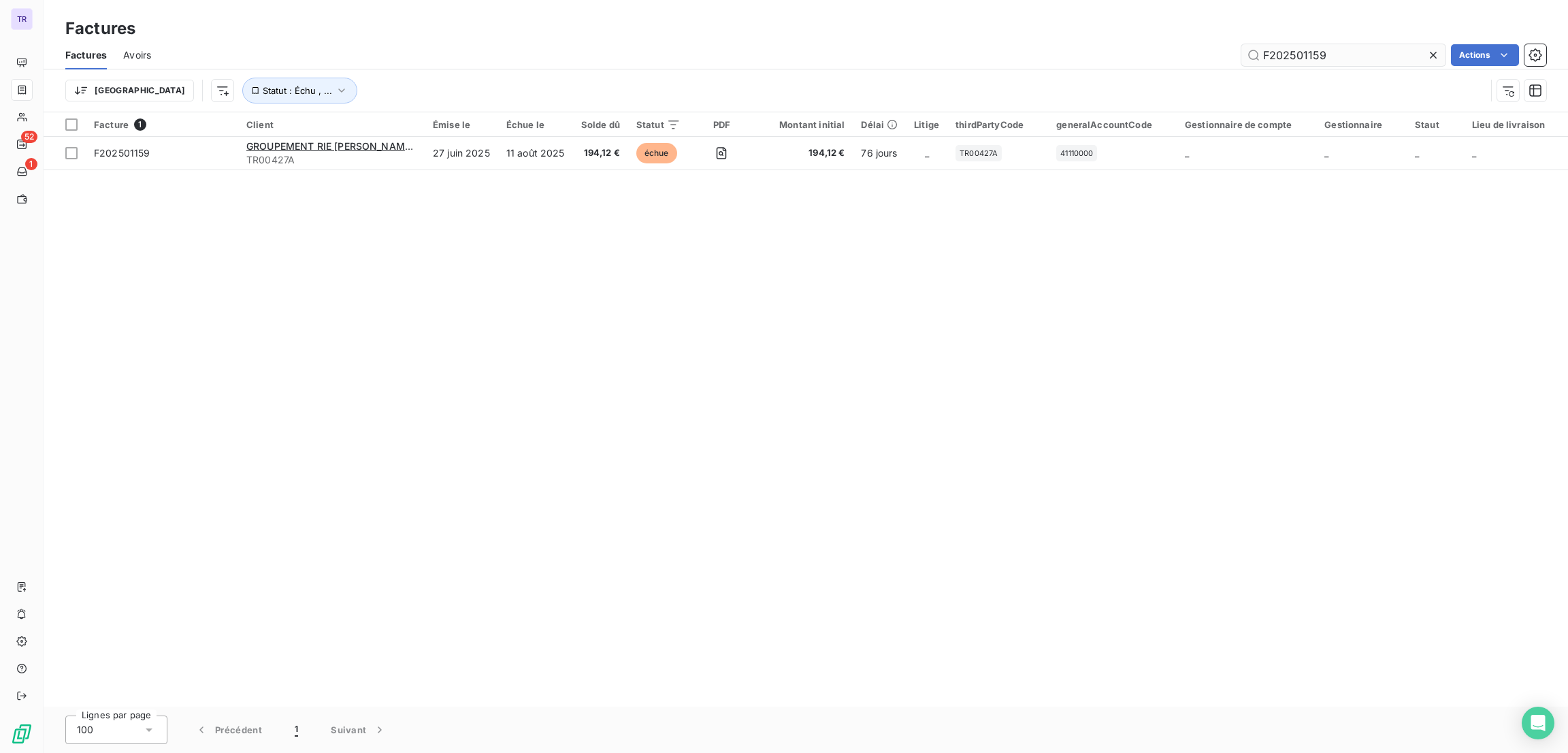
drag, startPoint x: 1355, startPoint y: 59, endPoint x: 1246, endPoint y: 58, distance: 109.0
click at [1239, 58] on div "F202501159 Actions" at bounding box center [856, 55] width 1379 height 22
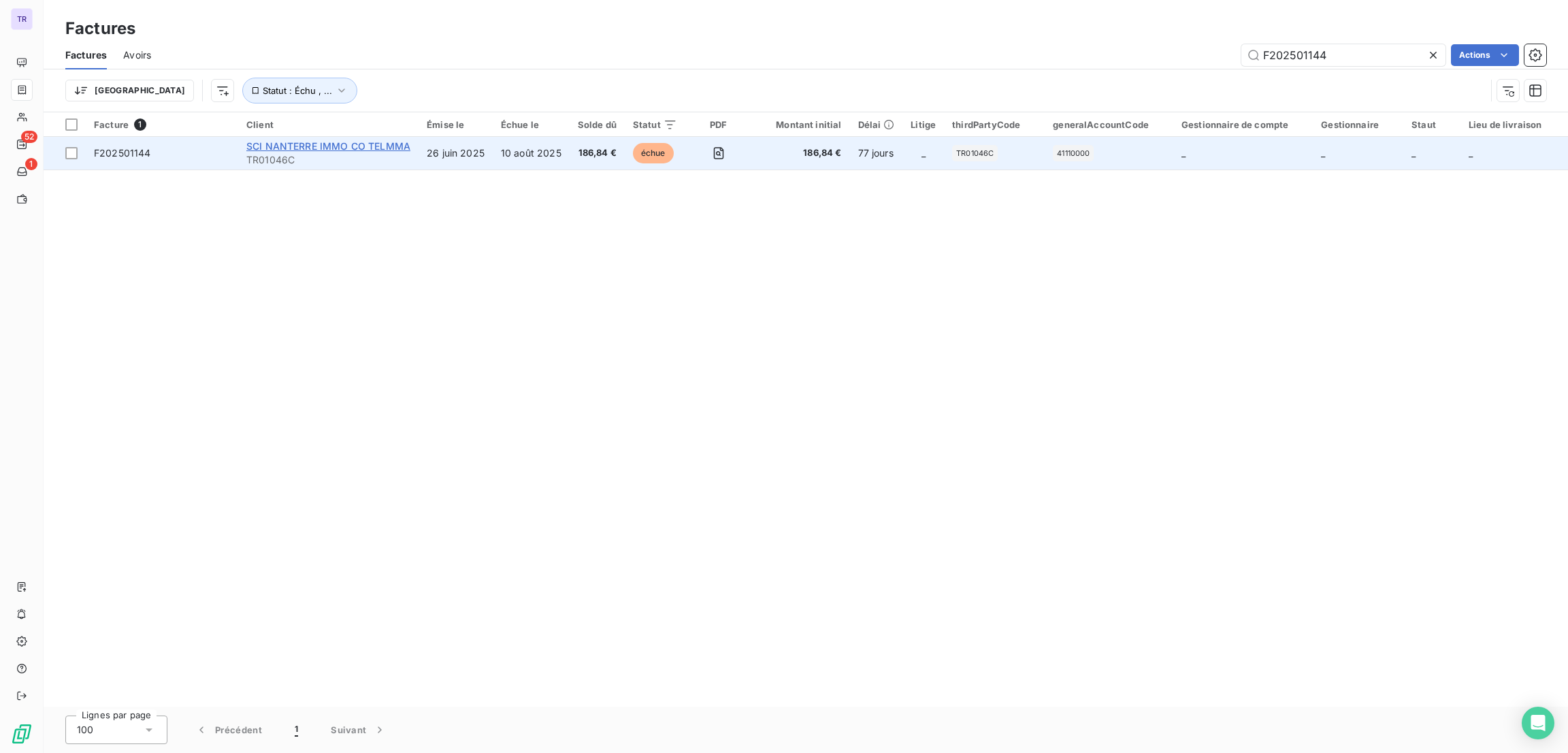
type input "F202501144"
click at [386, 146] on span "SCI NANTERRE IMMO CO TELMMA" at bounding box center [327, 146] width 164 height 11
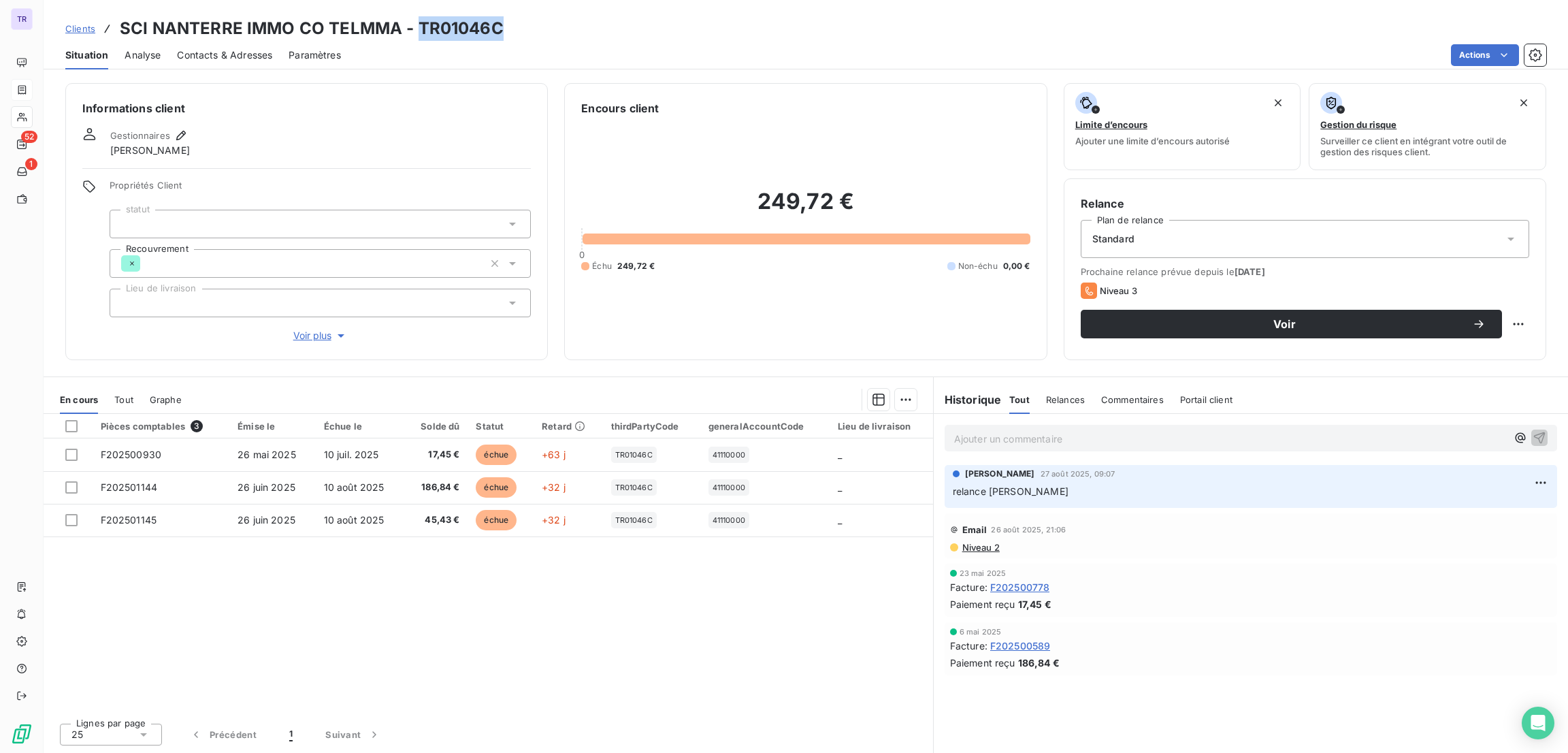
drag, startPoint x: 496, startPoint y: 34, endPoint x: 418, endPoint y: 30, distance: 78.1
click at [418, 30] on h3 "SCI NANTERRE IMMO CO TELMMA - TR01046C" at bounding box center [311, 29] width 384 height 25
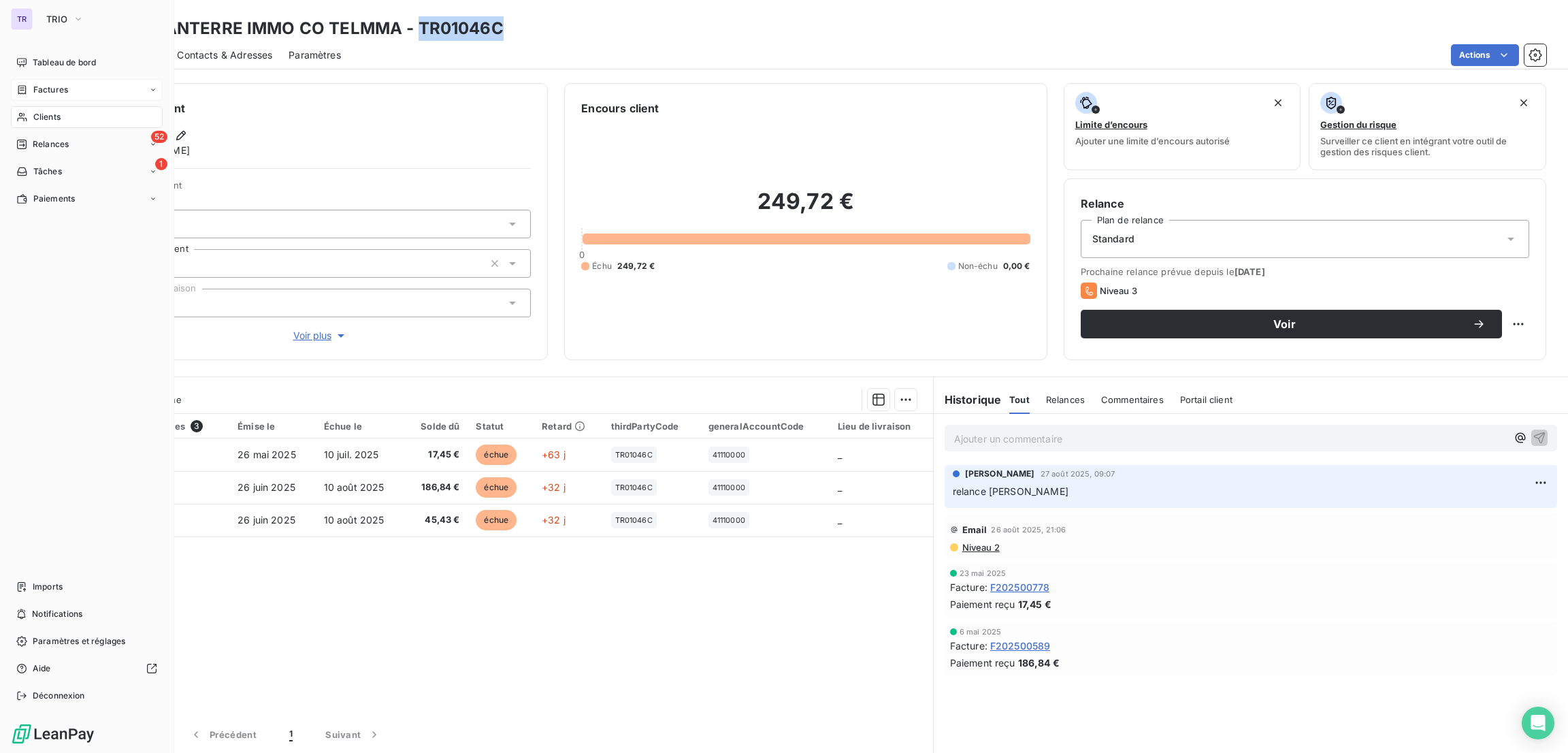
drag, startPoint x: 34, startPoint y: 119, endPoint x: 84, endPoint y: 116, distance: 50.1
click at [38, 116] on span "Clients" at bounding box center [47, 117] width 27 height 12
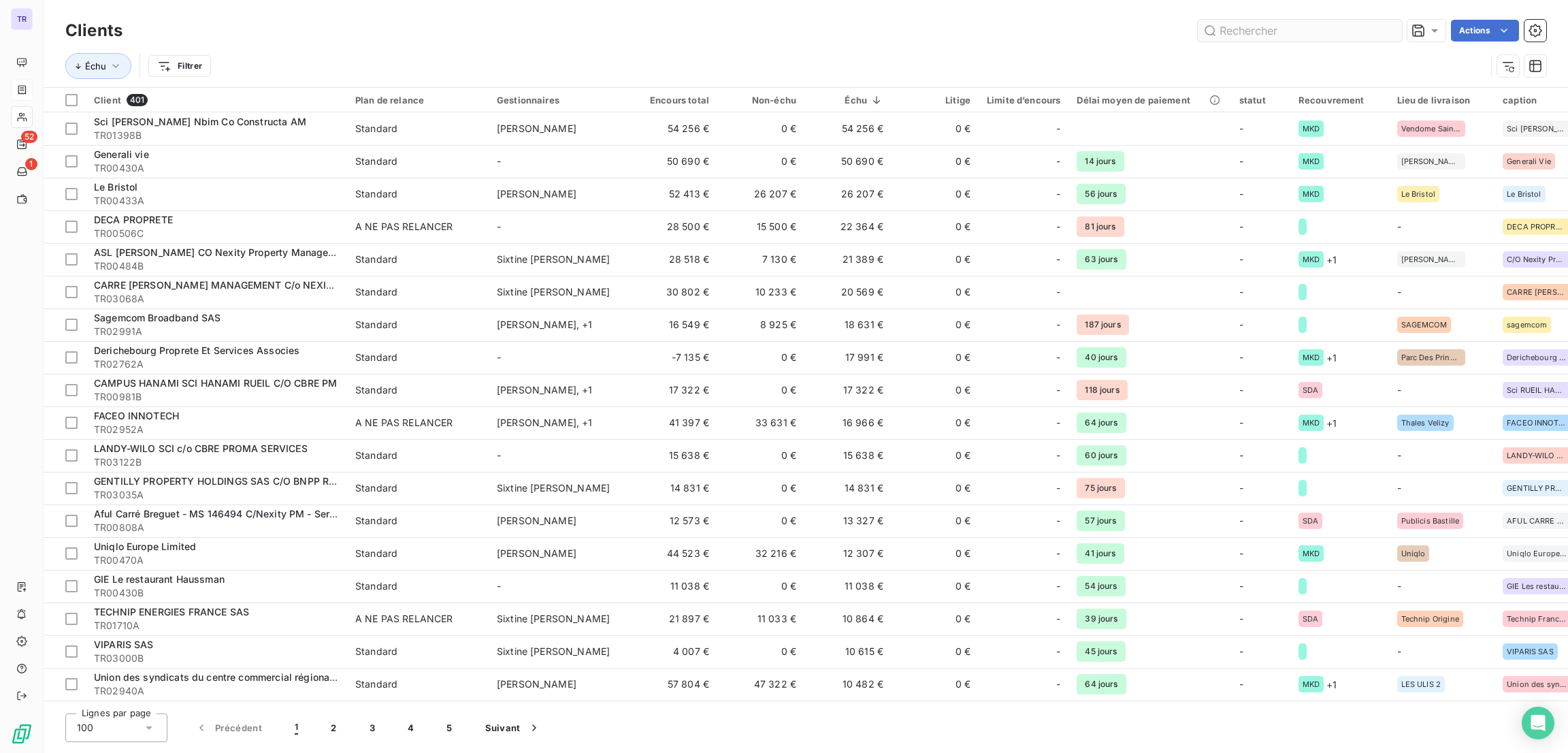
click at [1271, 36] on input "text" at bounding box center [1299, 31] width 204 height 22
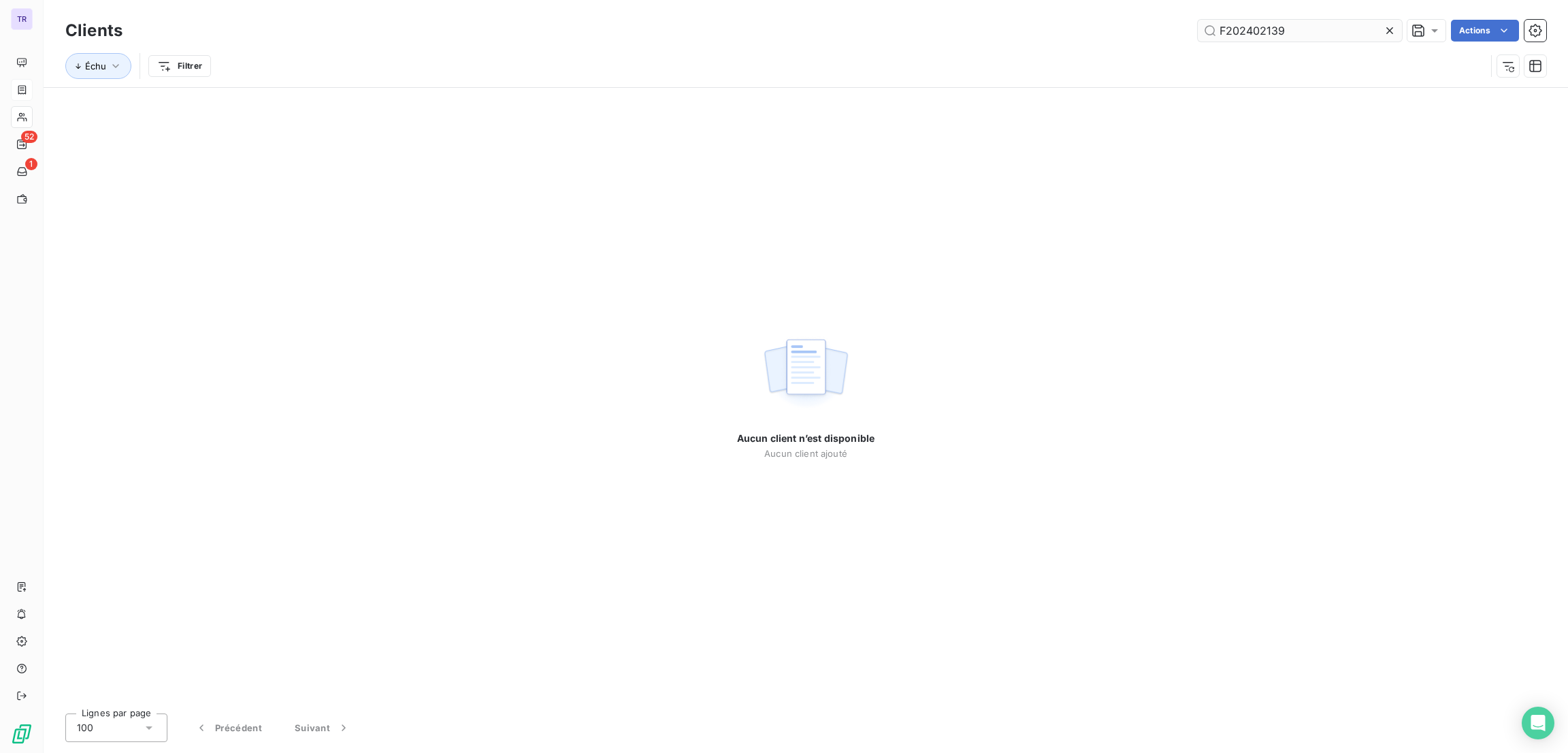
click at [1219, 25] on input "F202402139" at bounding box center [1299, 31] width 204 height 22
click at [1291, 33] on input "F202402139" at bounding box center [1299, 31] width 204 height 22
type input "F202402139"
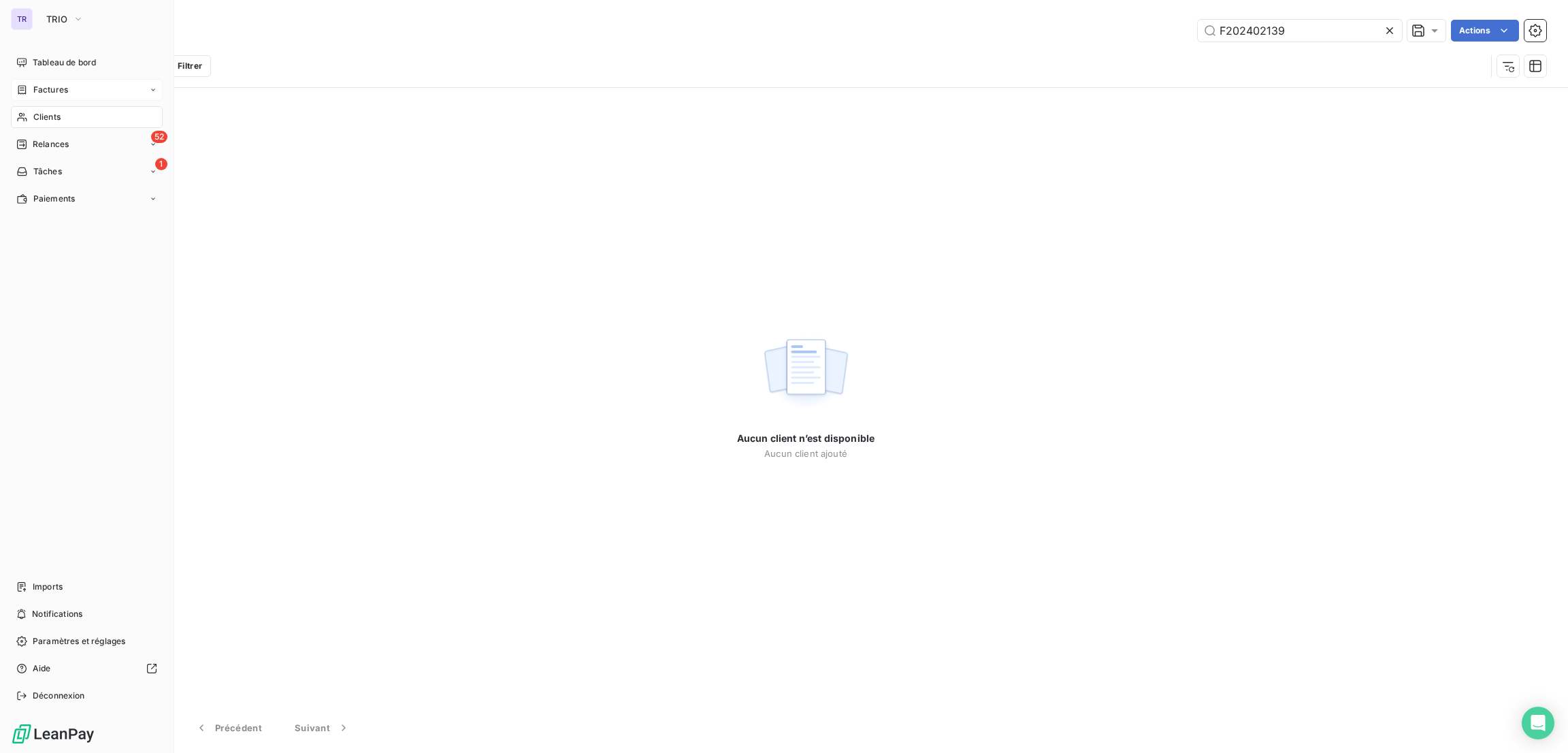
click at [54, 89] on span "Factures" at bounding box center [51, 89] width 34 height 12
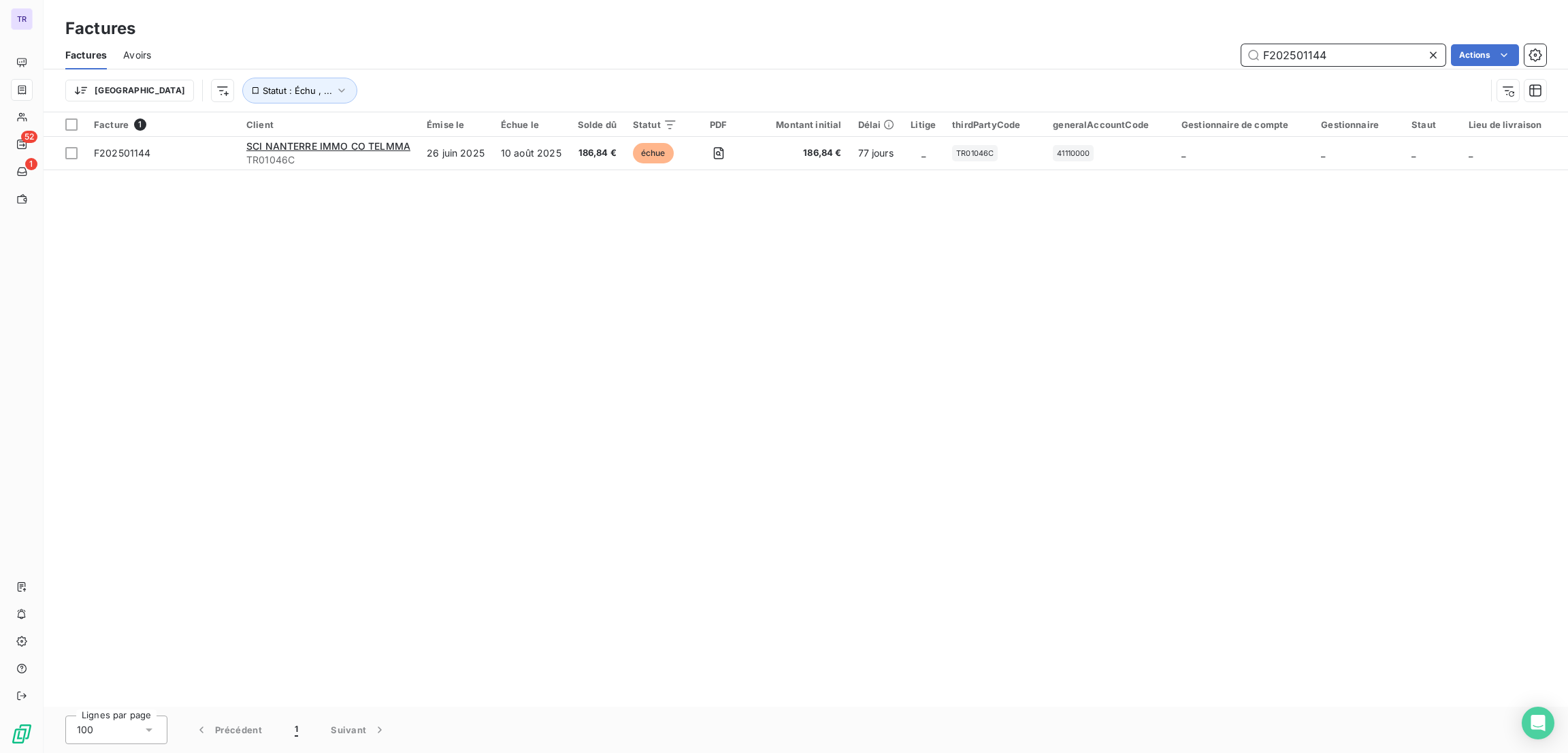
drag, startPoint x: 1384, startPoint y: 65, endPoint x: 1209, endPoint y: 59, distance: 175.1
click at [1137, 56] on div "F202501144 Actions" at bounding box center [856, 55] width 1379 height 22
paste input "402139"
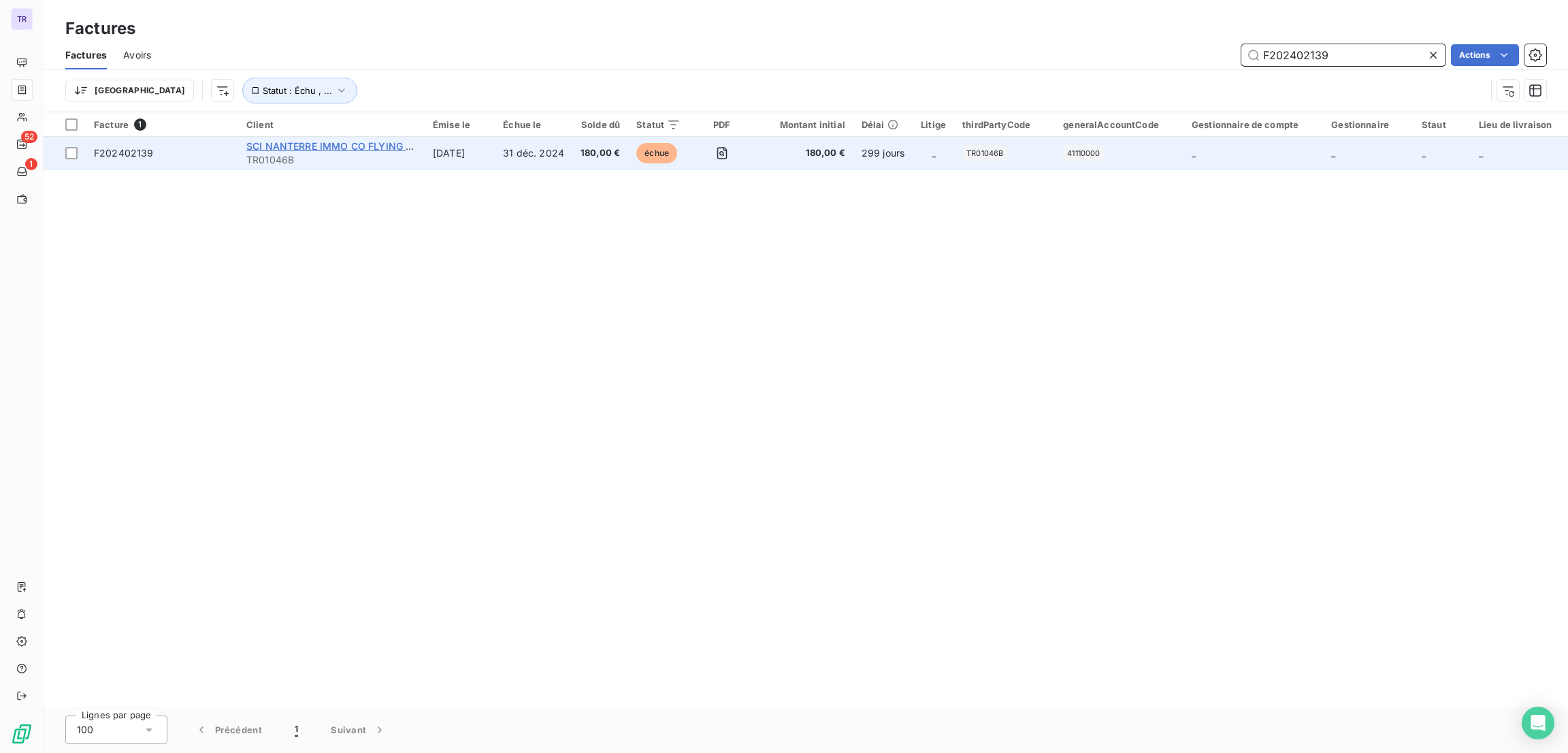
type input "F202402139"
click at [350, 147] on span "SCI NANTERRE IMMO CO FLYING POINT REAL ESTATE" at bounding box center [373, 146] width 255 height 11
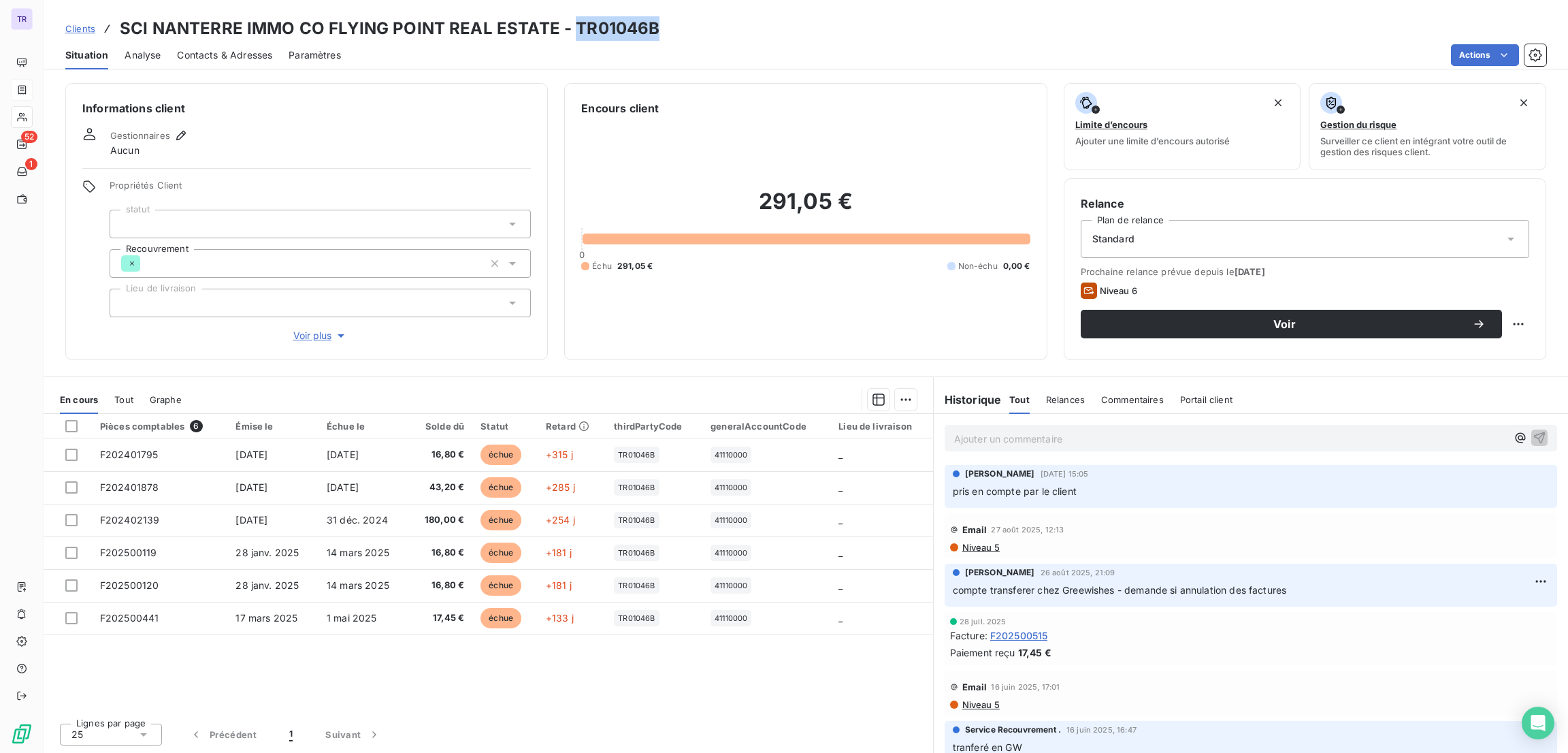
drag, startPoint x: 623, startPoint y: 27, endPoint x: 571, endPoint y: 22, distance: 52.2
click at [571, 22] on div "Clients SCI NANTERRE IMMO CO FLYING POINT REAL ESTATE - TR01046B" at bounding box center [806, 29] width 1524 height 25
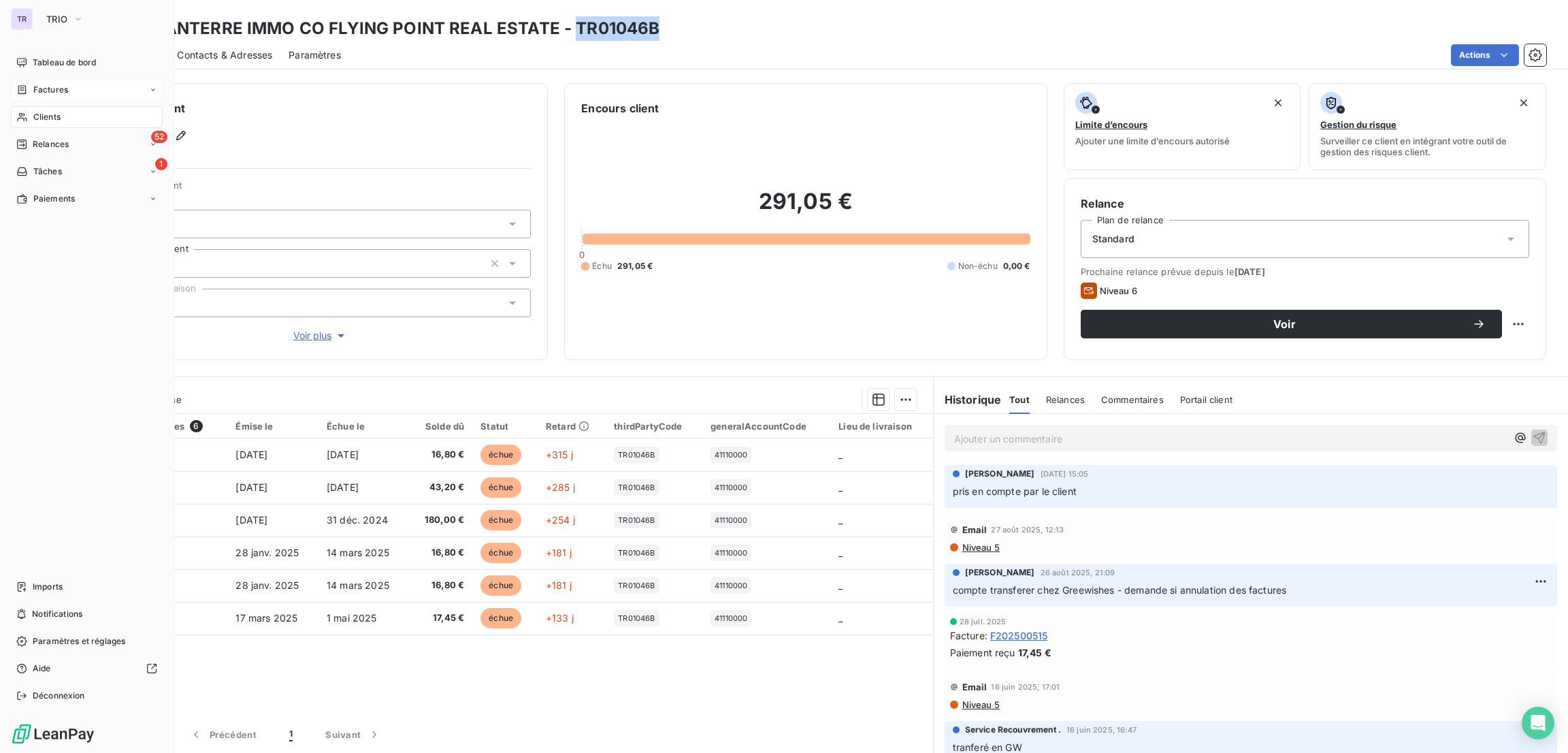
drag, startPoint x: 62, startPoint y: 88, endPoint x: 84, endPoint y: 89, distance: 22.0
click at [63, 88] on span "Factures" at bounding box center [51, 89] width 34 height 12
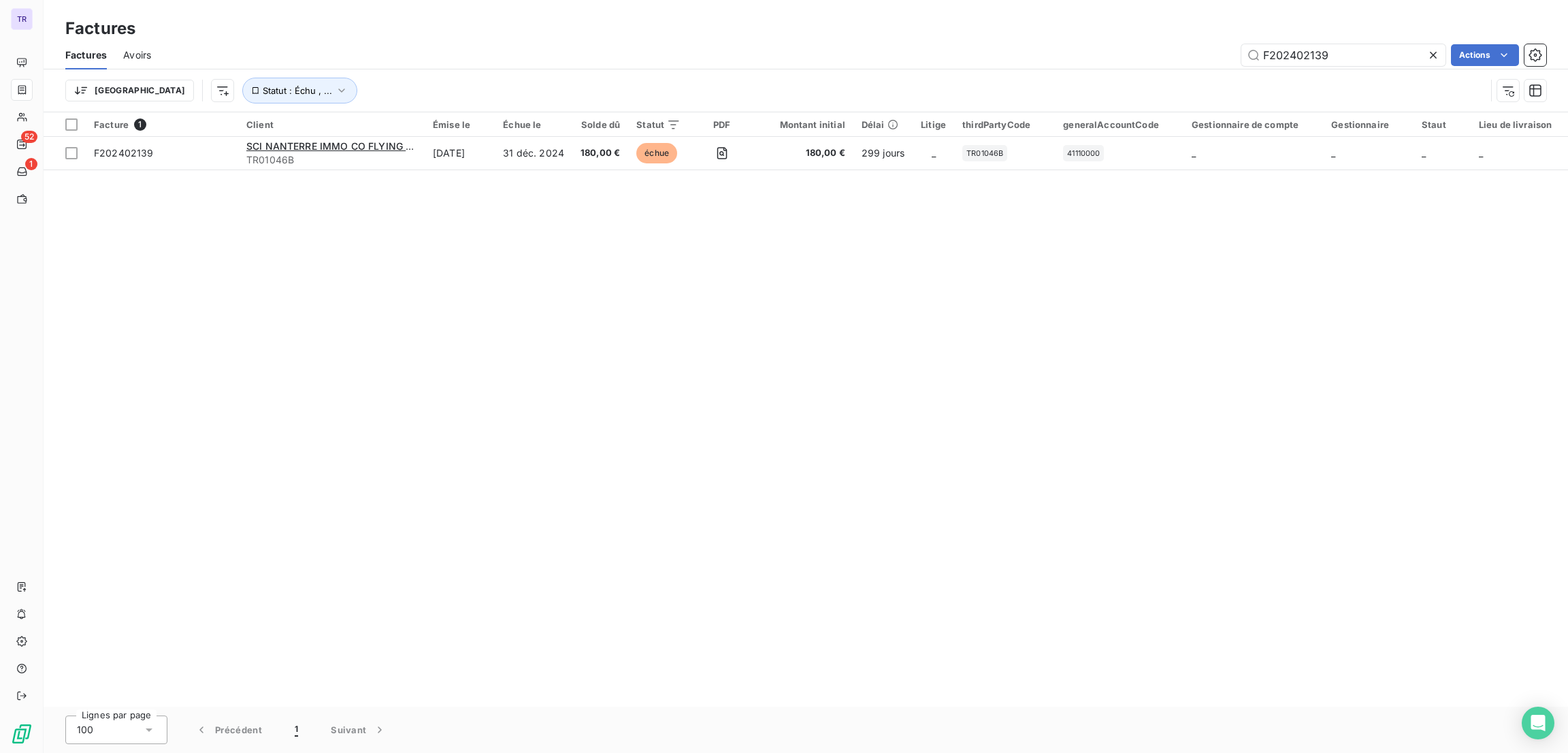
drag, startPoint x: 1349, startPoint y: 56, endPoint x: 1190, endPoint y: 55, distance: 159.0
click at [1182, 55] on div "F202402139 Actions" at bounding box center [856, 55] width 1379 height 22
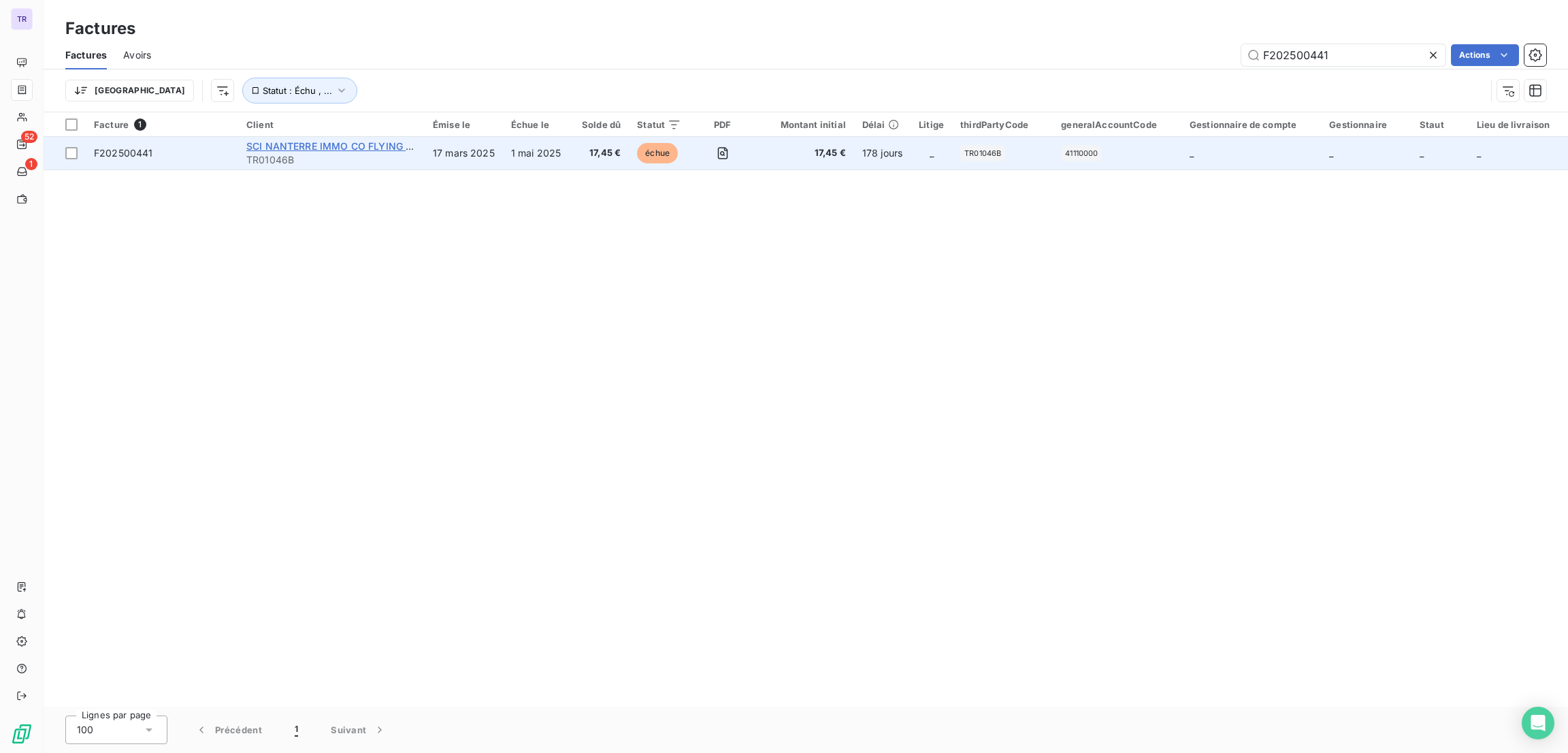
type input "F202500441"
click at [386, 146] on span "SCI NANTERRE IMMO CO FLYING POINT REAL ESTATE" at bounding box center [373, 146] width 255 height 11
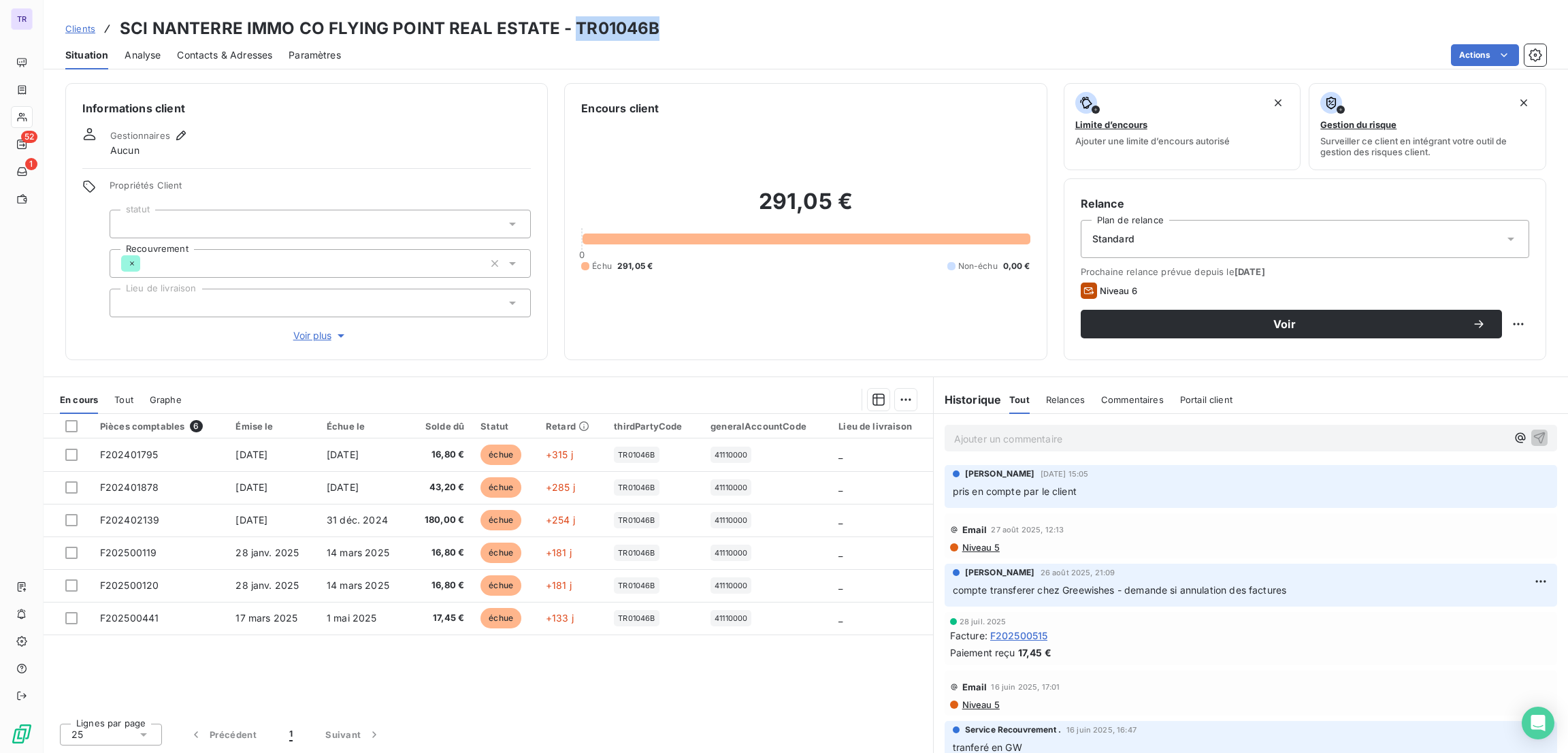
drag, startPoint x: 656, startPoint y: 28, endPoint x: 571, endPoint y: 24, distance: 85.1
click at [571, 24] on div "Clients SCI NANTERRE IMMO CO FLYING POINT REAL ESTATE - TR01046B" at bounding box center [806, 29] width 1524 height 25
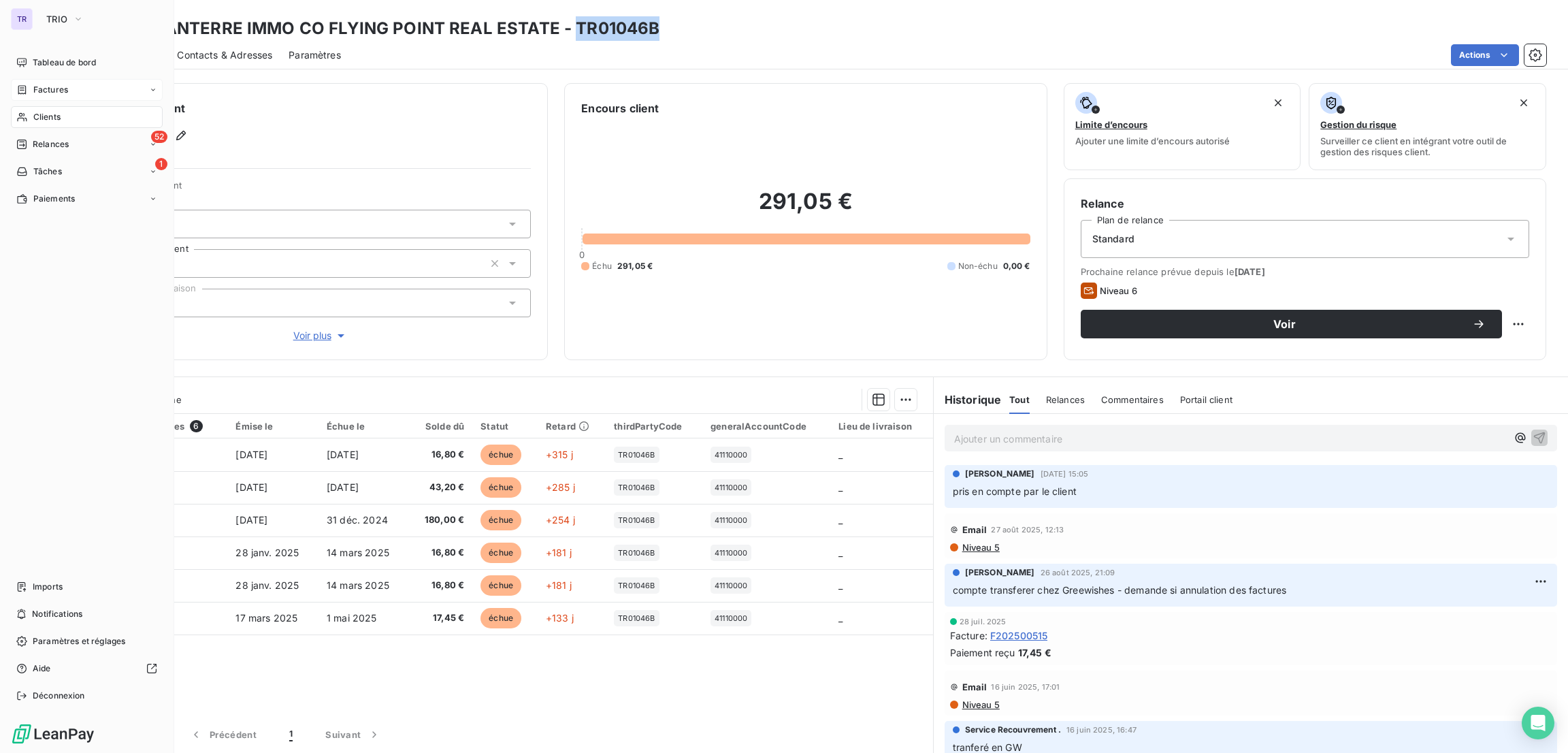
click at [47, 86] on span "Factures" at bounding box center [51, 89] width 34 height 12
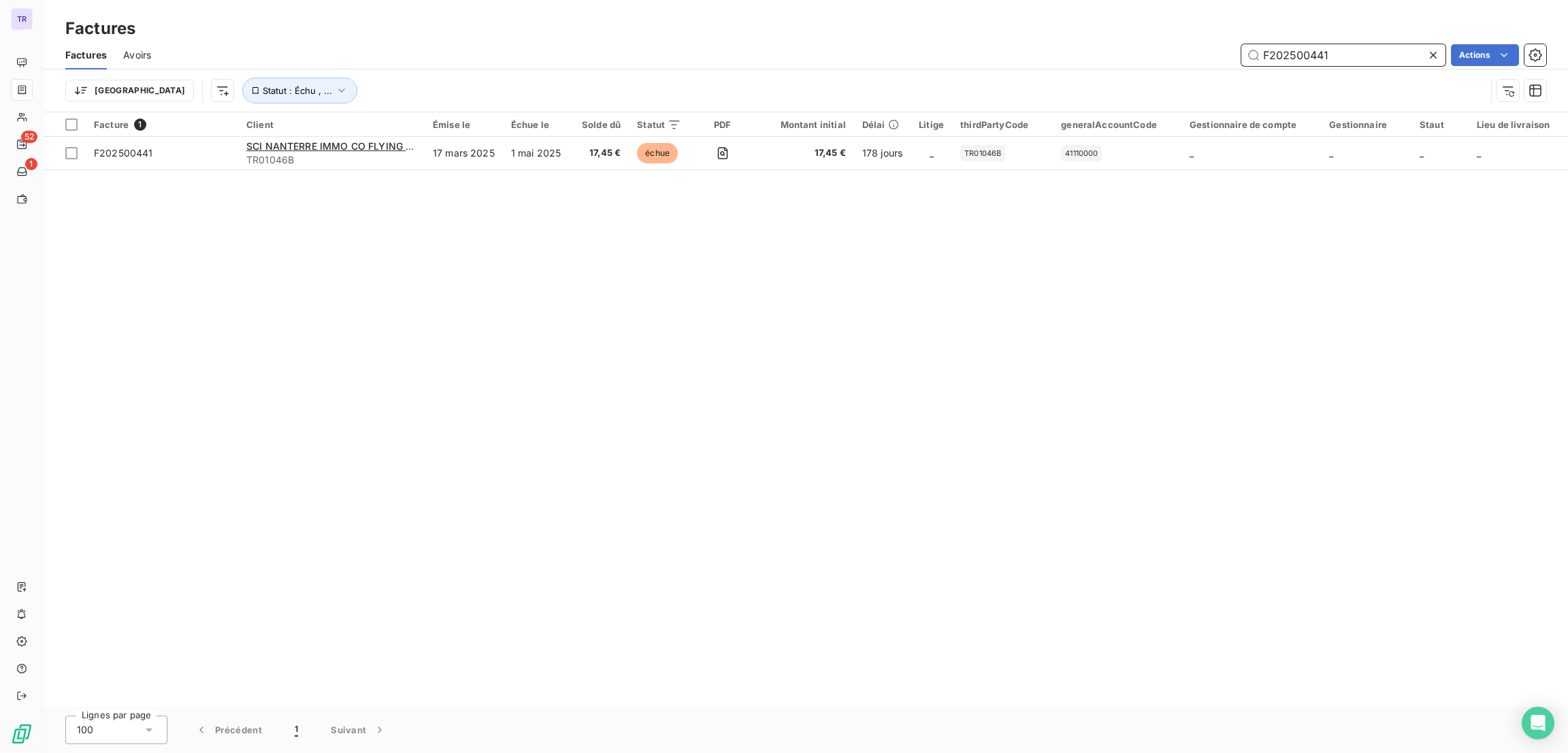
drag, startPoint x: 1352, startPoint y: 56, endPoint x: 1288, endPoint y: 54, distance: 64.0
click at [1226, 53] on div "F202500441 Actions" at bounding box center [856, 55] width 1379 height 22
paste input "930"
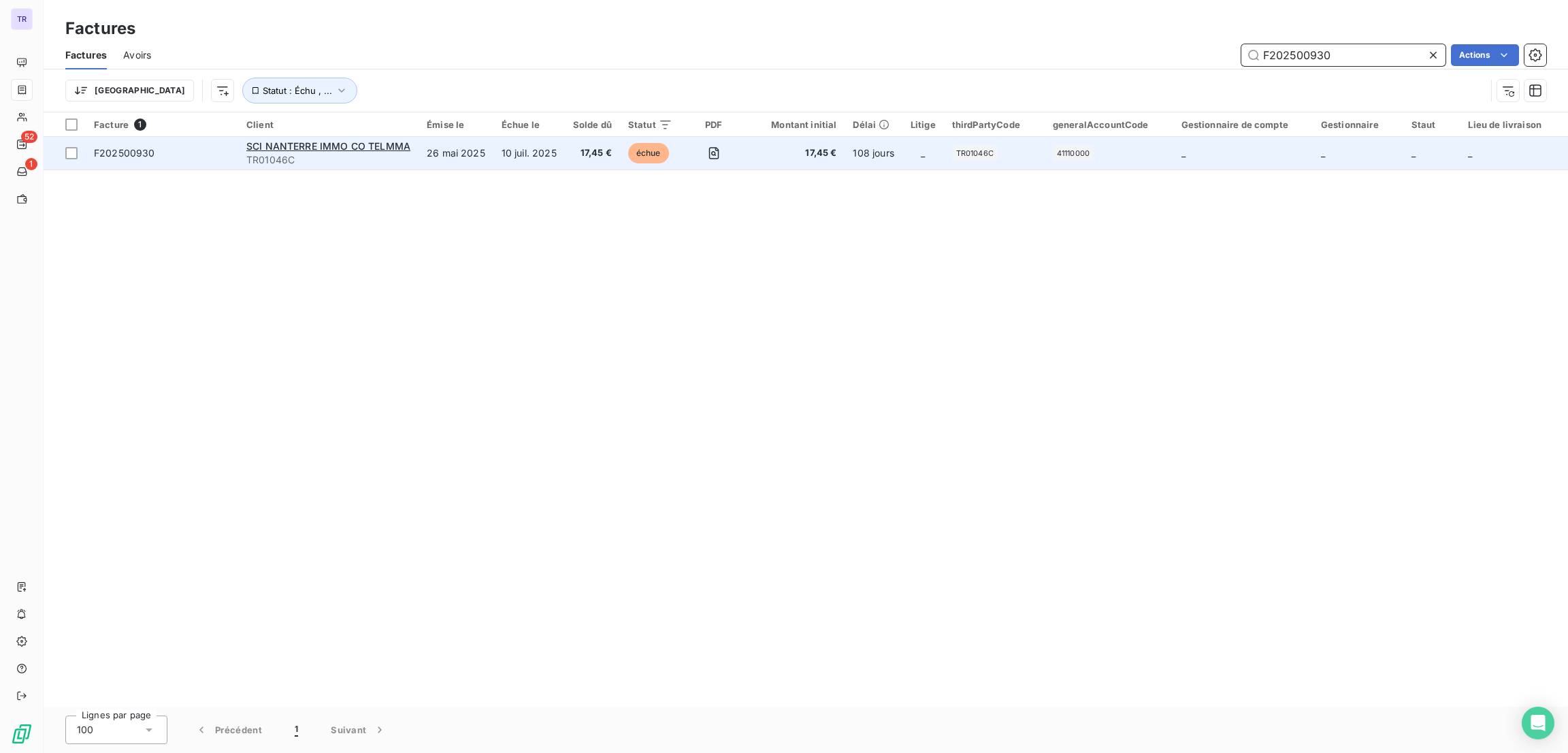
type input "F202500930"
click at [334, 153] on span "TR01046C" at bounding box center [327, 160] width 164 height 13
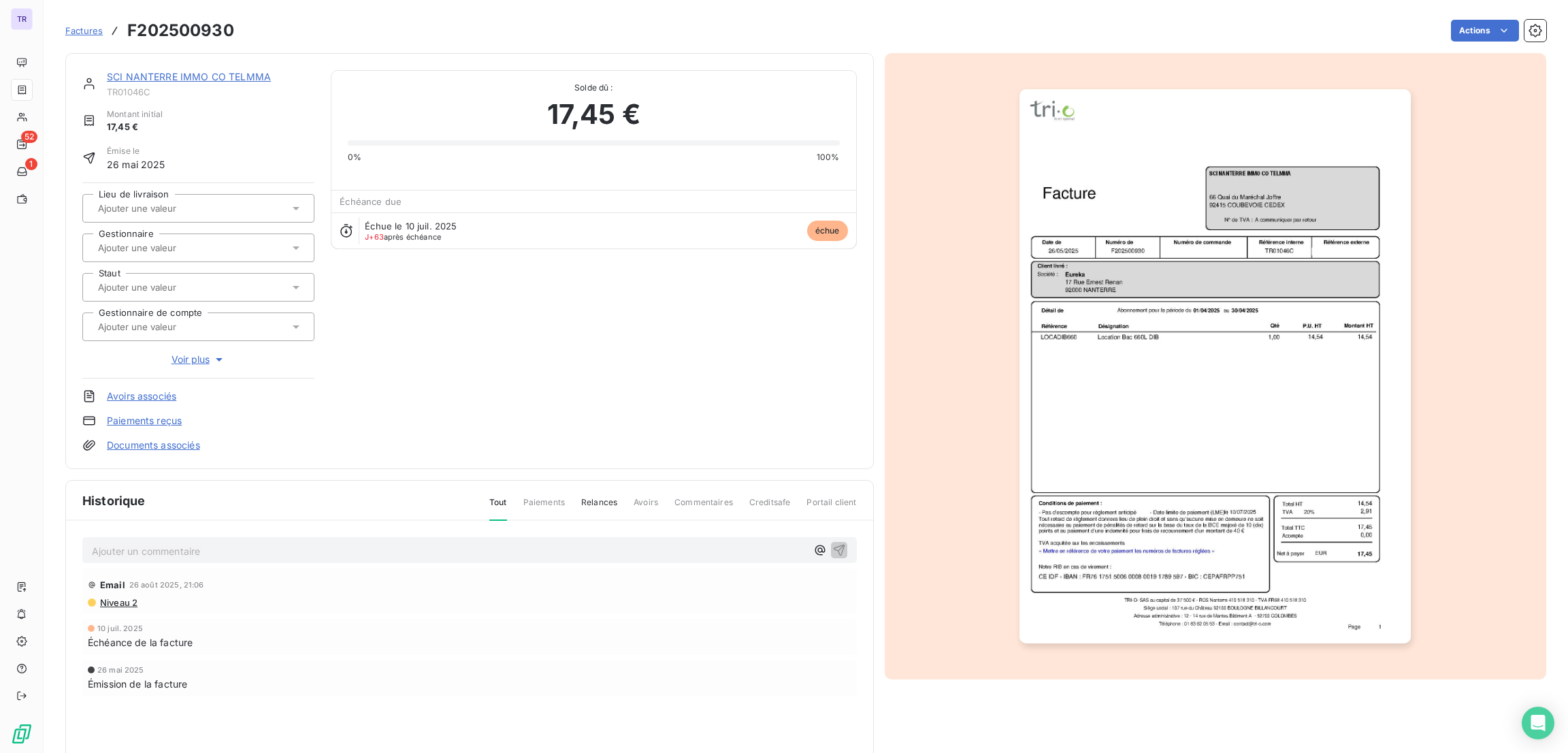
click at [243, 72] on link "SCI NANTERRE IMMO CO TELMMA" at bounding box center [188, 77] width 164 height 11
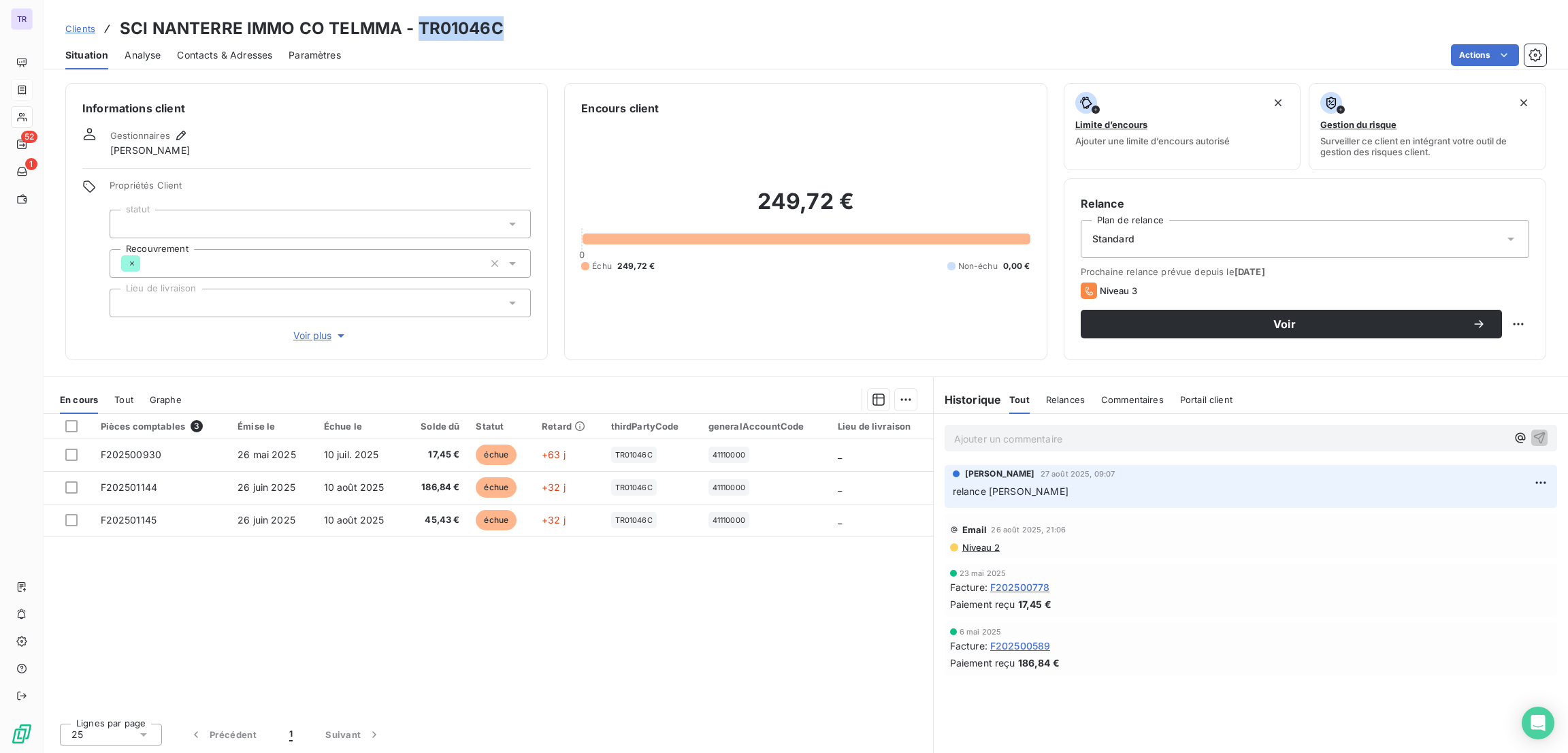
drag, startPoint x: 504, startPoint y: 27, endPoint x: 418, endPoint y: 17, distance: 86.6
click at [418, 17] on div "Clients SCI NANTERRE IMMO CO TELMMA - TR01046C" at bounding box center [806, 29] width 1524 height 25
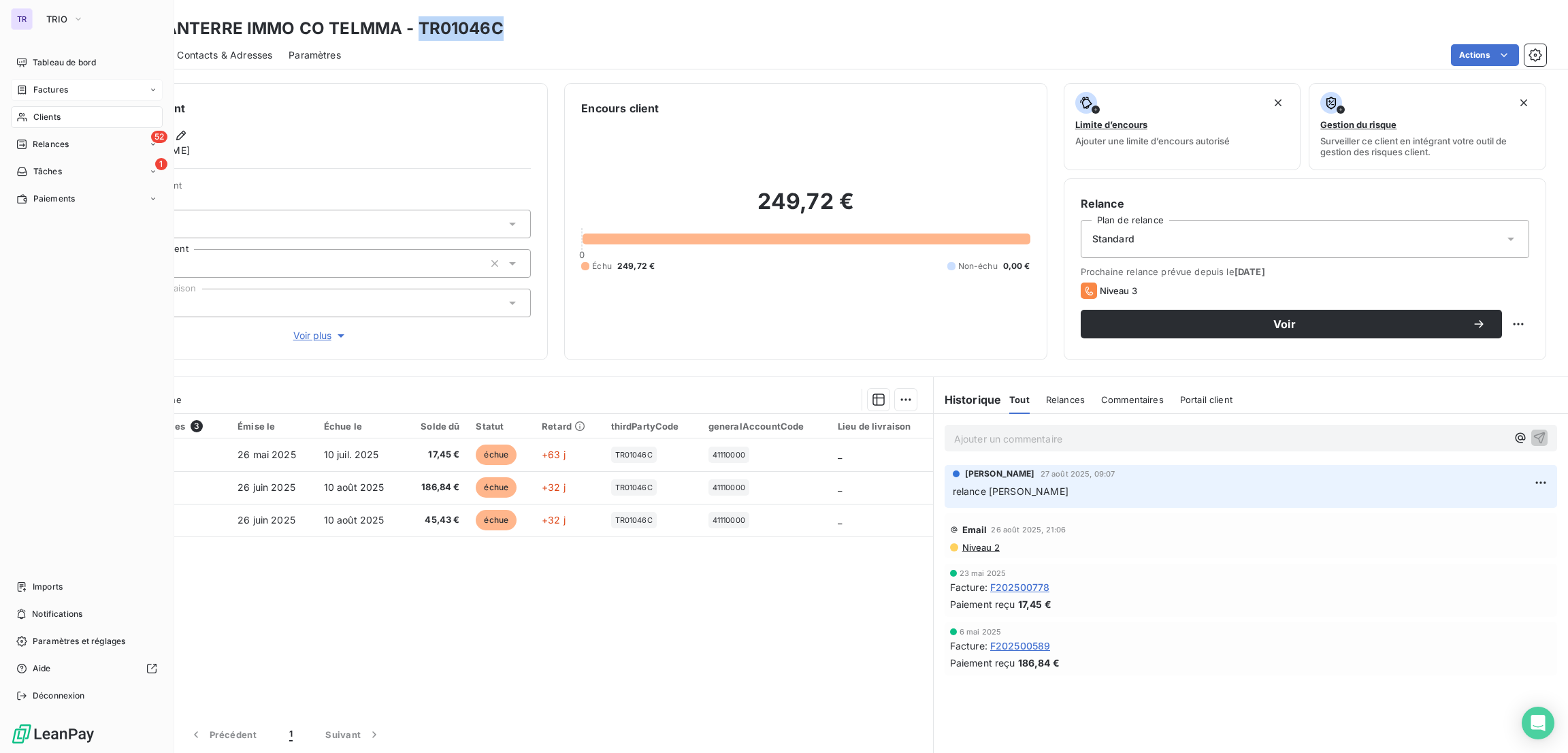
drag, startPoint x: 66, startPoint y: 93, endPoint x: 77, endPoint y: 93, distance: 11.0
click at [66, 93] on span "Factures" at bounding box center [51, 89] width 34 height 12
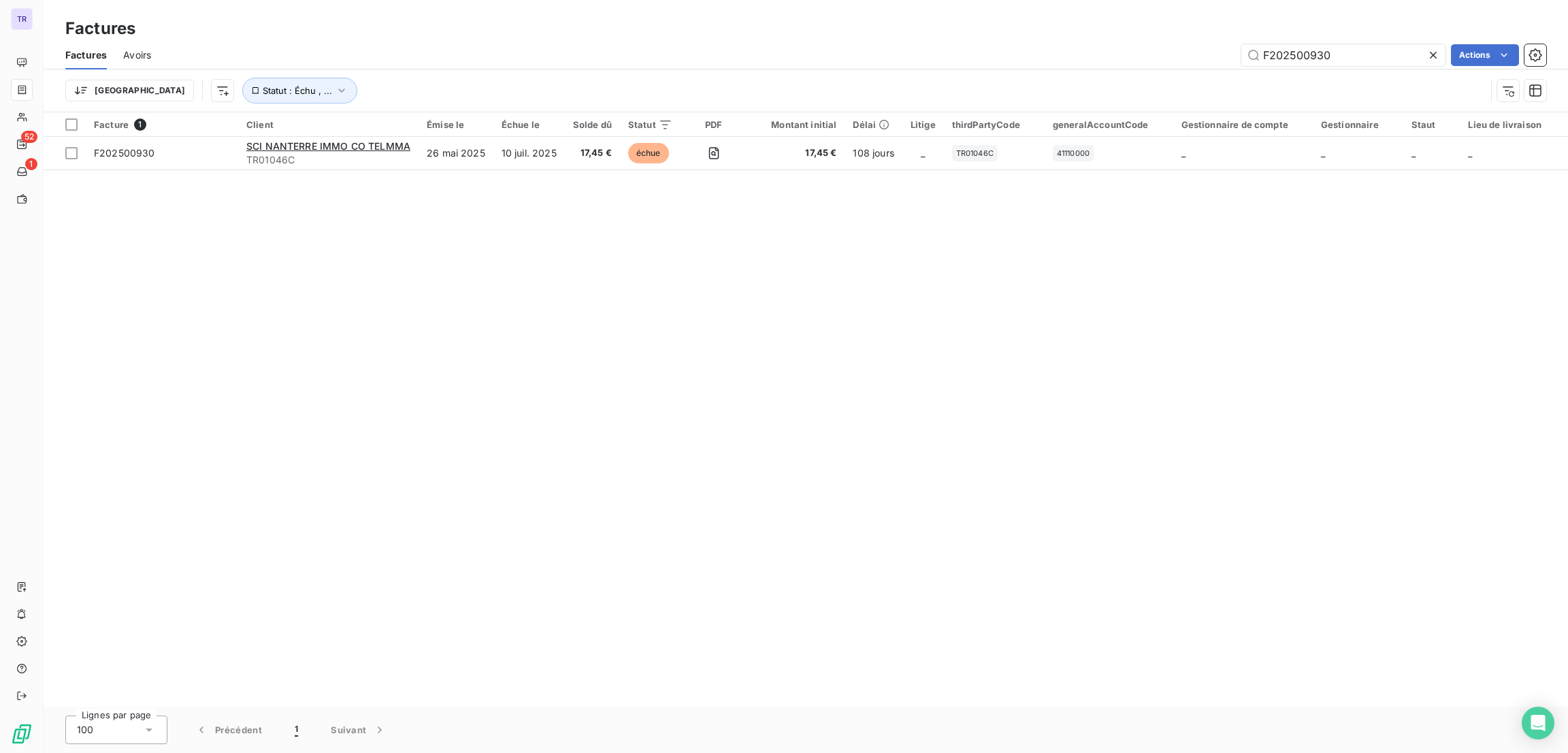
drag, startPoint x: 1344, startPoint y: 47, endPoint x: 1161, endPoint y: 73, distance: 184.8
click at [1088, 72] on div "Factures Avoirs F202500930 Actions Trier Statut : Échu , ..." at bounding box center [806, 77] width 1524 height 71
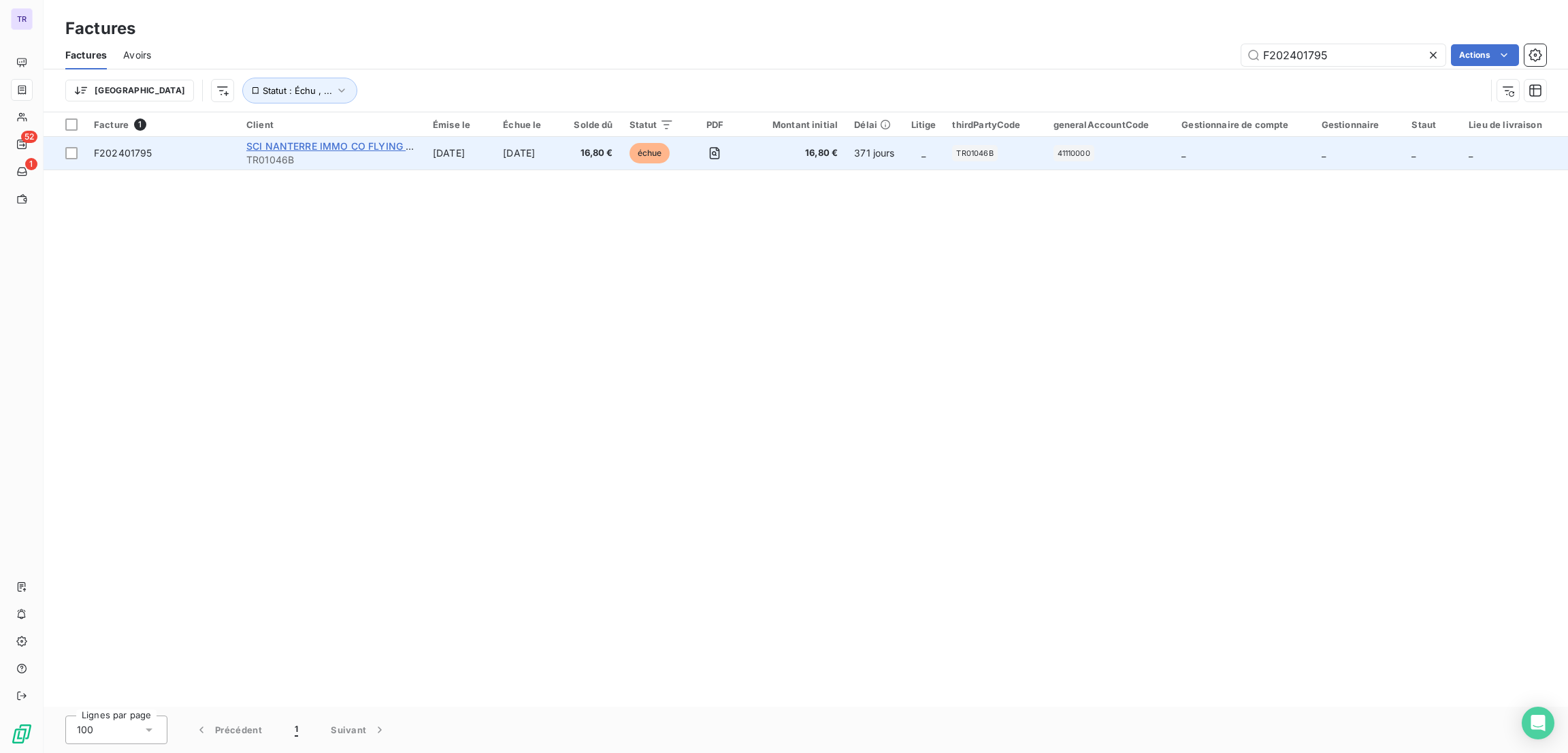
type input "F202401795"
click at [325, 144] on span "SCI NANTERRE IMMO CO FLYING POINT REAL ESTATE" at bounding box center [373, 146] width 255 height 11
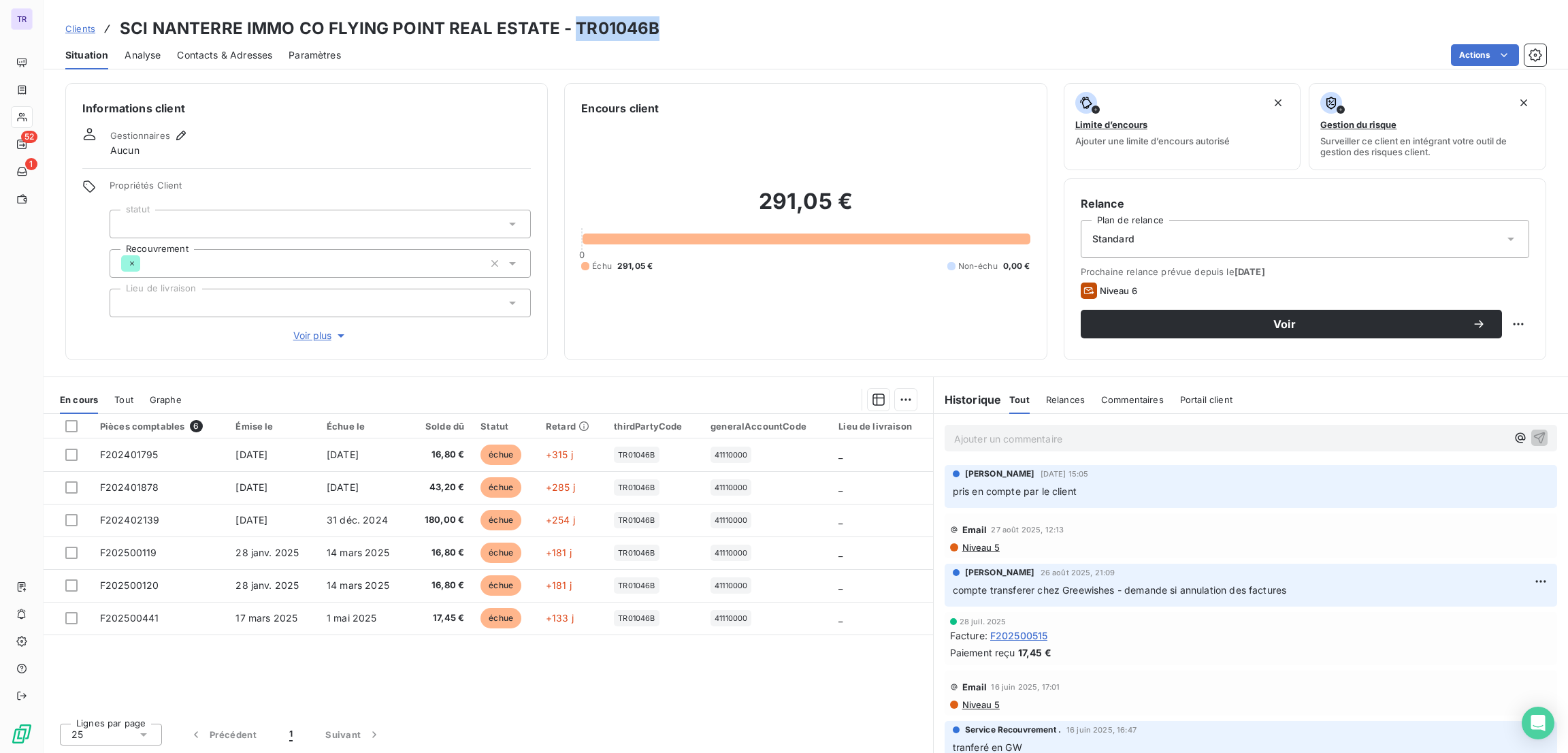
drag, startPoint x: 656, startPoint y: 22, endPoint x: 574, endPoint y: 28, distance: 82.2
click at [574, 28] on div "Clients SCI NANTERRE IMMO CO FLYING POINT REAL ESTATE - TR01046B" at bounding box center [806, 29] width 1524 height 25
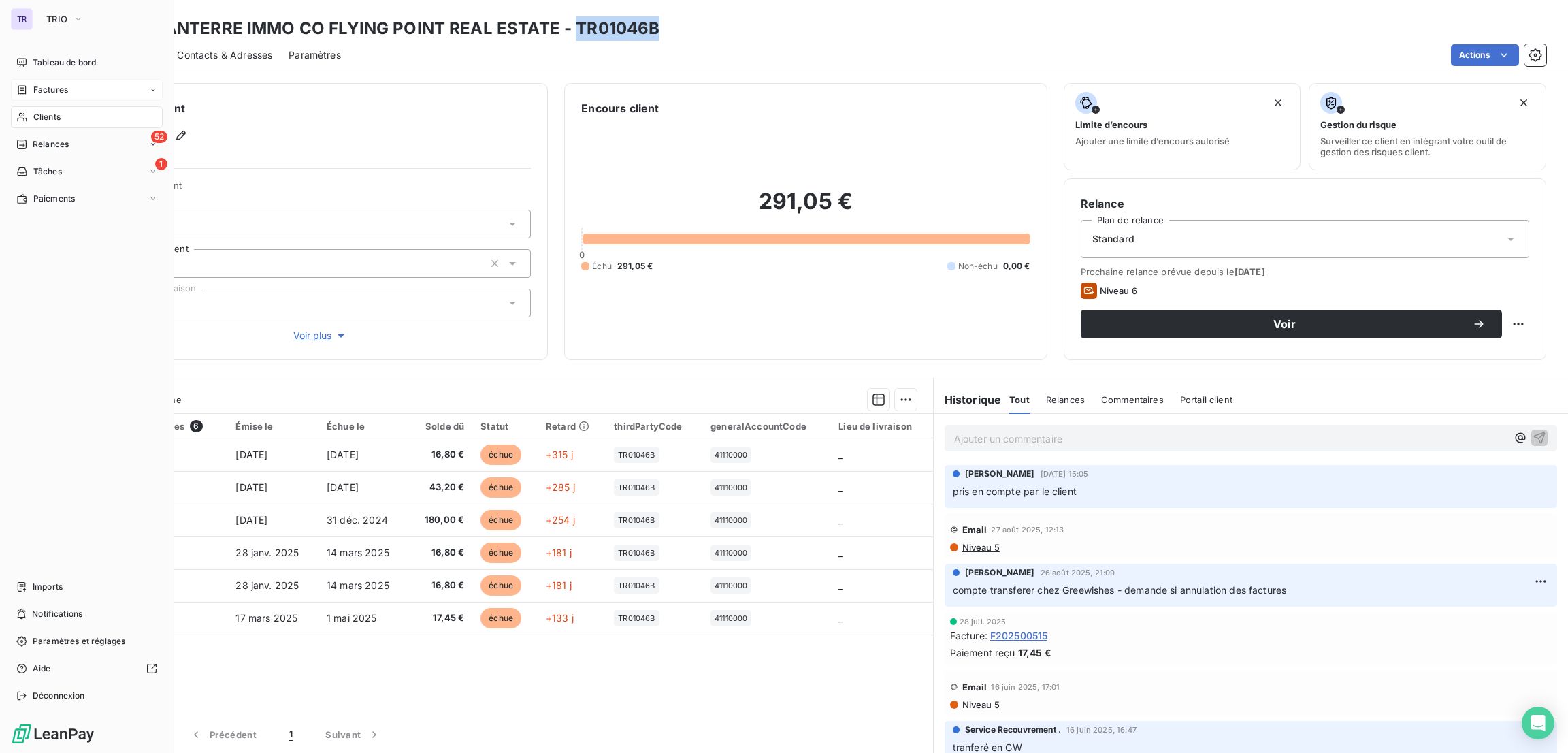
drag, startPoint x: 73, startPoint y: 93, endPoint x: 95, endPoint y: 93, distance: 22.0
click at [73, 93] on div "Factures" at bounding box center [86, 90] width 152 height 22
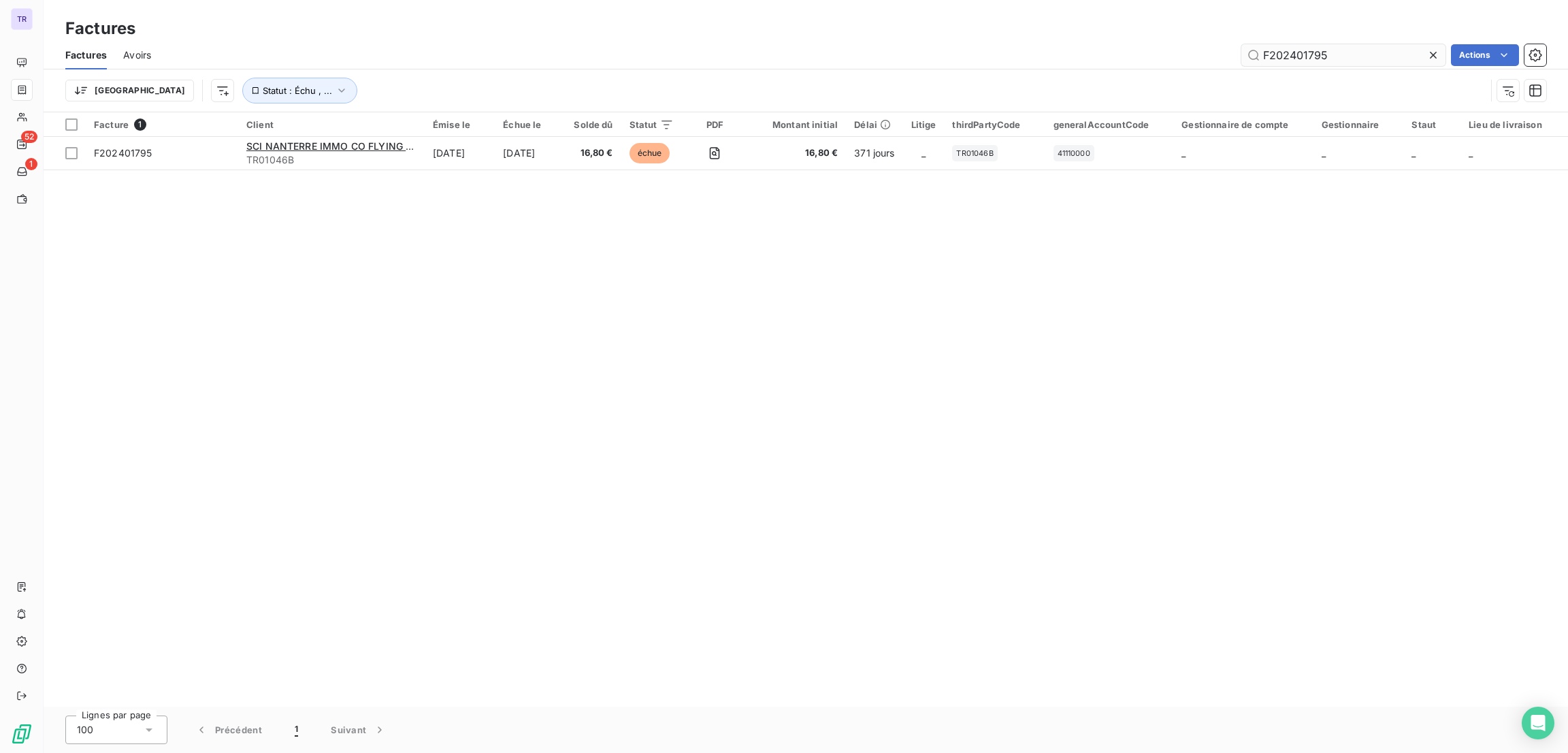
drag, startPoint x: 1312, startPoint y: 46, endPoint x: 1277, endPoint y: 49, distance: 35.1
click at [1277, 49] on input "F202401795" at bounding box center [1342, 55] width 204 height 22
click at [1285, 53] on input "F202401795" at bounding box center [1342, 55] width 204 height 22
drag, startPoint x: 1349, startPoint y: 55, endPoint x: 1220, endPoint y: 55, distance: 129.0
click at [1220, 55] on div "F202401795 Actions" at bounding box center [856, 55] width 1379 height 22
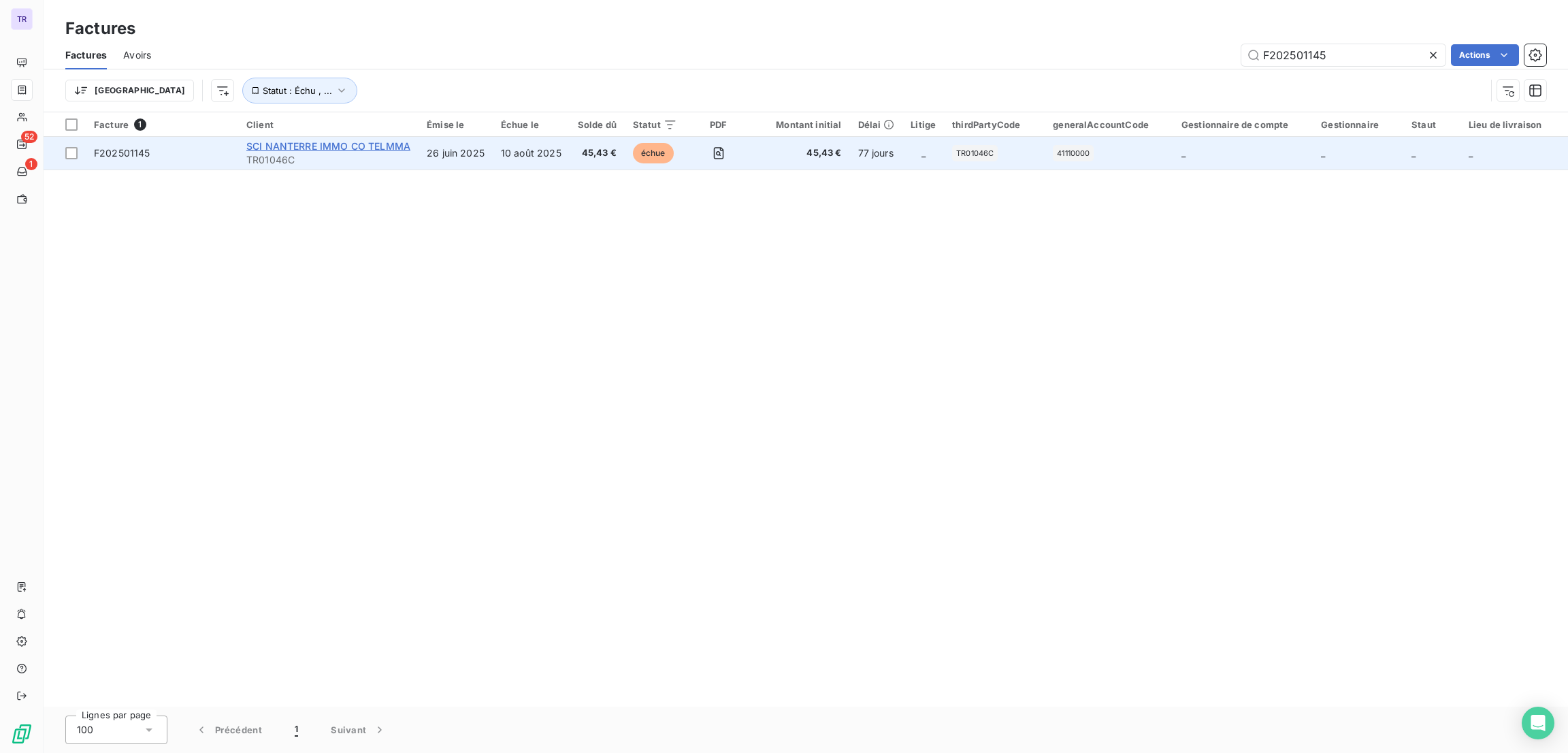
type input "F202501145"
click at [342, 145] on span "SCI NANTERRE IMMO CO TELMMA" at bounding box center [327, 146] width 164 height 11
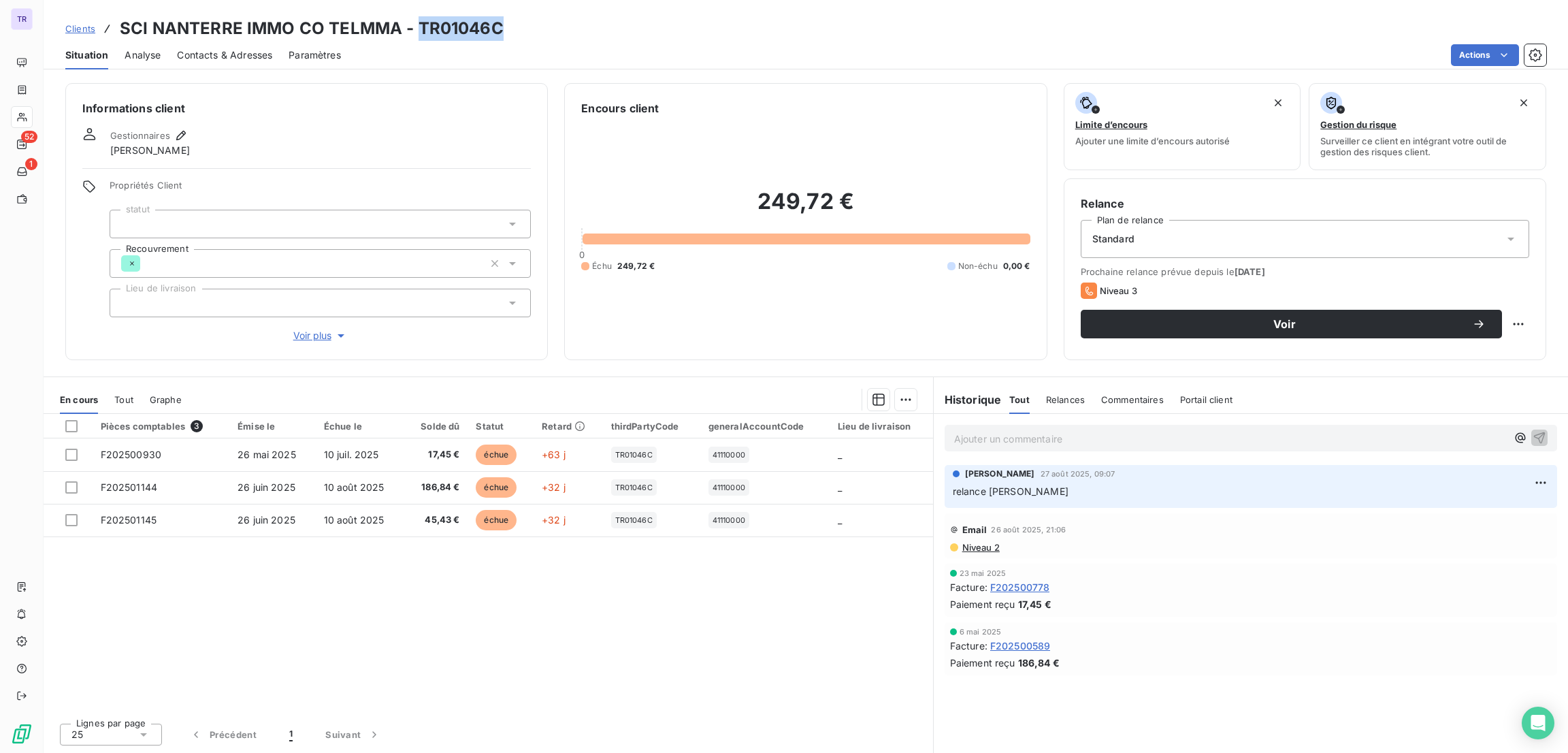
drag, startPoint x: 511, startPoint y: 28, endPoint x: 415, endPoint y: 26, distance: 96.0
click at [415, 26] on div "Clients SCI NANTERRE IMMO CO TELMMA - TR01046C" at bounding box center [806, 29] width 1524 height 25
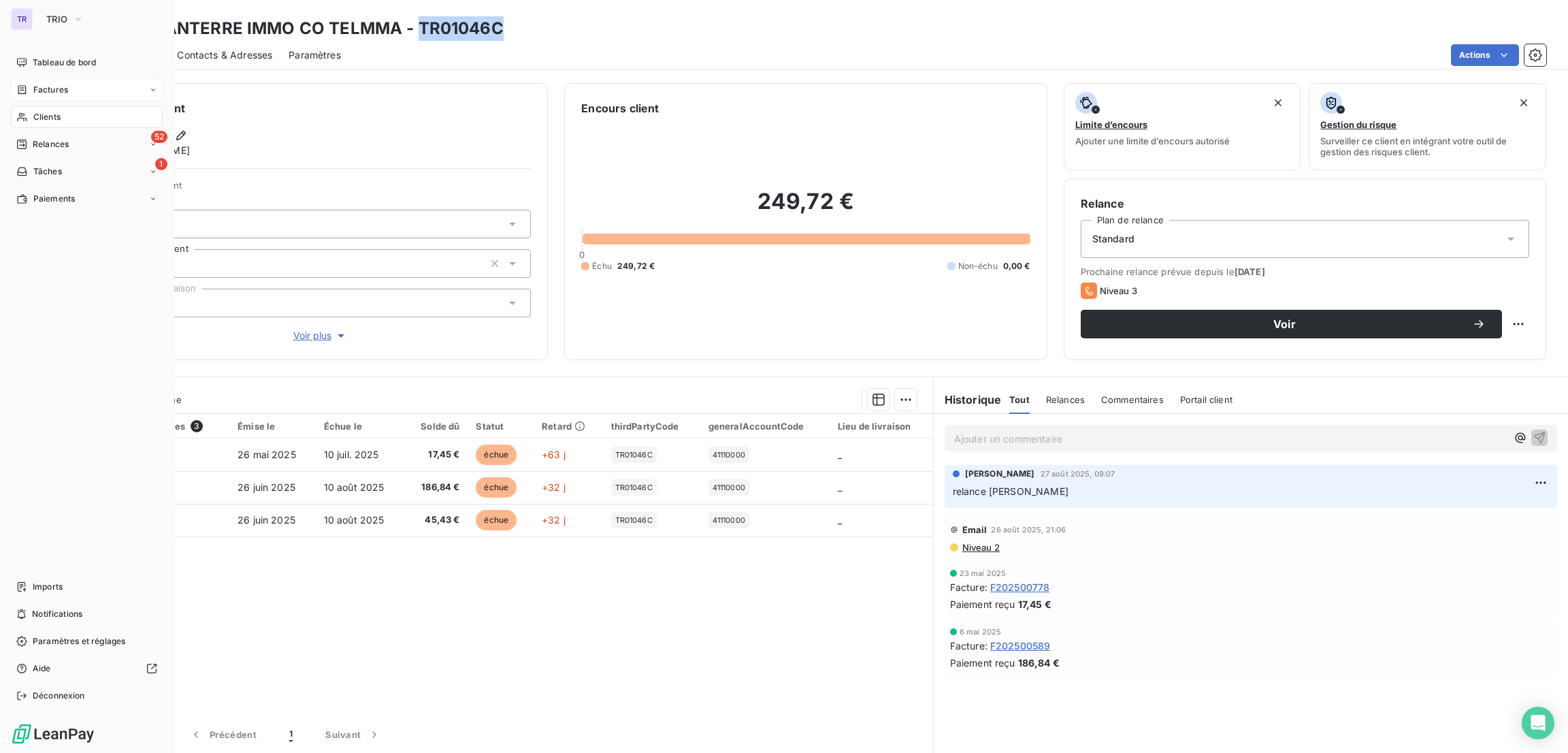
drag, startPoint x: 60, startPoint y: 81, endPoint x: 68, endPoint y: 86, distance: 9.4
click at [62, 81] on div "Factures" at bounding box center [86, 90] width 152 height 22
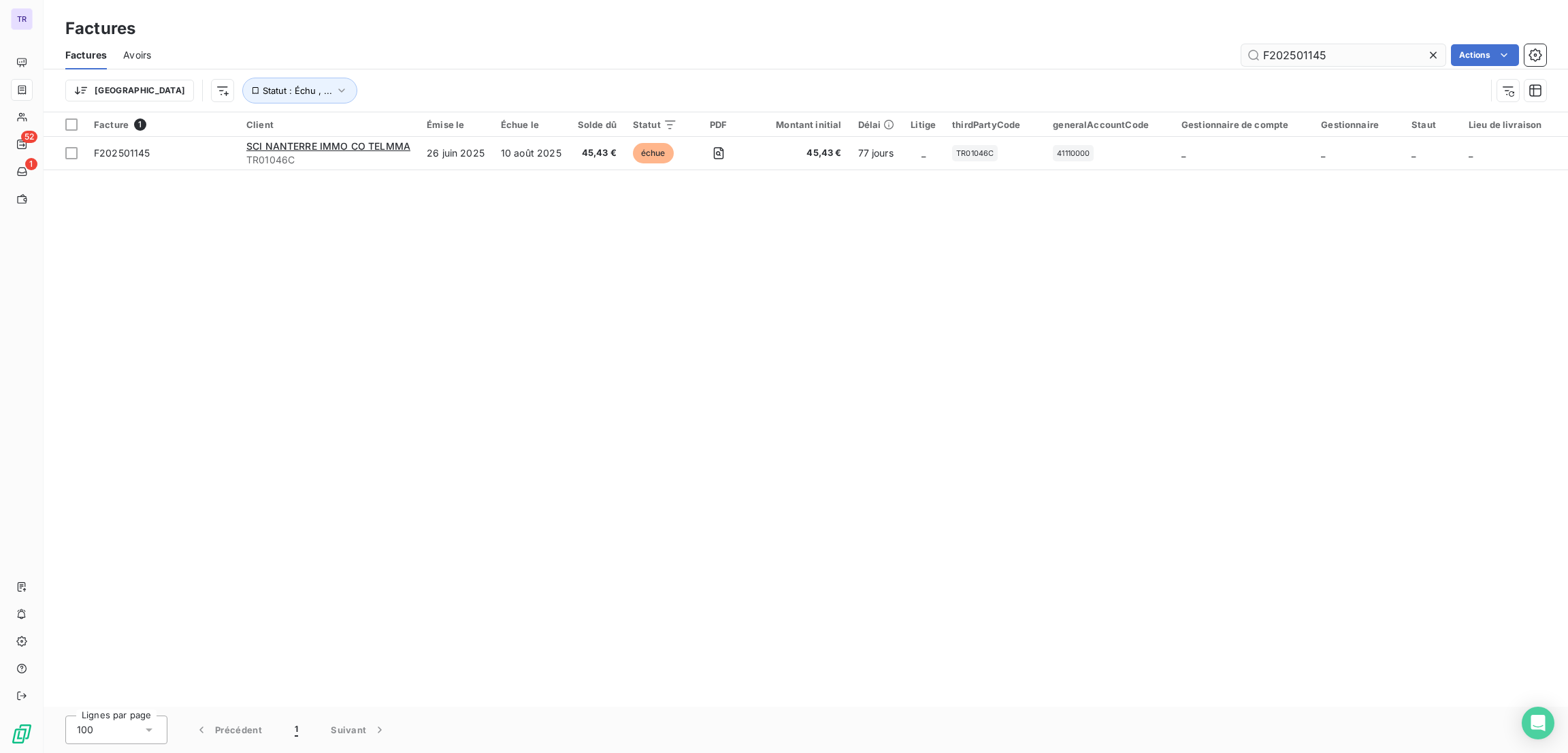
drag, startPoint x: 1326, startPoint y: 57, endPoint x: 1243, endPoint y: 59, distance: 83.0
click at [1243, 59] on input "F202501145" at bounding box center [1342, 55] width 204 height 22
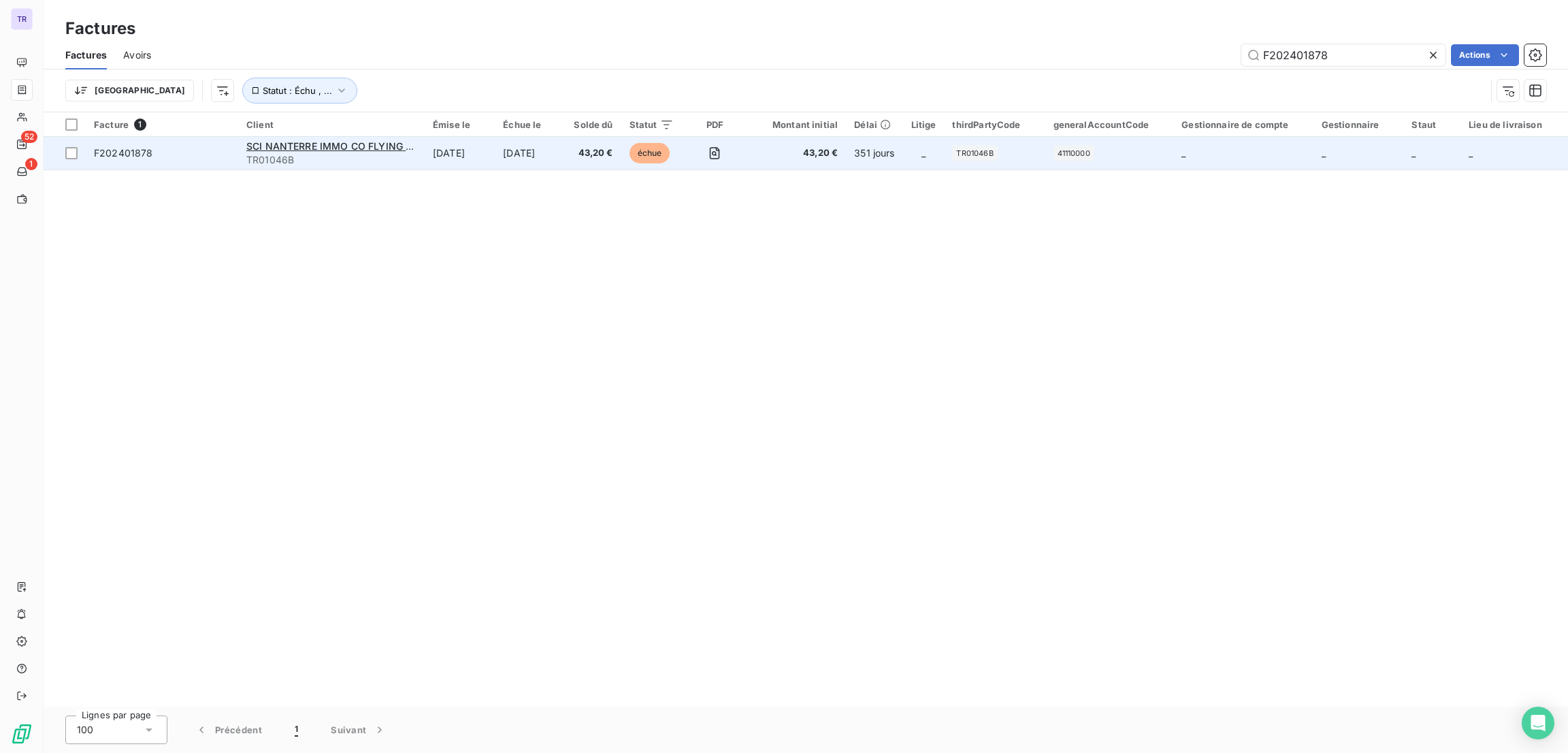
type input "F202401878"
click at [541, 157] on td "[DATE]" at bounding box center [530, 153] width 71 height 33
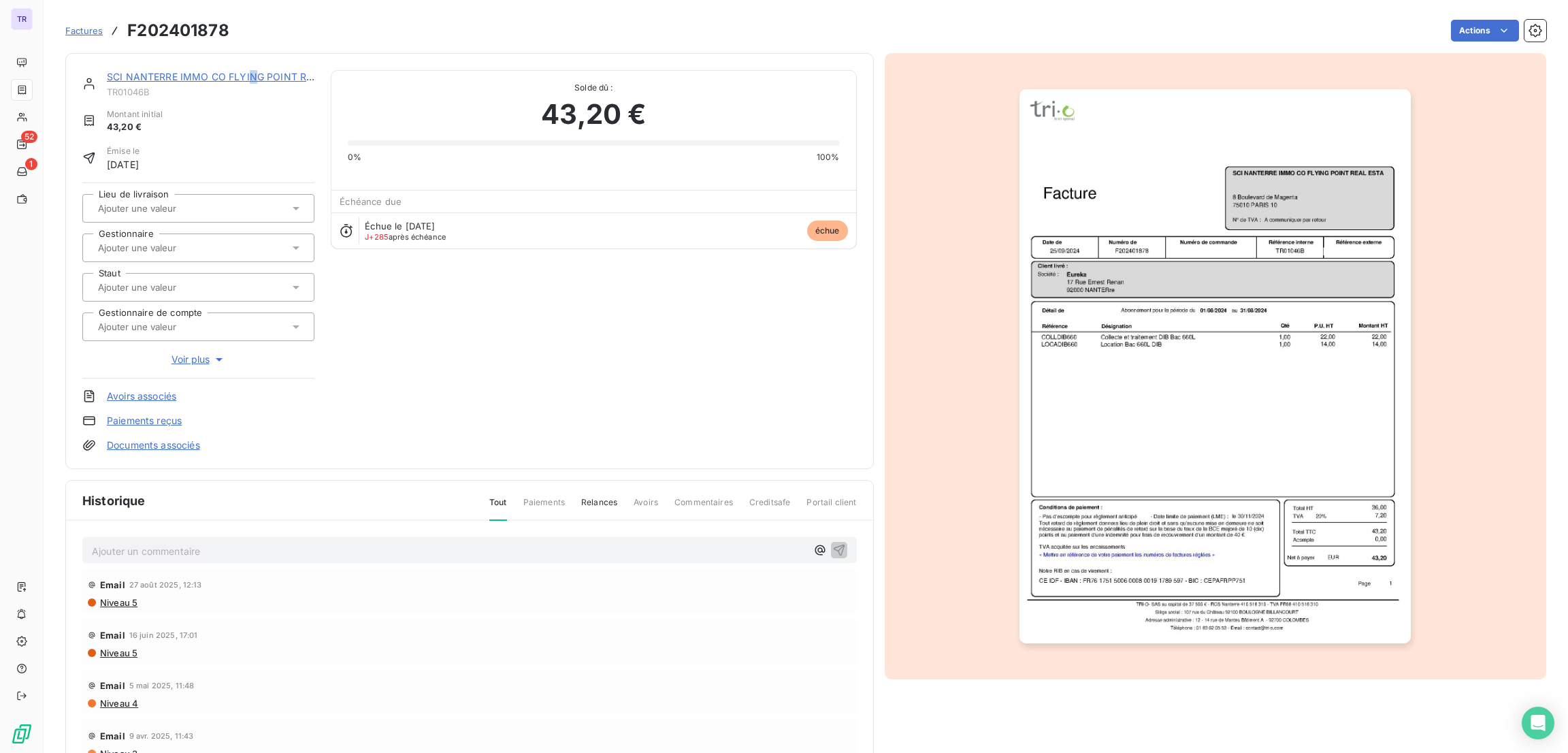
click at [252, 66] on div "SCI NANTERRE IMMO CO FLYING POINT REAL ESTATE TR01046B Montant initial 43,20 € …" at bounding box center [469, 260] width 808 height 416
click at [268, 75] on link "SCI NANTERRE IMMO CO FLYING POINT REAL ESTATE" at bounding box center [234, 77] width 255 height 11
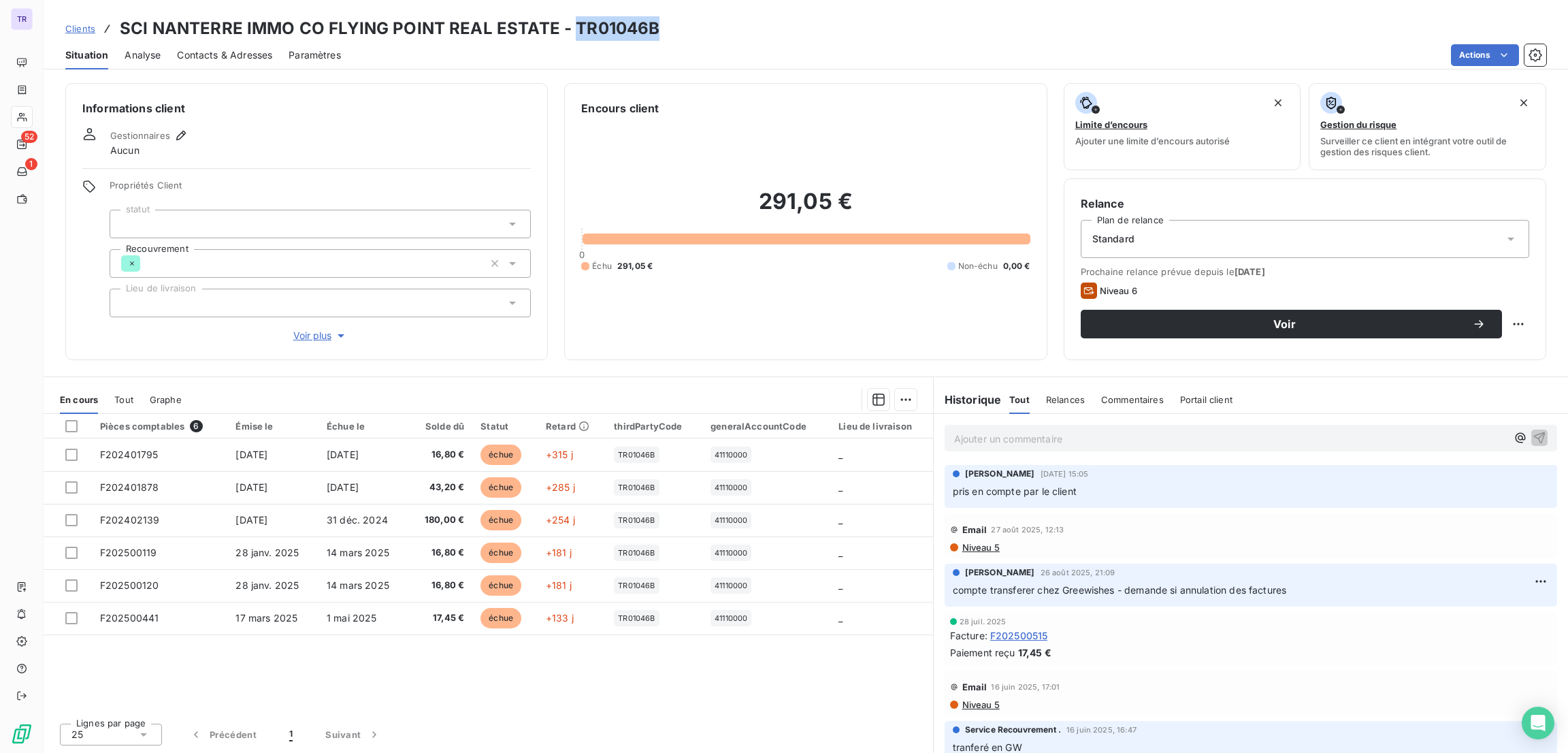
drag, startPoint x: 668, startPoint y: 25, endPoint x: 573, endPoint y: 20, distance: 95.1
click at [573, 20] on div "Clients SCI NANTERRE IMMO CO FLYING POINT REAL ESTATE - TR01046B" at bounding box center [806, 29] width 1524 height 25
drag, startPoint x: 598, startPoint y: 42, endPoint x: 631, endPoint y: 26, distance: 36.7
click at [613, 22] on h3 "SCI NANTERRE IMMO CO FLYING POINT REAL ESTATE - TR01046B" at bounding box center [389, 29] width 540 height 25
drag, startPoint x: 616, startPoint y: 31, endPoint x: 573, endPoint y: 33, distance: 43.0
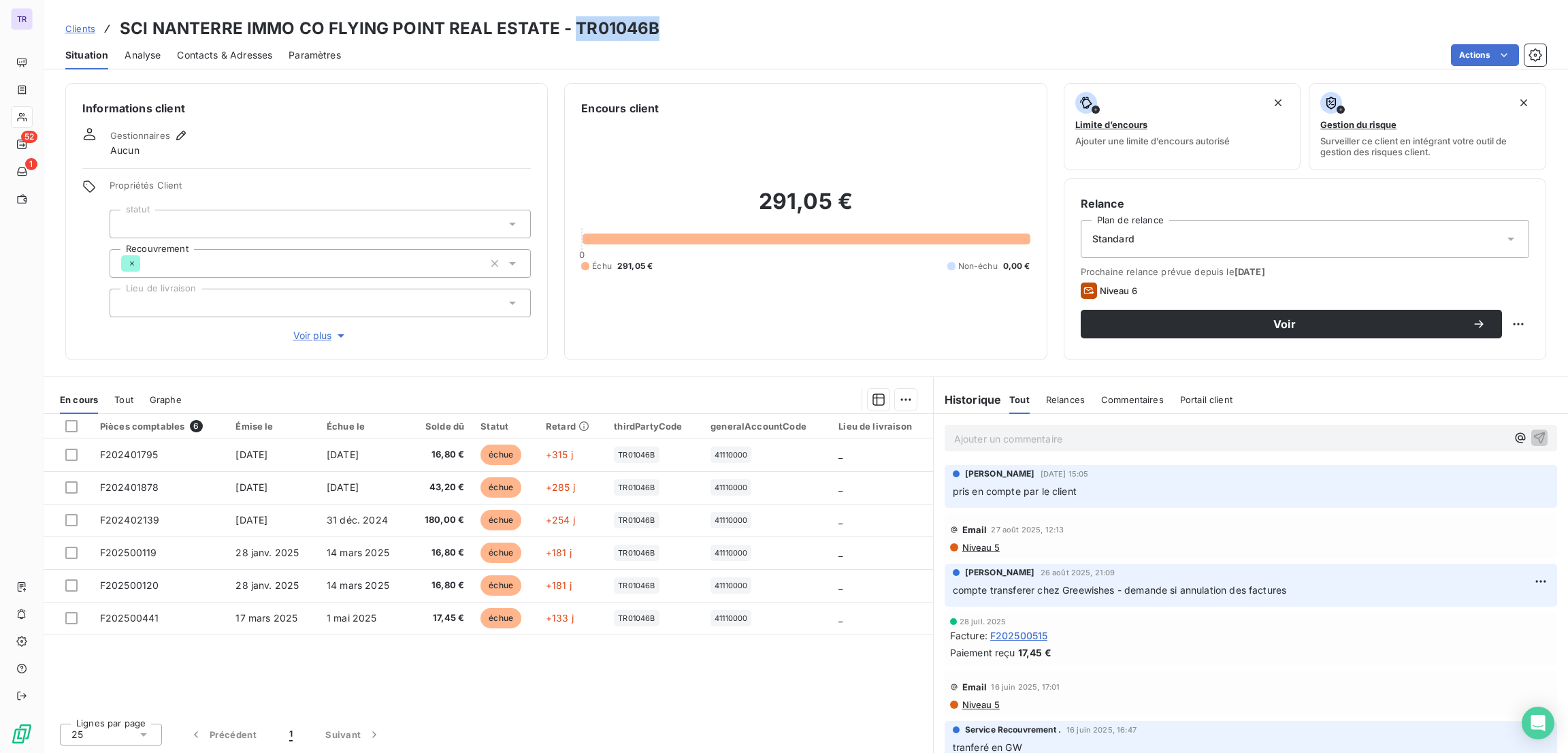
click at [573, 33] on div "Clients SCI NANTERRE IMMO CO FLYING POINT REAL ESTATE - TR01046B" at bounding box center [806, 29] width 1524 height 25
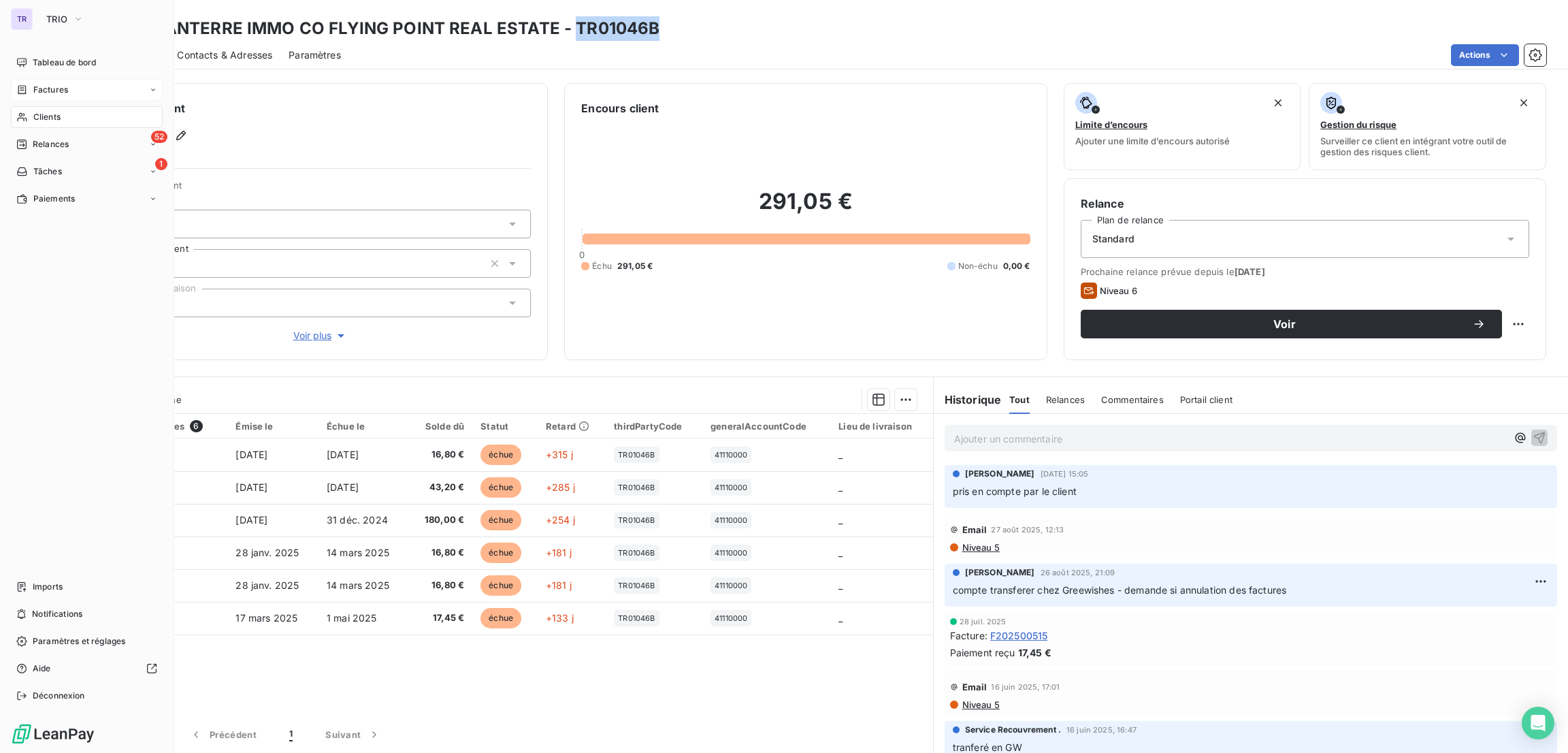
click at [71, 89] on div "Factures" at bounding box center [86, 90] width 152 height 22
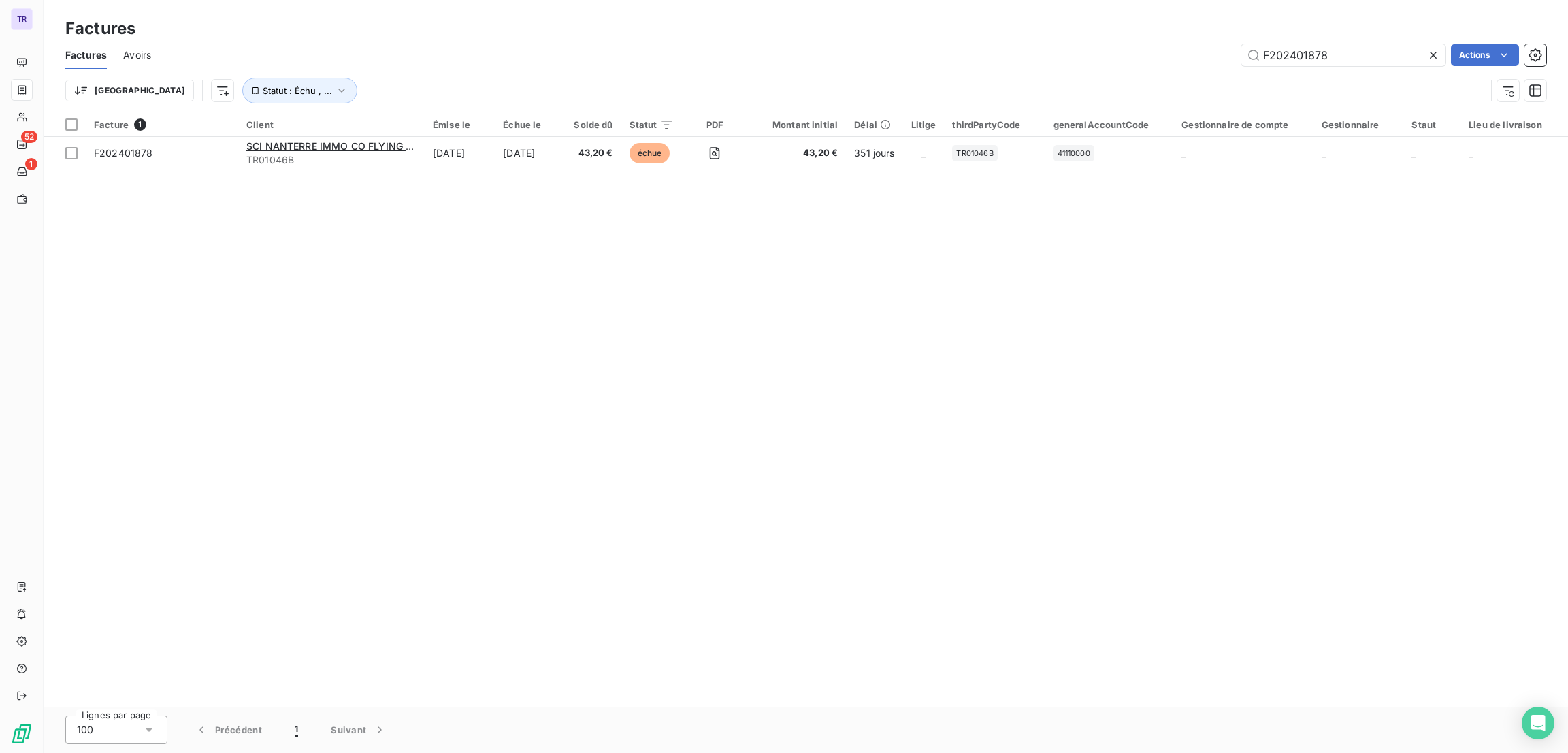
drag, startPoint x: 1365, startPoint y: 49, endPoint x: 1186, endPoint y: 49, distance: 179.0
click at [1186, 49] on div "F202401878 Actions" at bounding box center [856, 55] width 1379 height 22
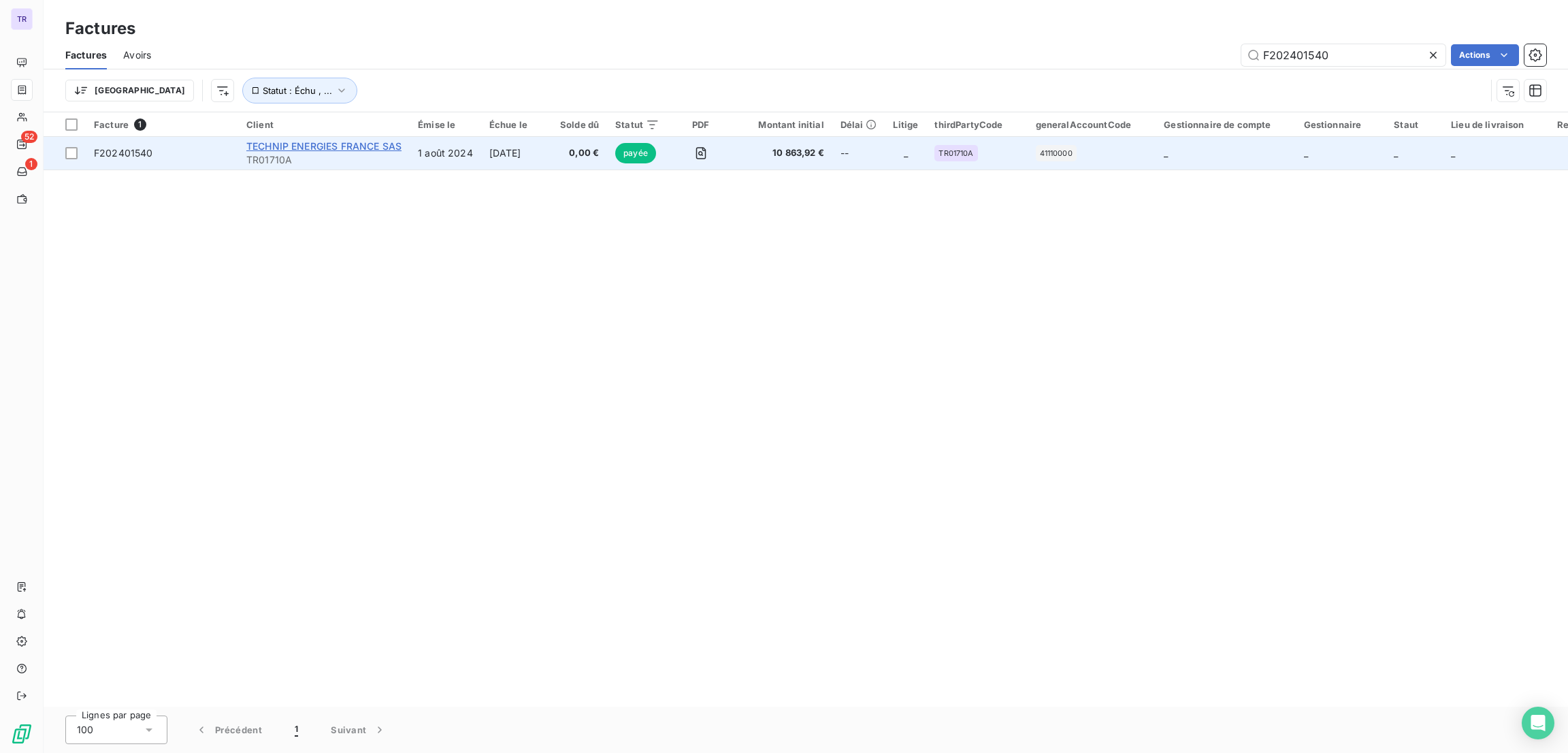
type input "F202401540"
click at [369, 144] on span "TECHNIP ENERGIES FRANCE SAS" at bounding box center [323, 146] width 155 height 11
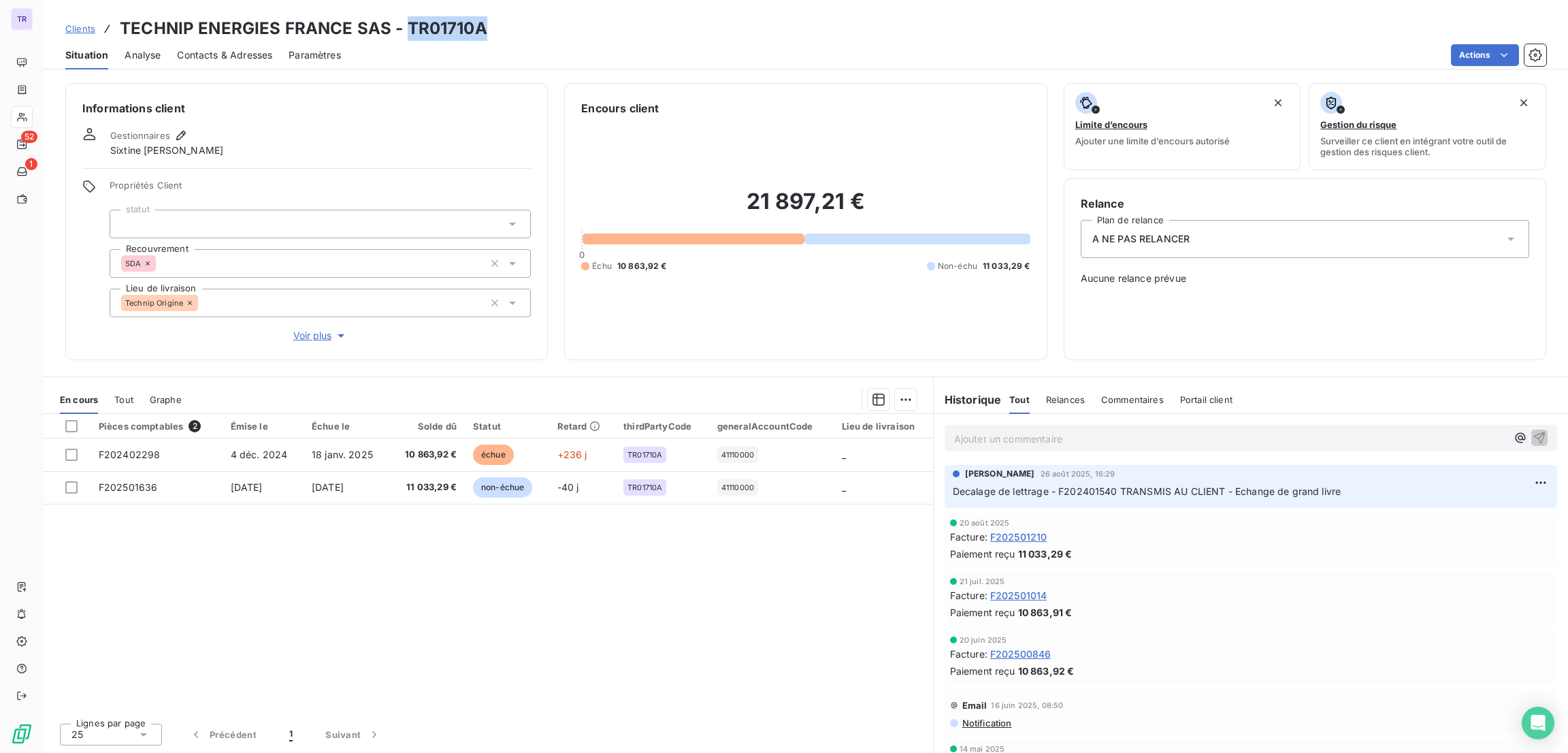
drag, startPoint x: 485, startPoint y: 25, endPoint x: 407, endPoint y: 25, distance: 78.0
click at [407, 25] on div "Clients TECHNIP ENERGIES FRANCE SAS - TR01710A" at bounding box center [806, 29] width 1524 height 25
drag, startPoint x: 407, startPoint y: 25, endPoint x: 408, endPoint y: 34, distance: 9.1
